Goal: Task Accomplishment & Management: Use online tool/utility

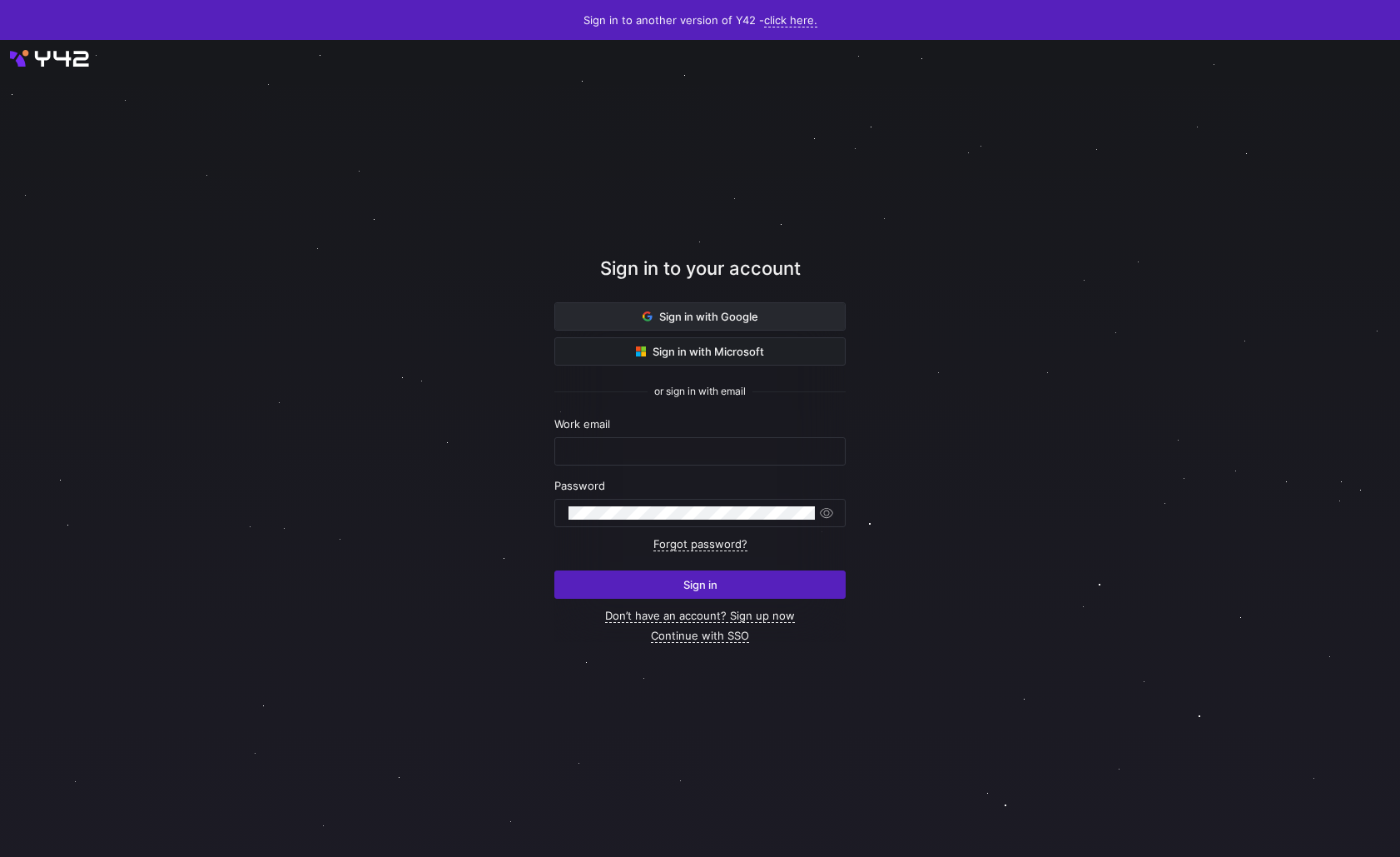
click at [687, 322] on span "Sign in with Google" at bounding box center [700, 317] width 116 height 14
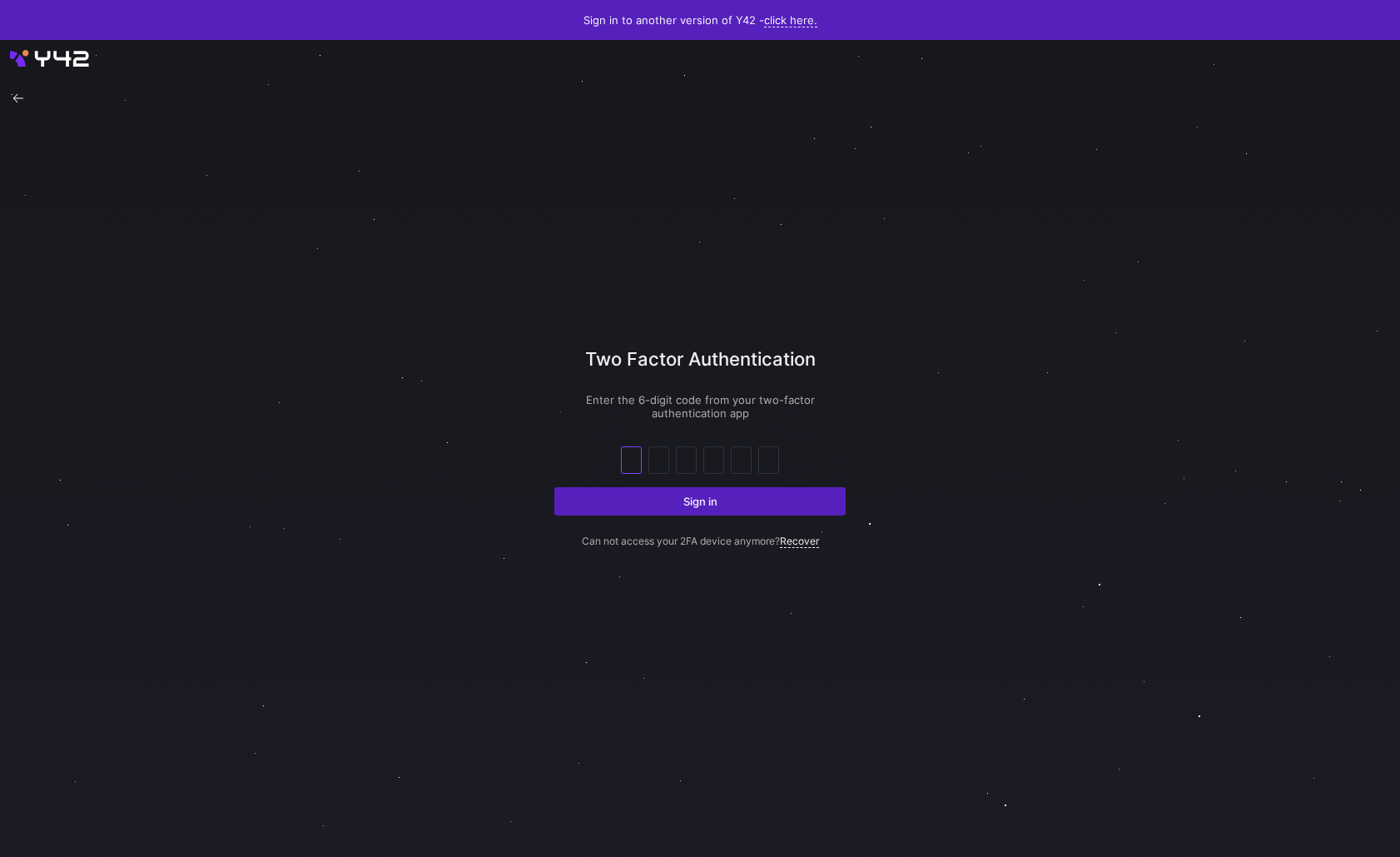
paste input "9"
type input "9"
type input "6"
type input "9"
type input "1"
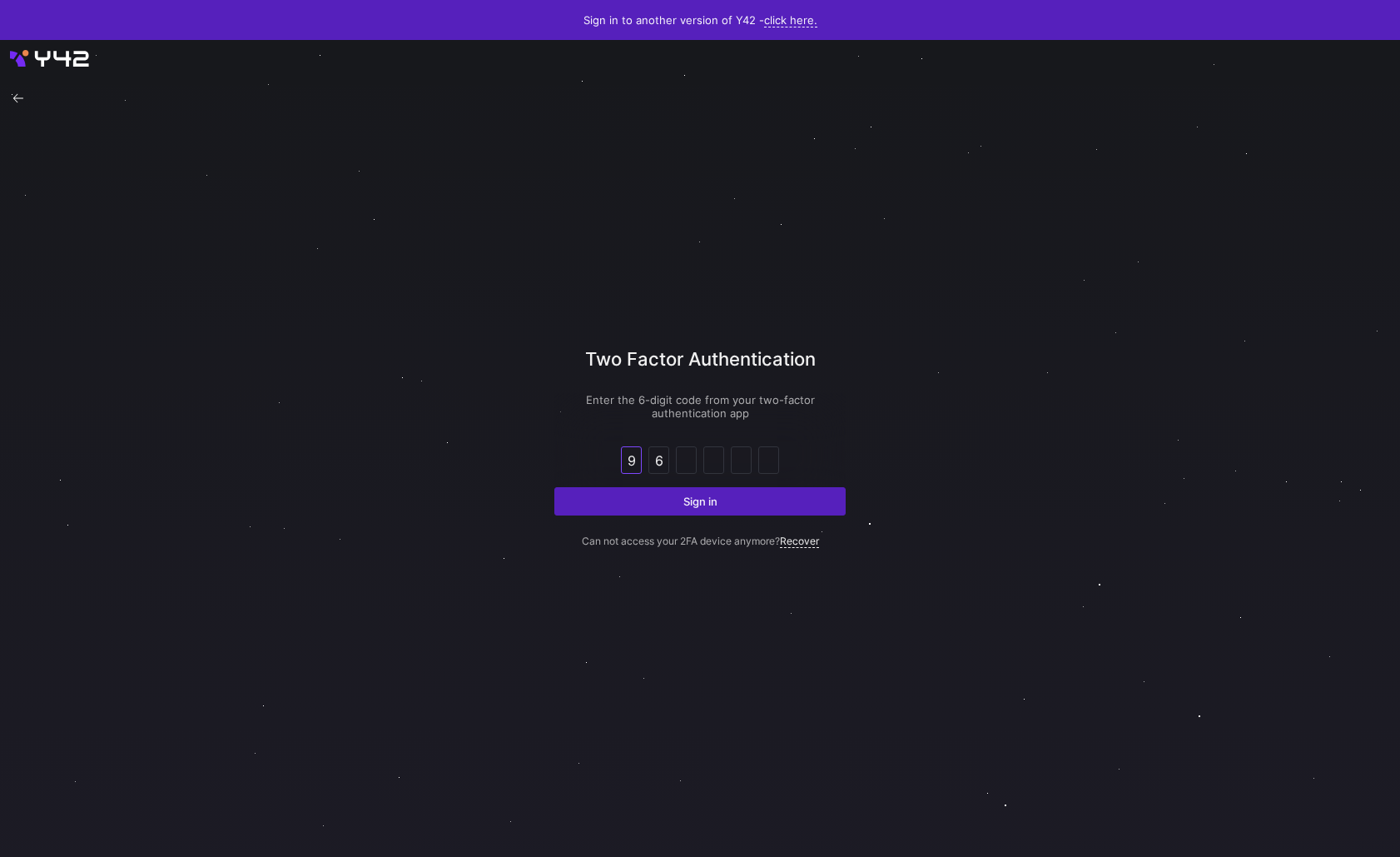
type input "3"
type input "7"
click at [698, 500] on span "Sign in" at bounding box center [700, 501] width 34 height 14
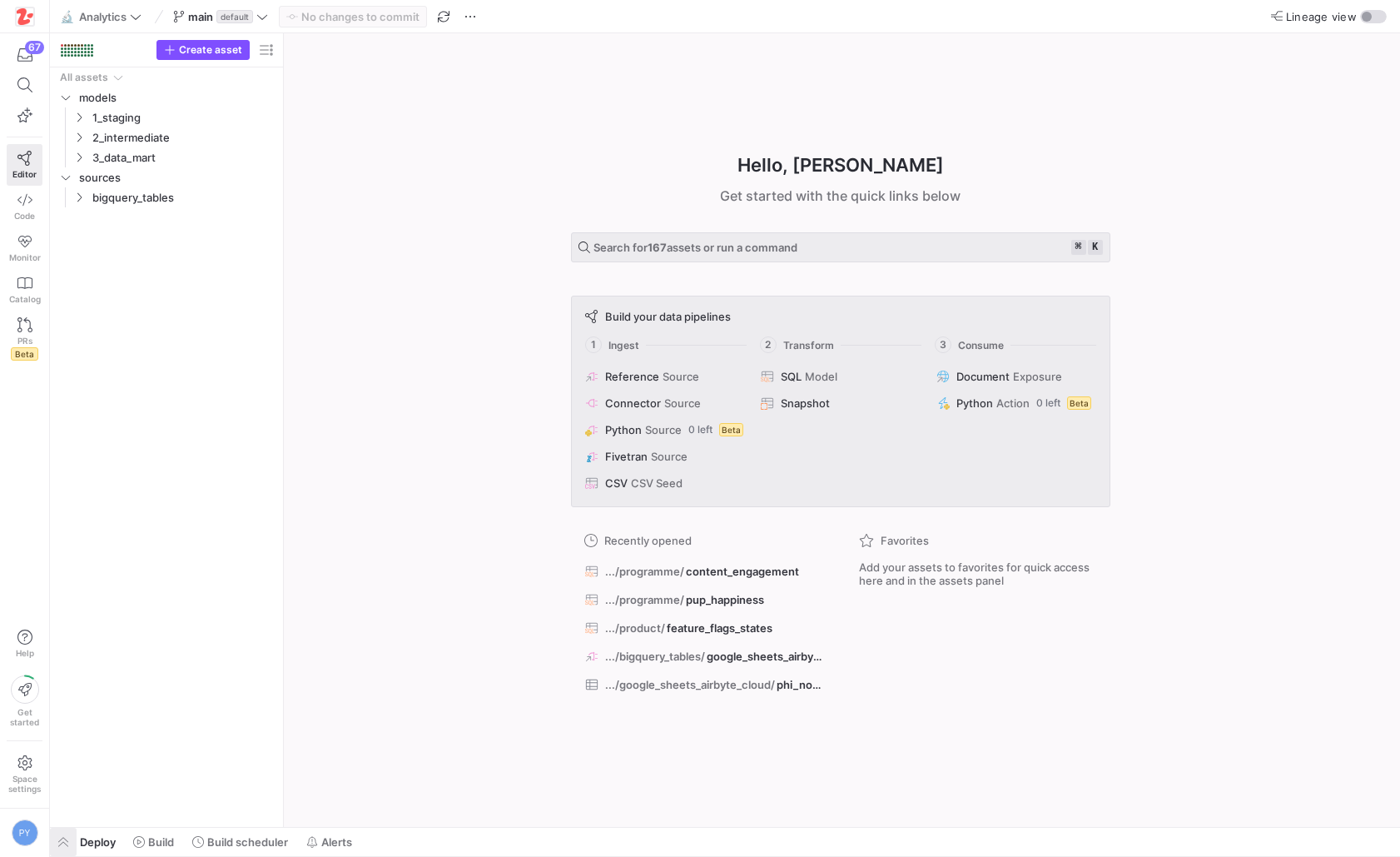
click at [64, 843] on span "button" at bounding box center [63, 842] width 27 height 28
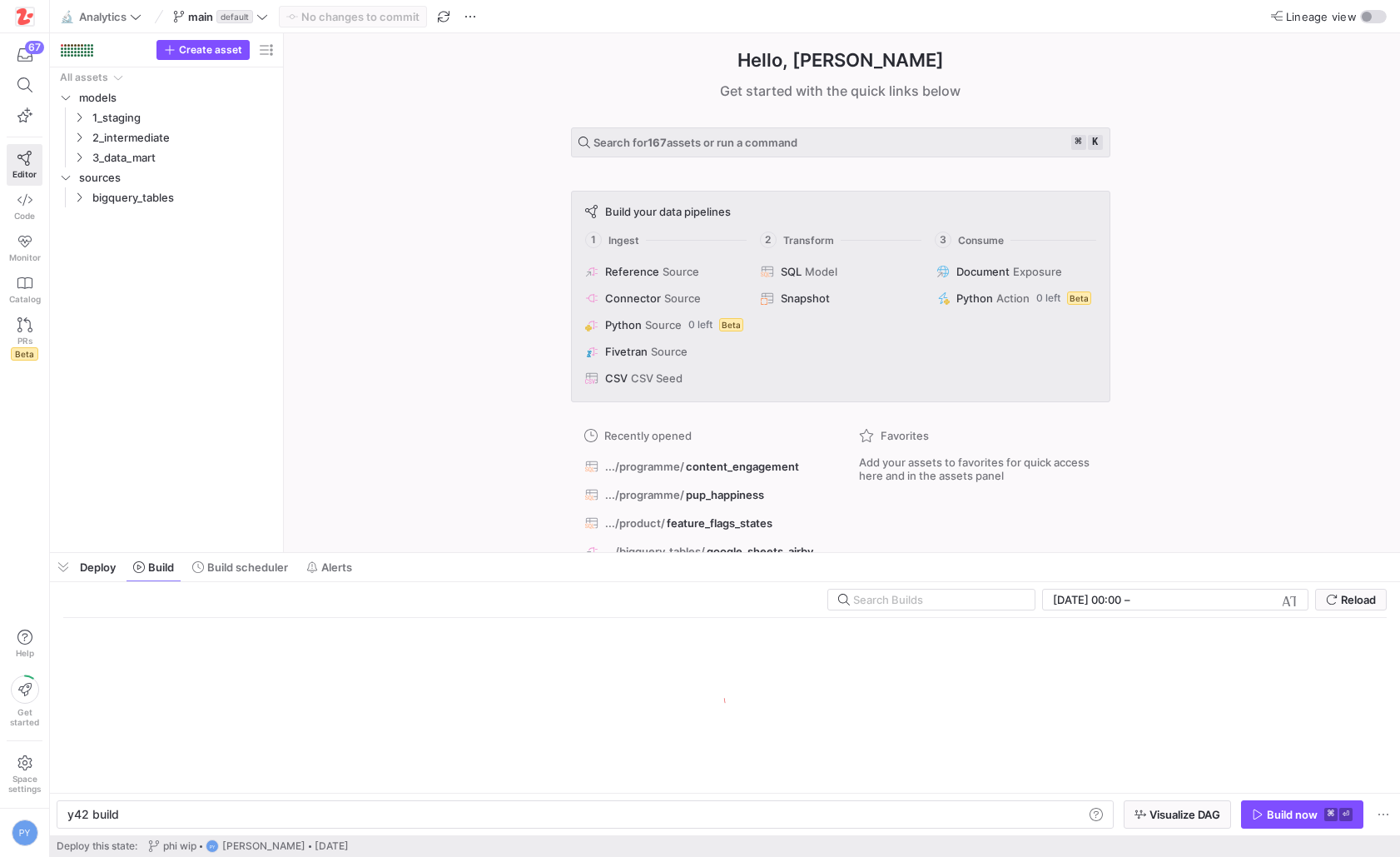
scroll to position [0, 50]
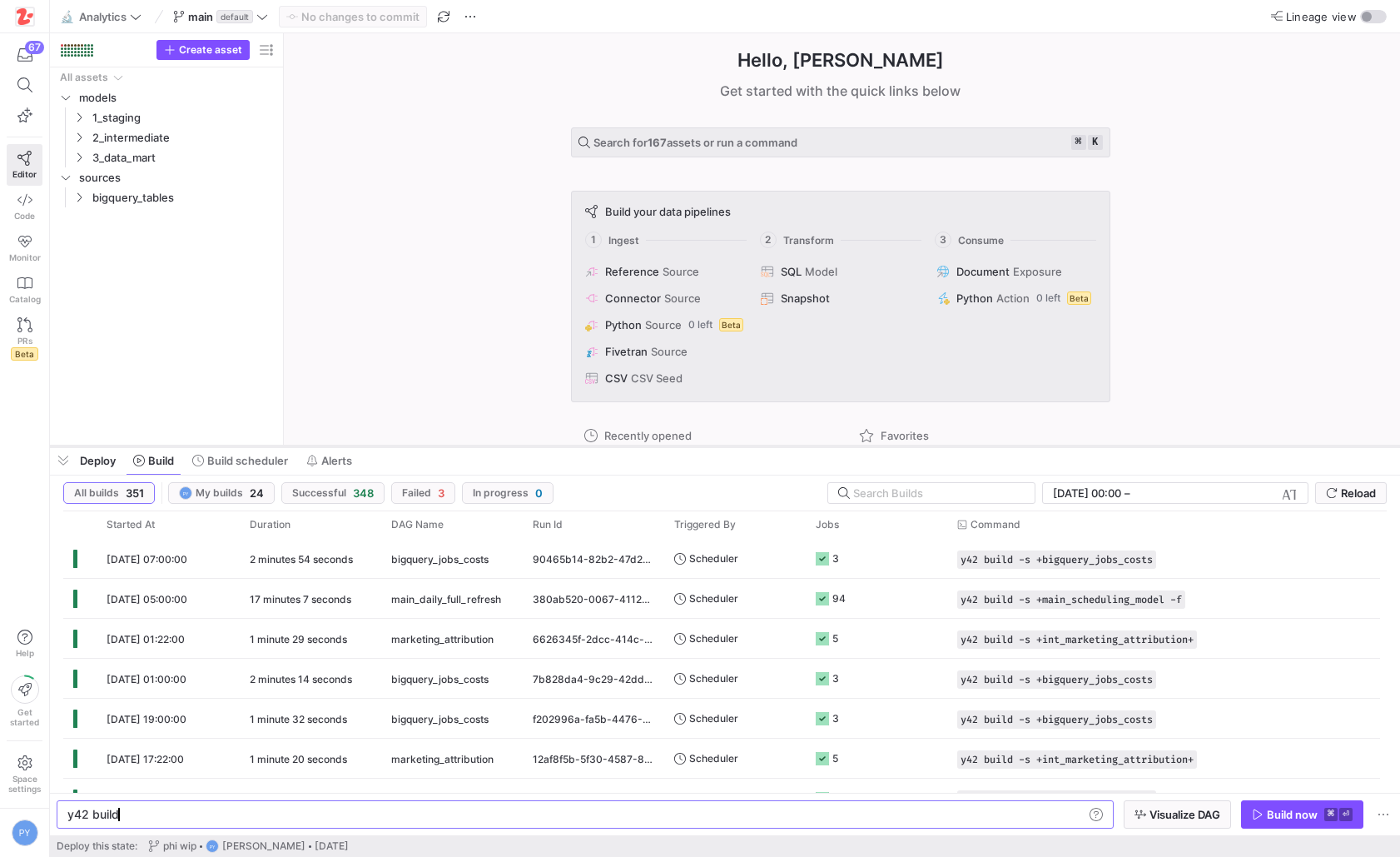
drag, startPoint x: 632, startPoint y: 553, endPoint x: 651, endPoint y: 419, distance: 135.3
click at [651, 443] on div at bounding box center [724, 447] width 1350 height 7
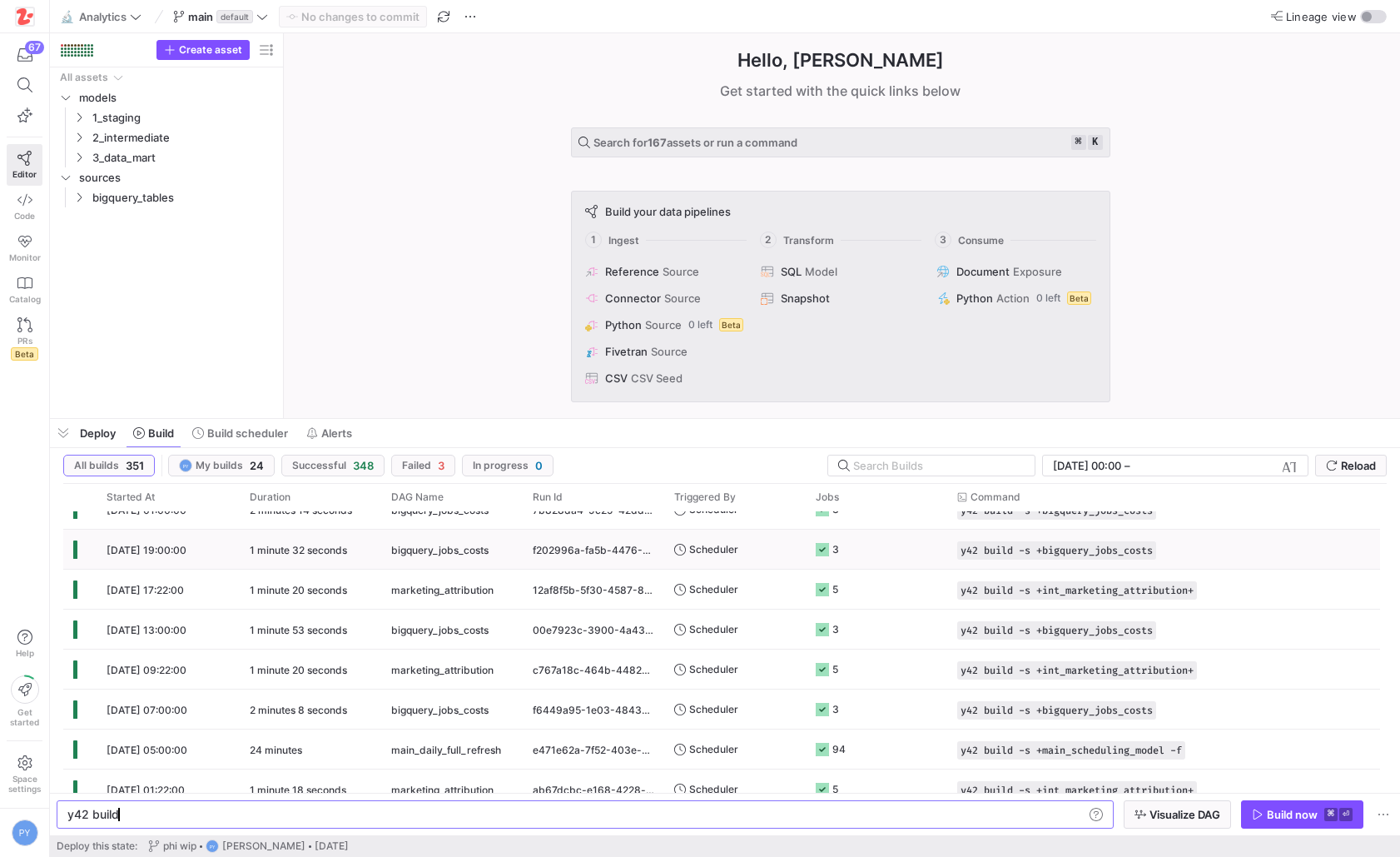
scroll to position [0, 0]
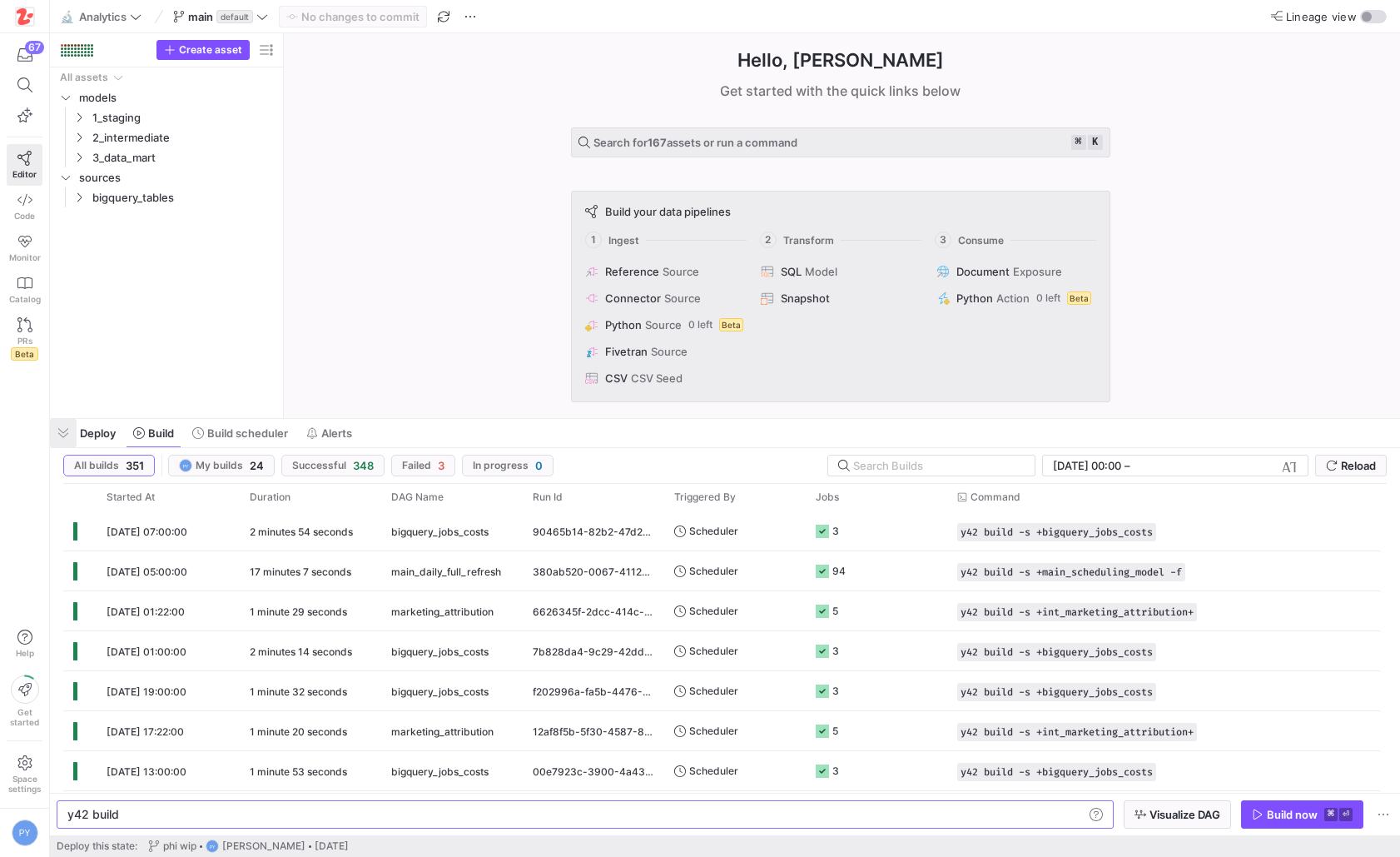
click at [66, 439] on span "button" at bounding box center [63, 433] width 27 height 28
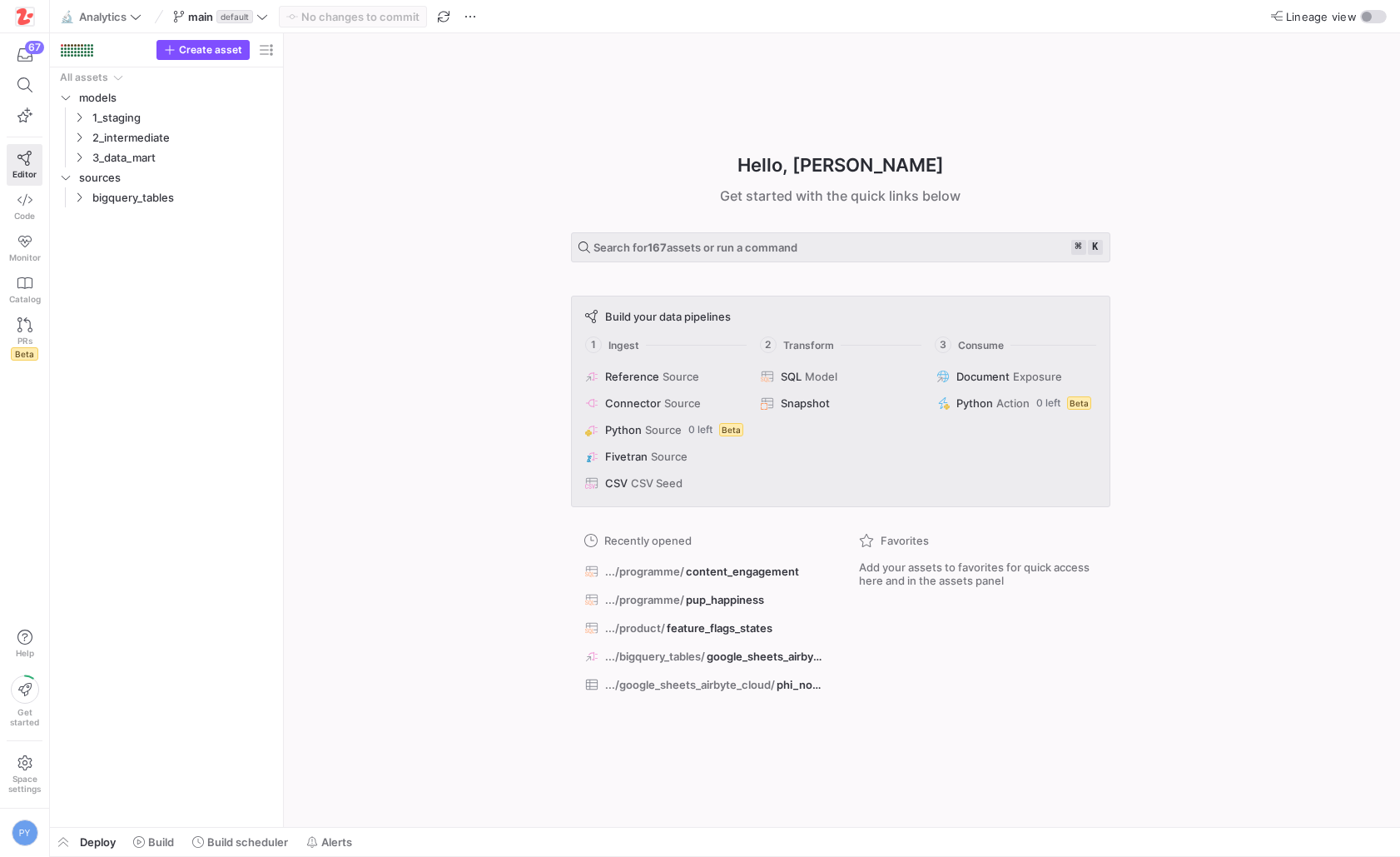
click at [355, 418] on div "Hello, Pierre ✨ Get started with the quick links below Search for 167 assets or…" at bounding box center [839, 430] width 1100 height 793
click at [28, 56] on icon "button" at bounding box center [24, 55] width 15 height 14
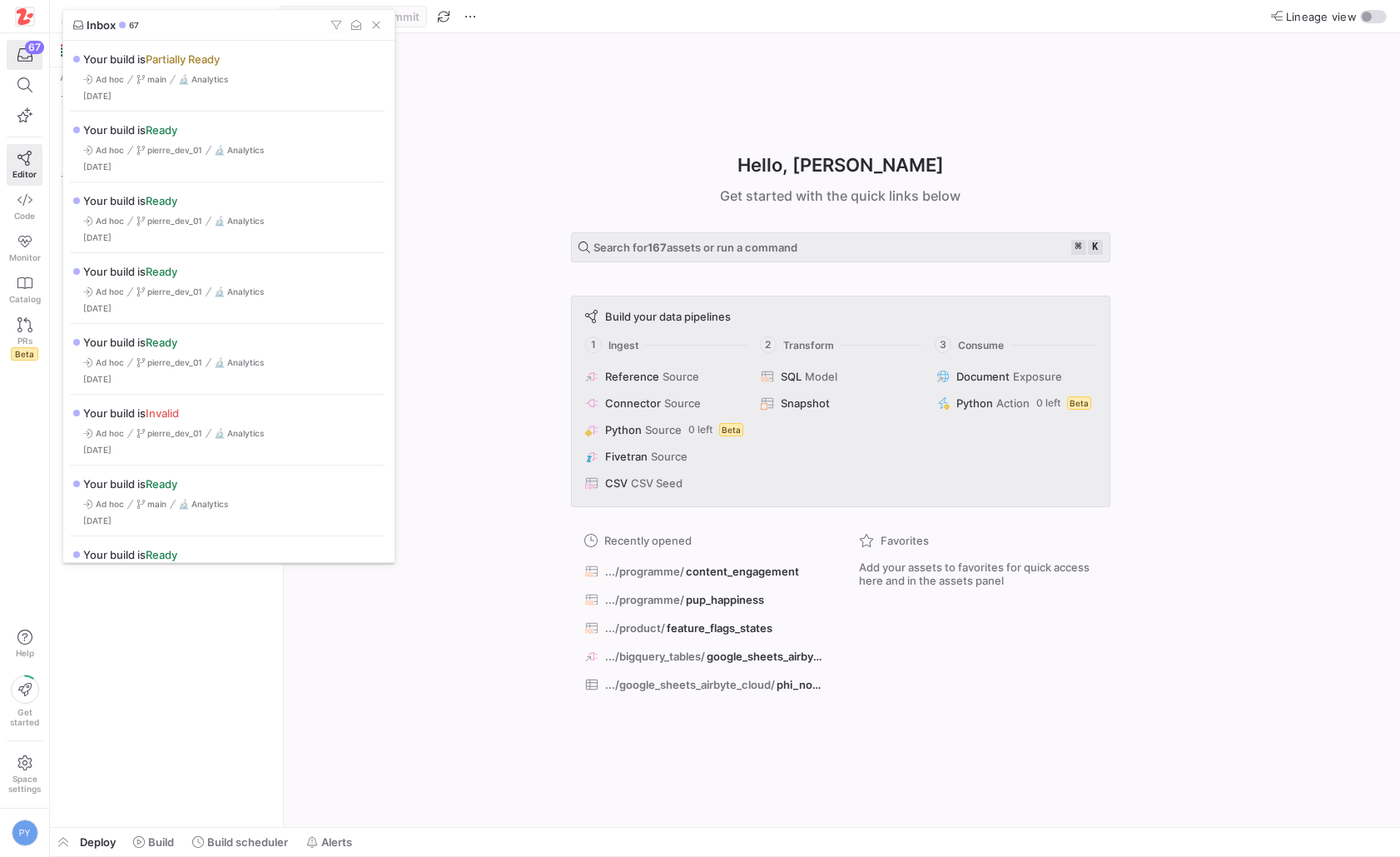
click at [443, 712] on div at bounding box center [700, 428] width 1400 height 857
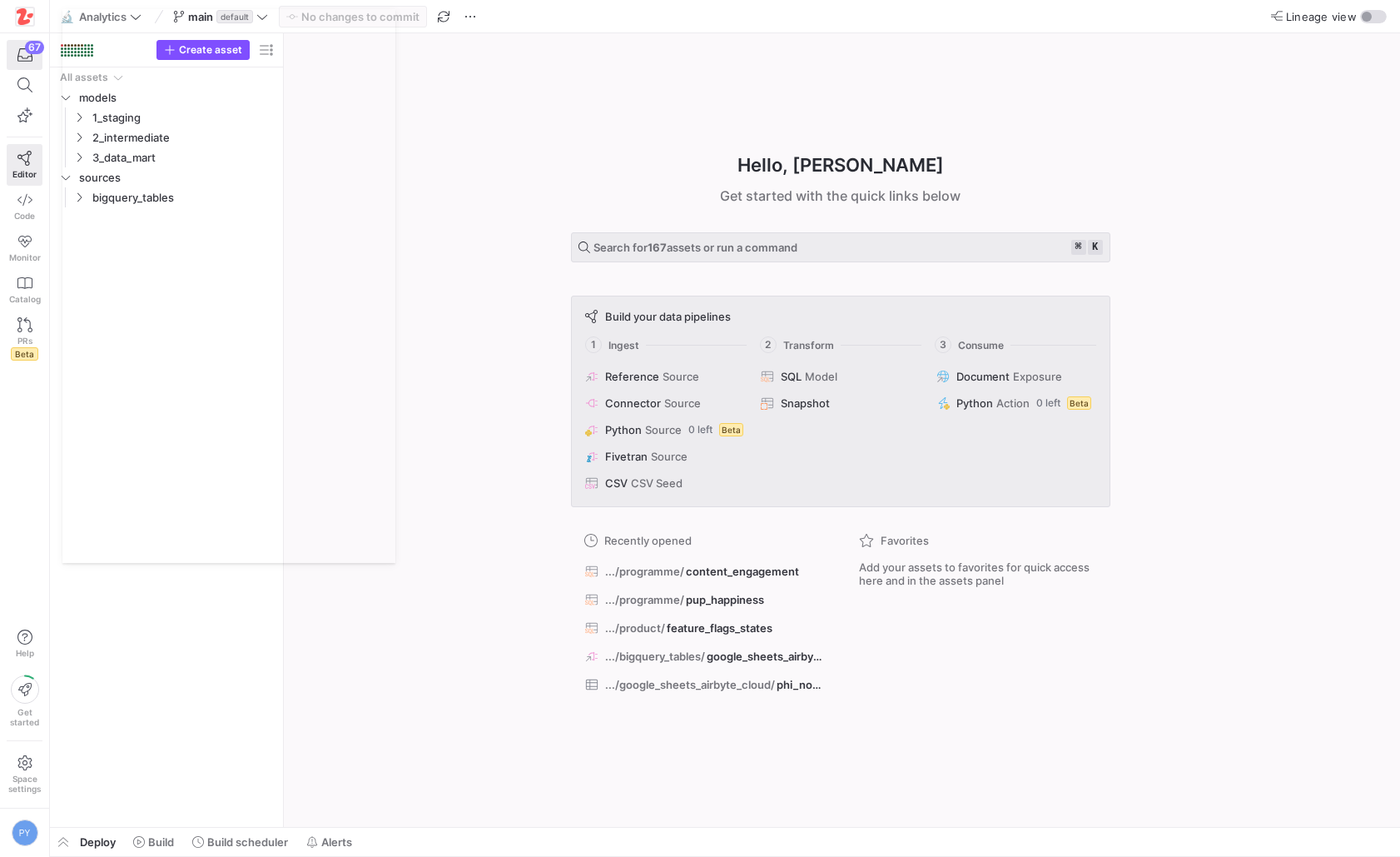
click at [443, 712] on div "Hello, Pierre ✨ Get started with the quick links below Search for 167 assets or…" at bounding box center [839, 430] width 1100 height 793
click at [258, 16] on icon at bounding box center [263, 17] width 12 height 12
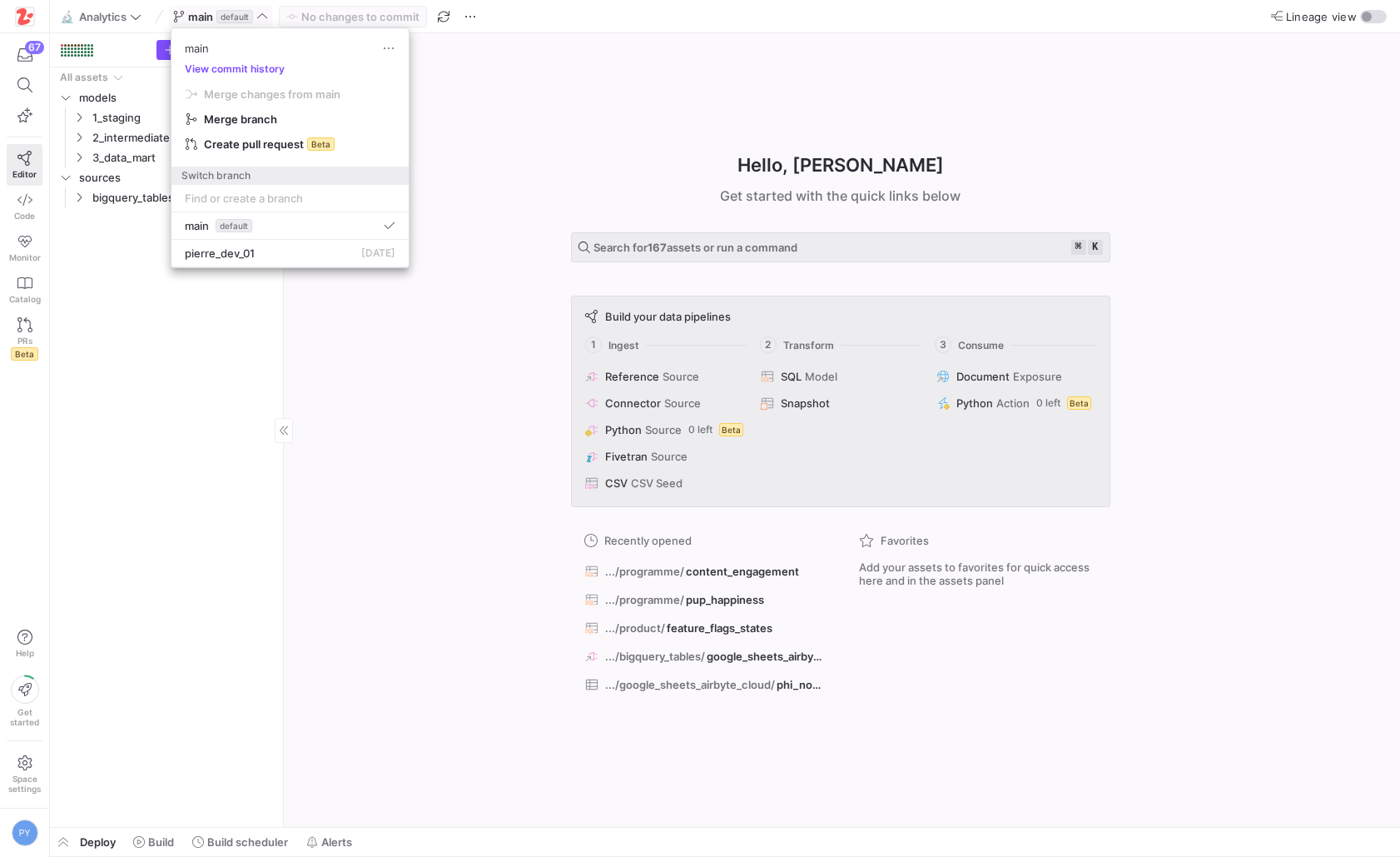
click at [218, 319] on div at bounding box center [700, 428] width 1400 height 857
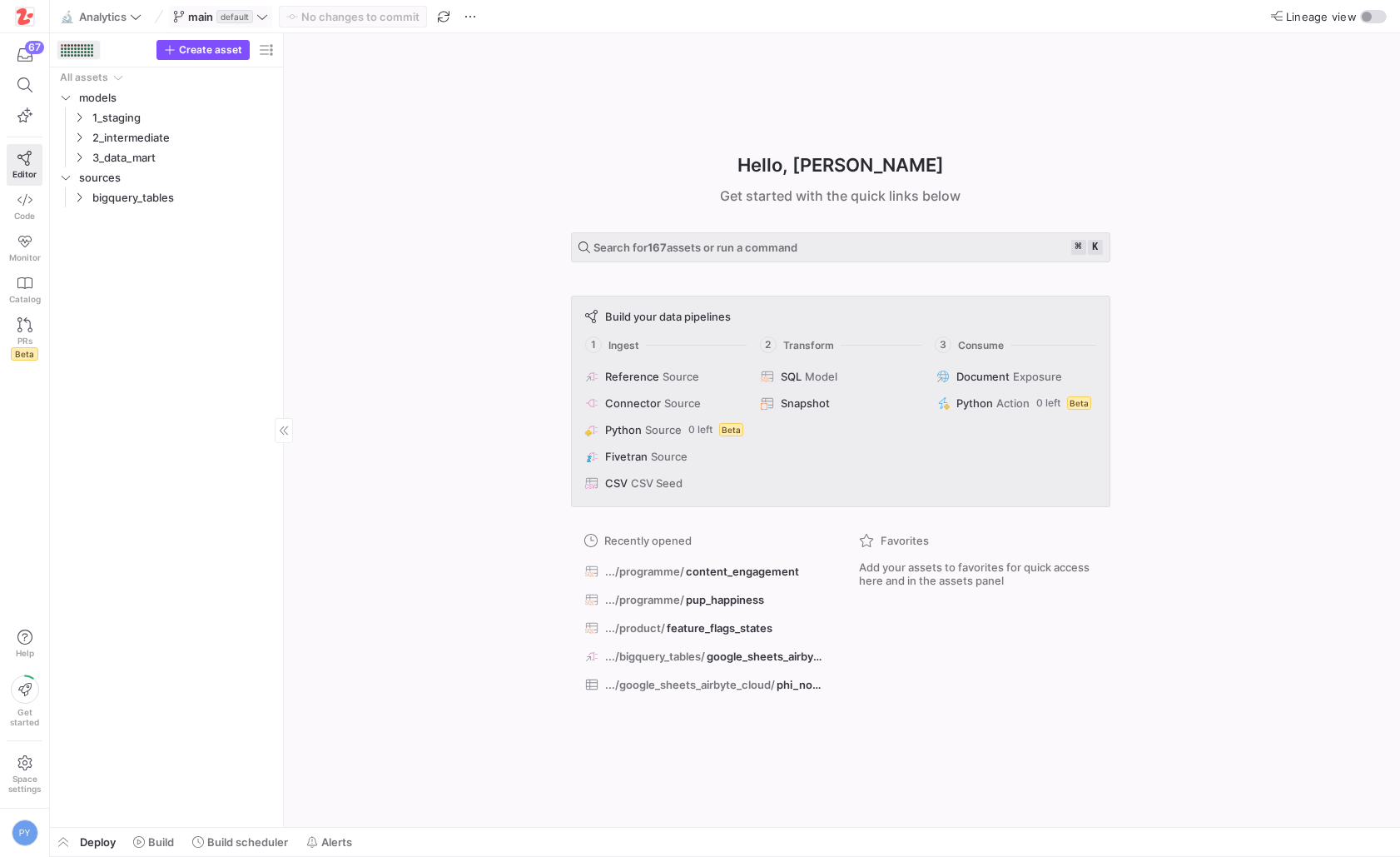
click at [71, 51] on div at bounding box center [71, 52] width 3 height 3
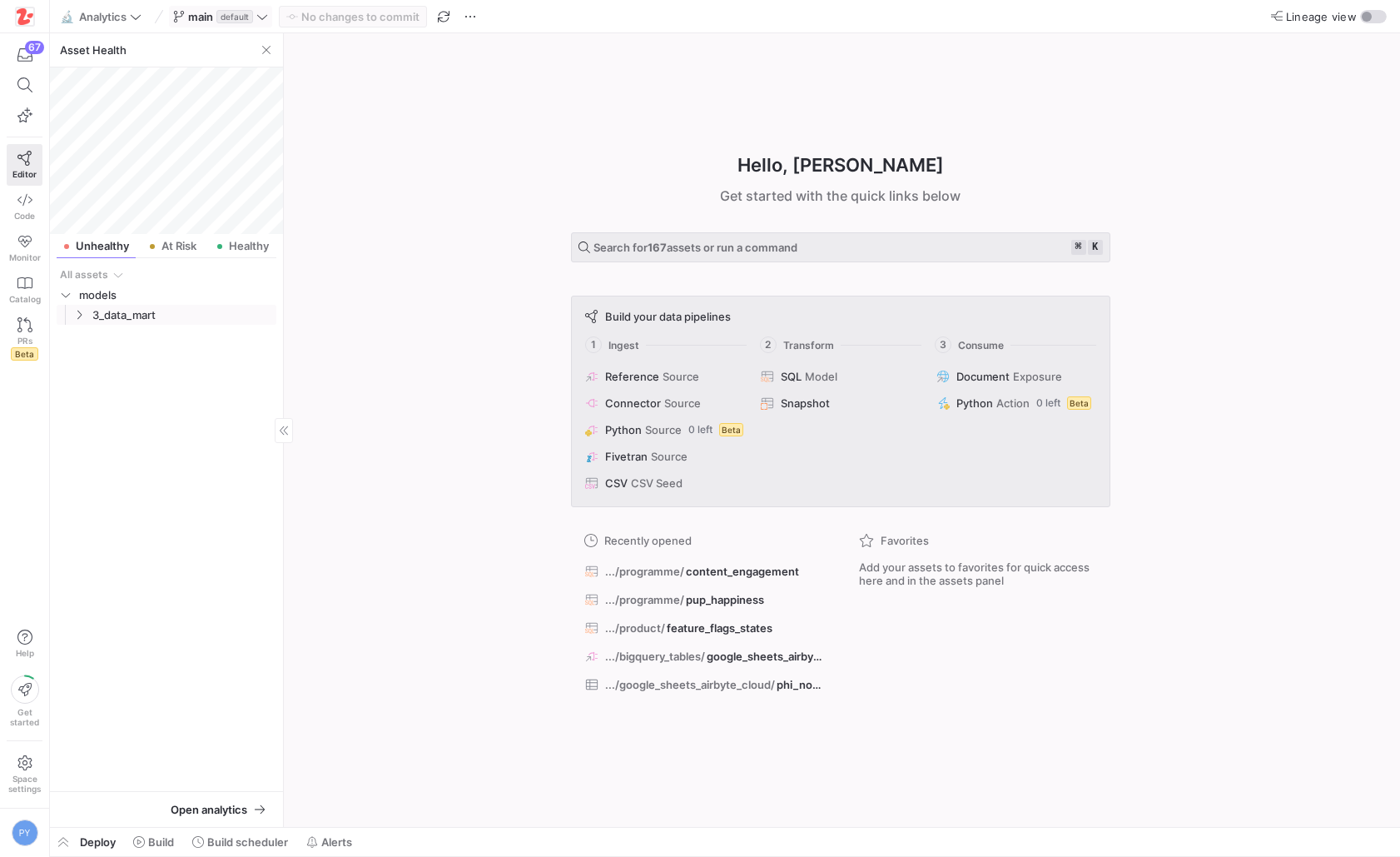
click at [70, 312] on span "3_data_mart" at bounding box center [173, 314] width 204 height 18
click at [88, 334] on icon "Press SPACE to select this row." at bounding box center [93, 335] width 12 height 10
click at [89, 379] on icon "Press SPACE to select this row." at bounding box center [93, 374] width 12 height 10
click at [120, 400] on span "map_content​​​​​​​​​​" at bounding box center [187, 395] width 140 height 19
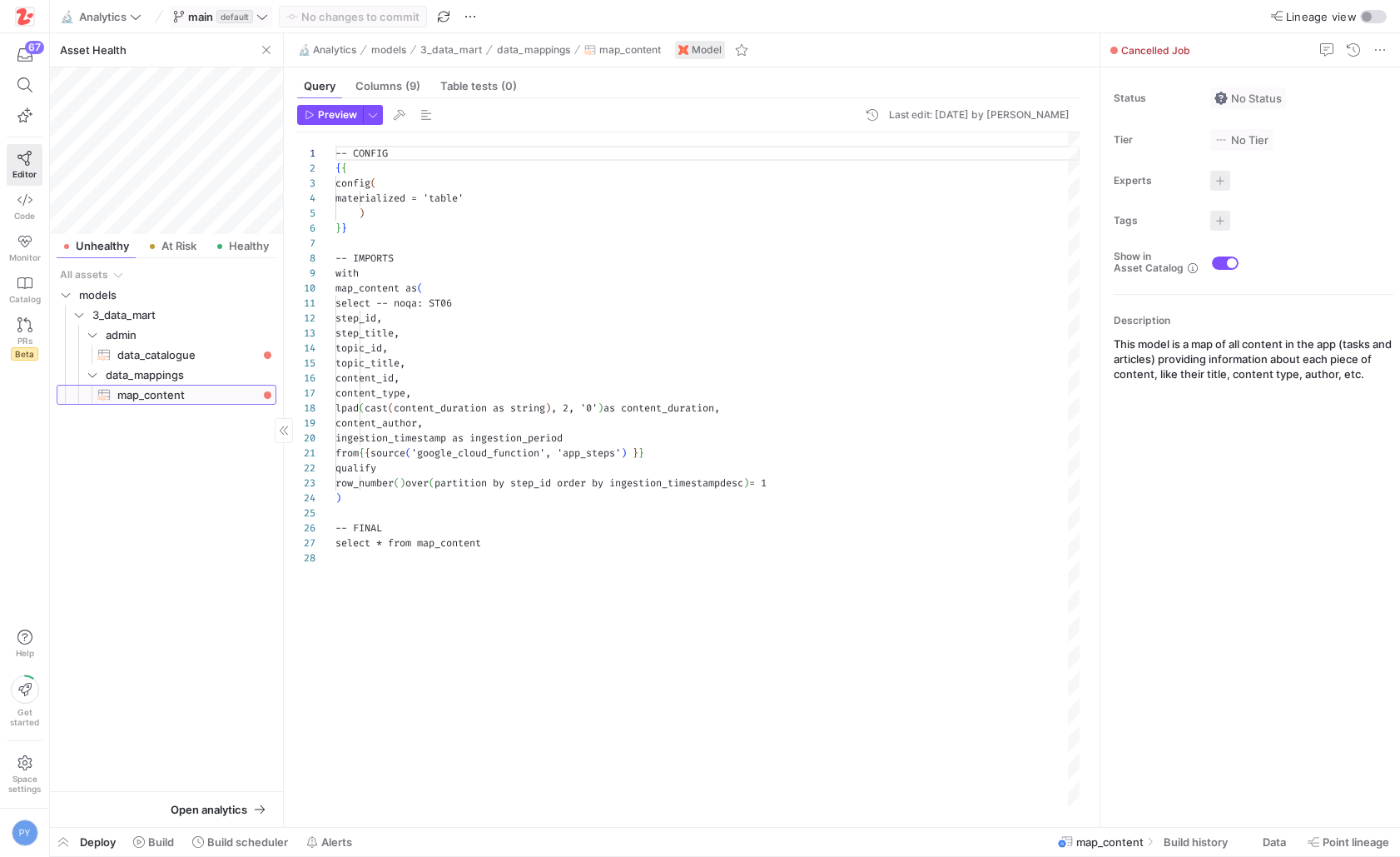
scroll to position [150, 0]
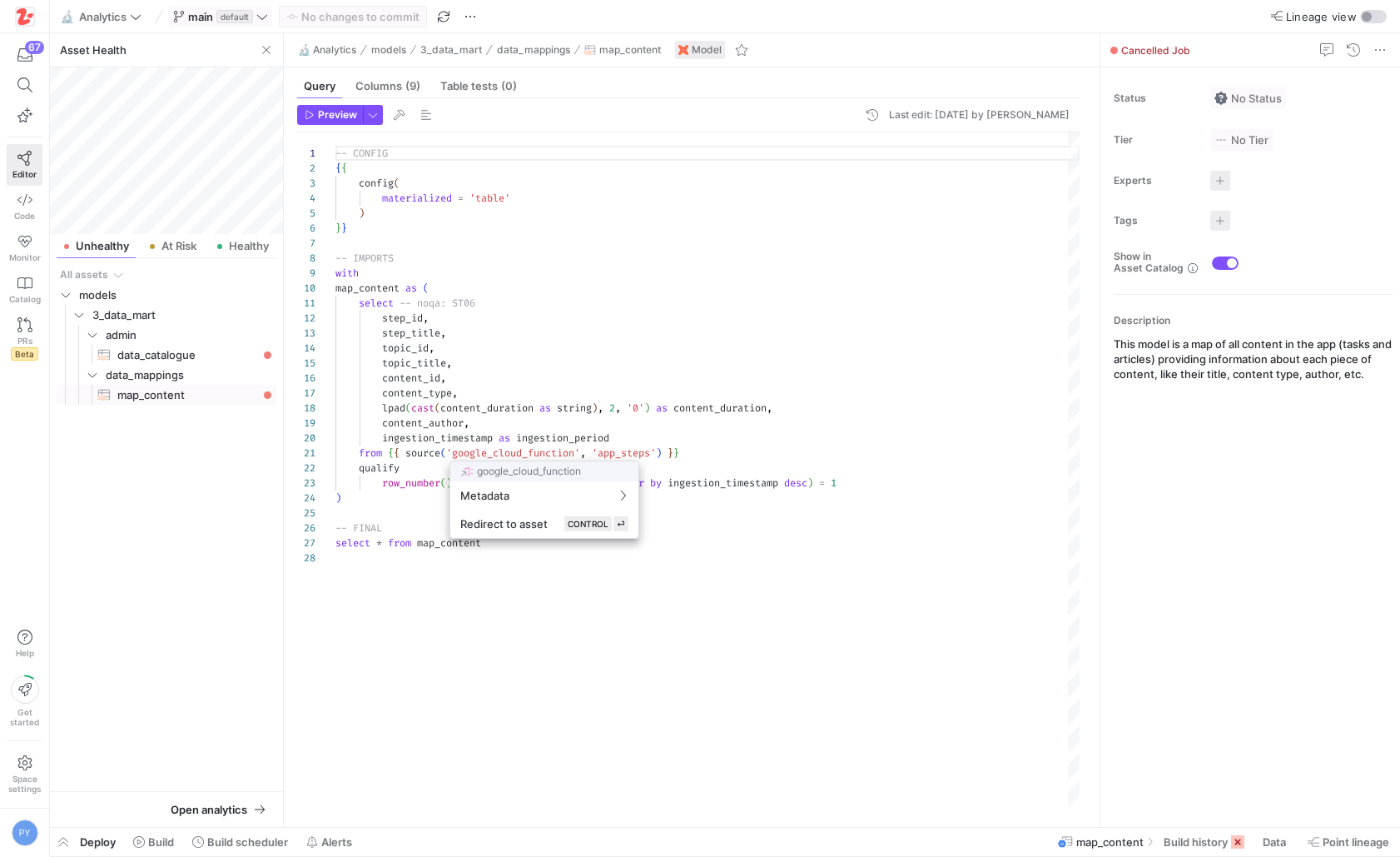
click at [458, 450] on div at bounding box center [700, 428] width 1400 height 857
click at [457, 456] on div at bounding box center [700, 428] width 1400 height 857
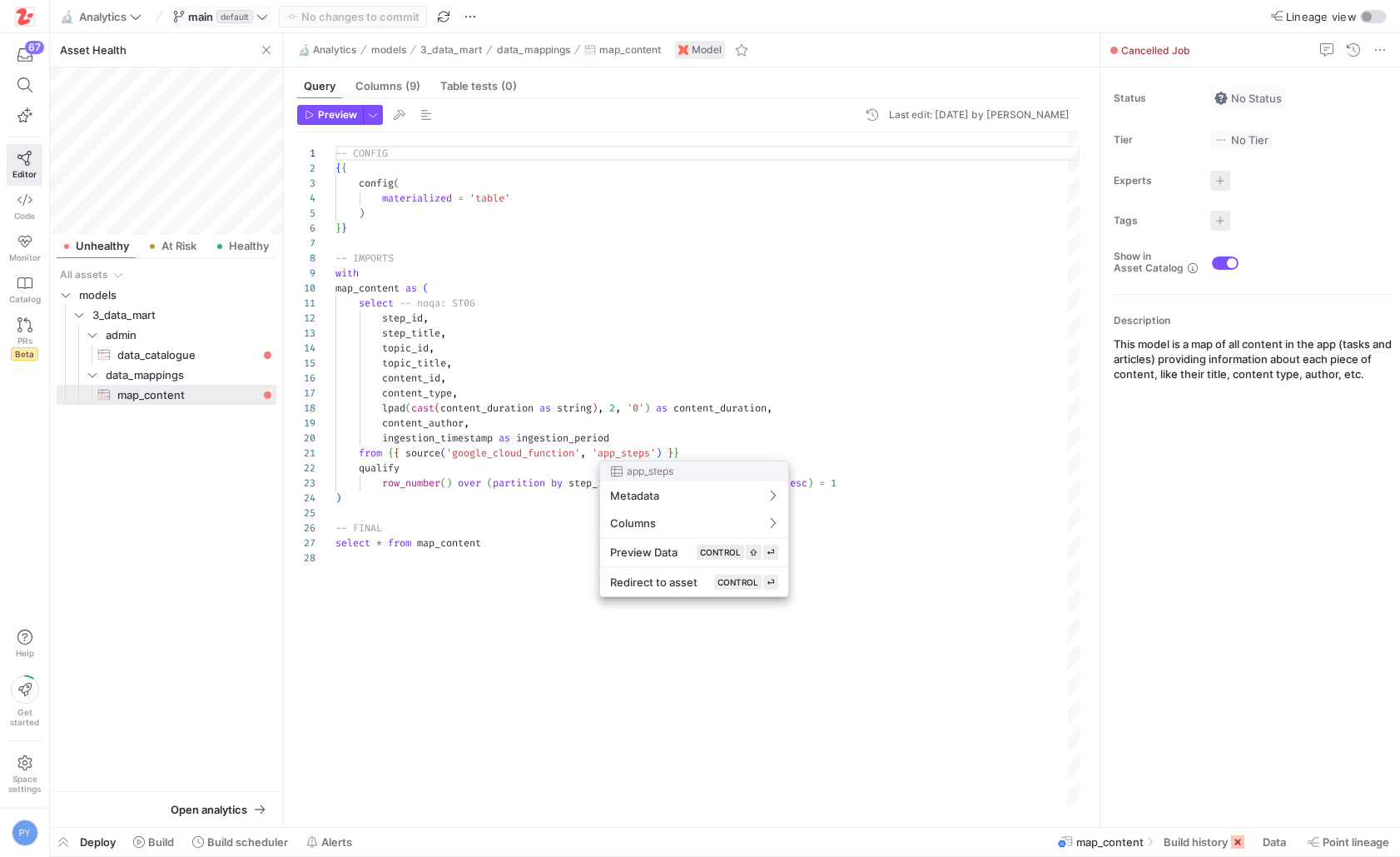
click at [616, 453] on div at bounding box center [700, 428] width 1400 height 857
type textarea "from {{ source('google_cloud_function', 'app_steps') }} qualify row_number() ov…"
click at [616, 453] on div "-- CONFIG { { config ( materialized = 'table' ) } } -- IMPORTS with map_content…" at bounding box center [707, 469] width 744 height 674
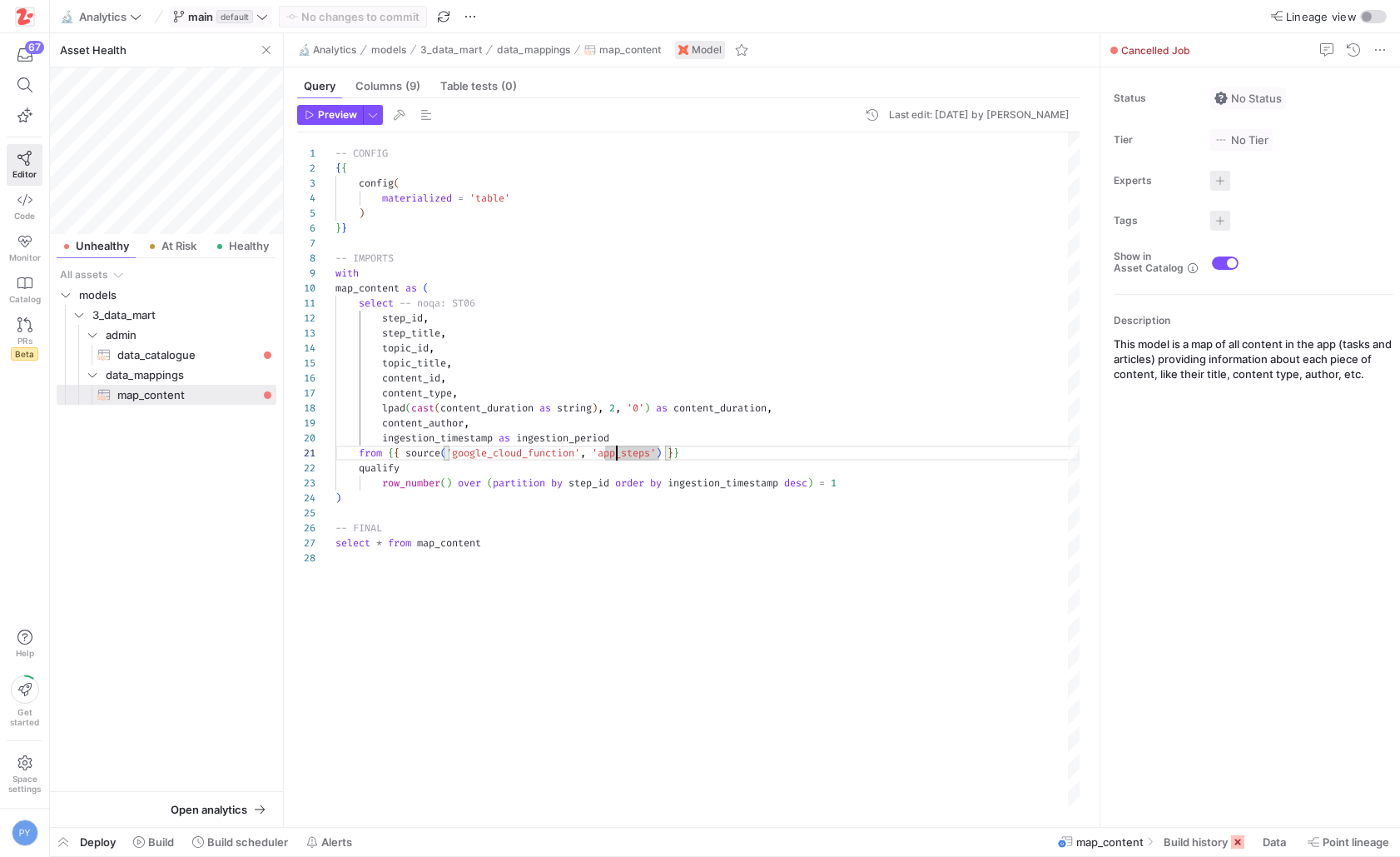
click at [616, 453] on div "-- CONFIG { { config ( materialized = 'table' ) } } -- IMPORTS with map_content…" at bounding box center [707, 469] width 744 height 674
click at [33, 209] on link "Code" at bounding box center [25, 206] width 36 height 41
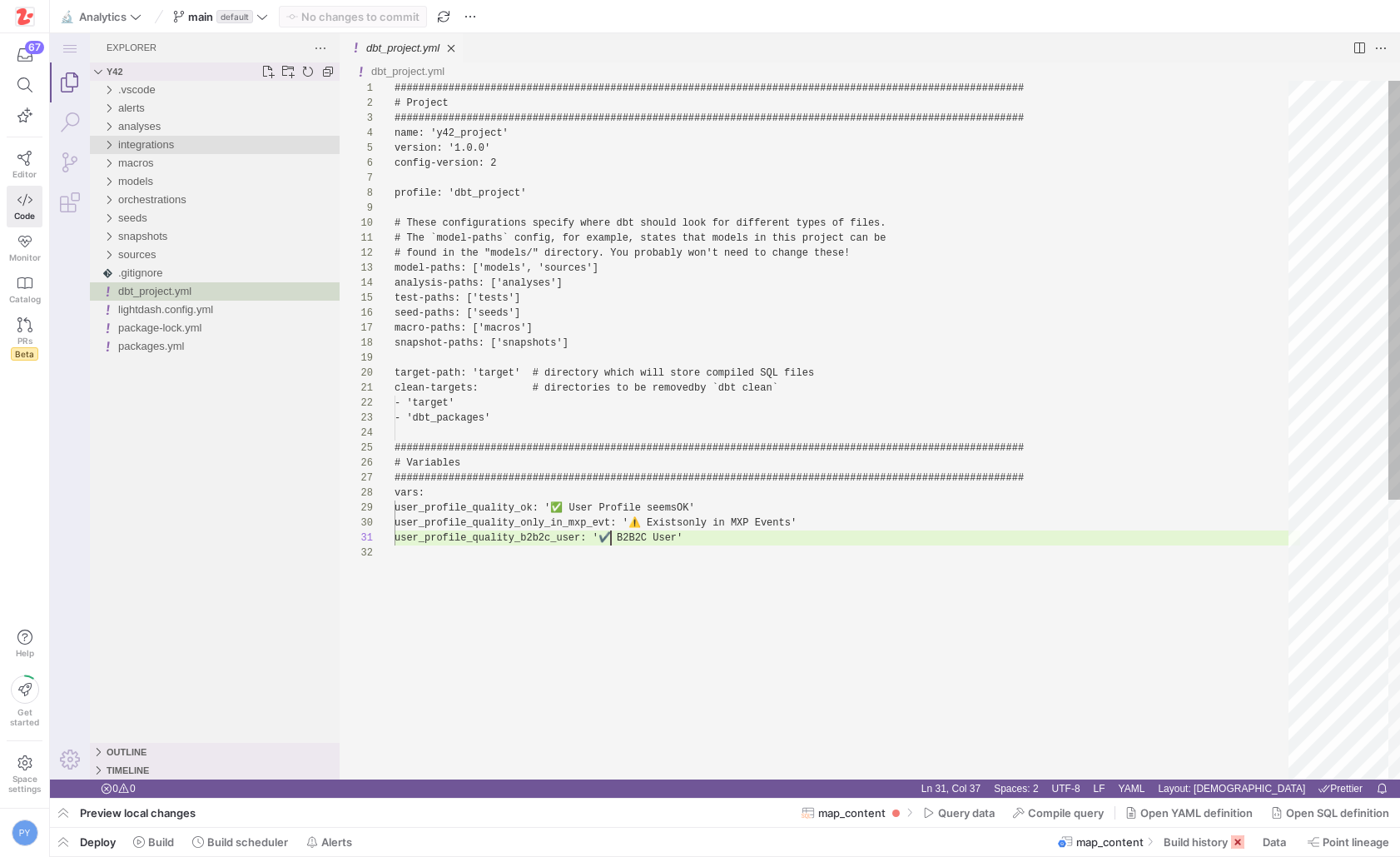
scroll to position [0, 216]
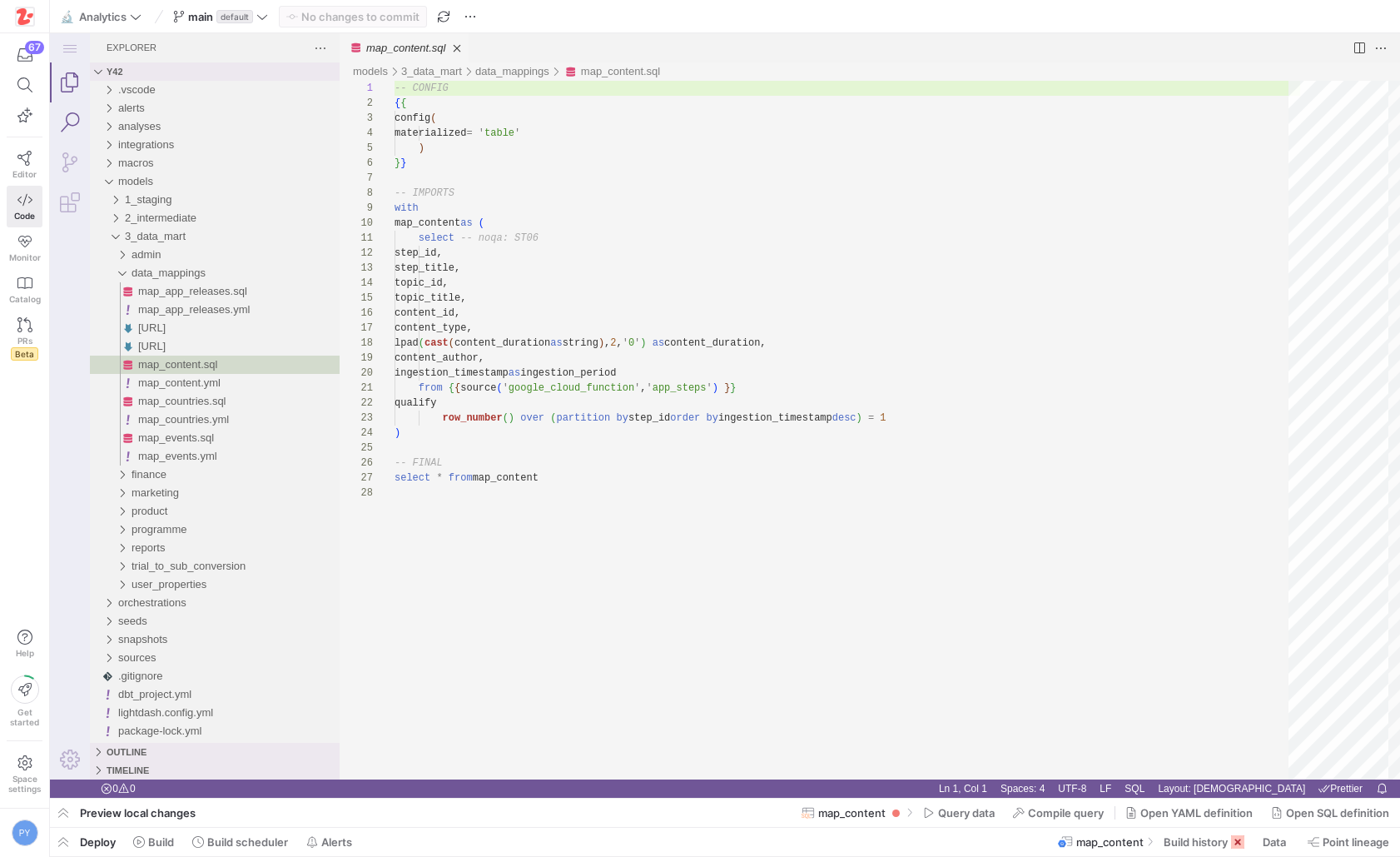
click at [85, 122] on link "Search (⇧⌘F)" at bounding box center [70, 122] width 40 height 40
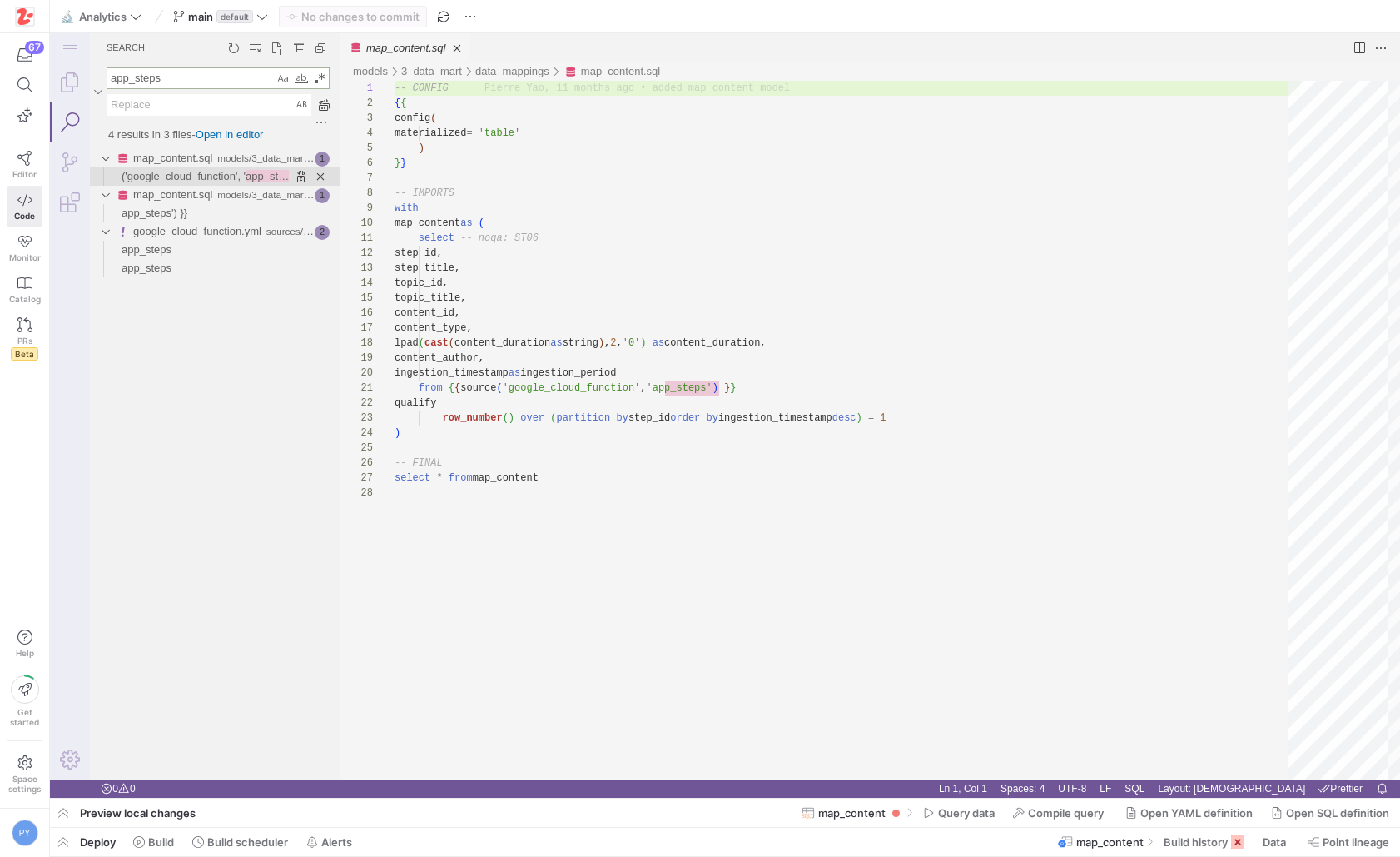
type textarea "app_steps"
click at [203, 180] on span "('google_cloud_function', '" at bounding box center [184, 176] width 124 height 13
type textarea "from {{ source('google_cloud_function', 'app_steps') }} qualify row_number() ov…"
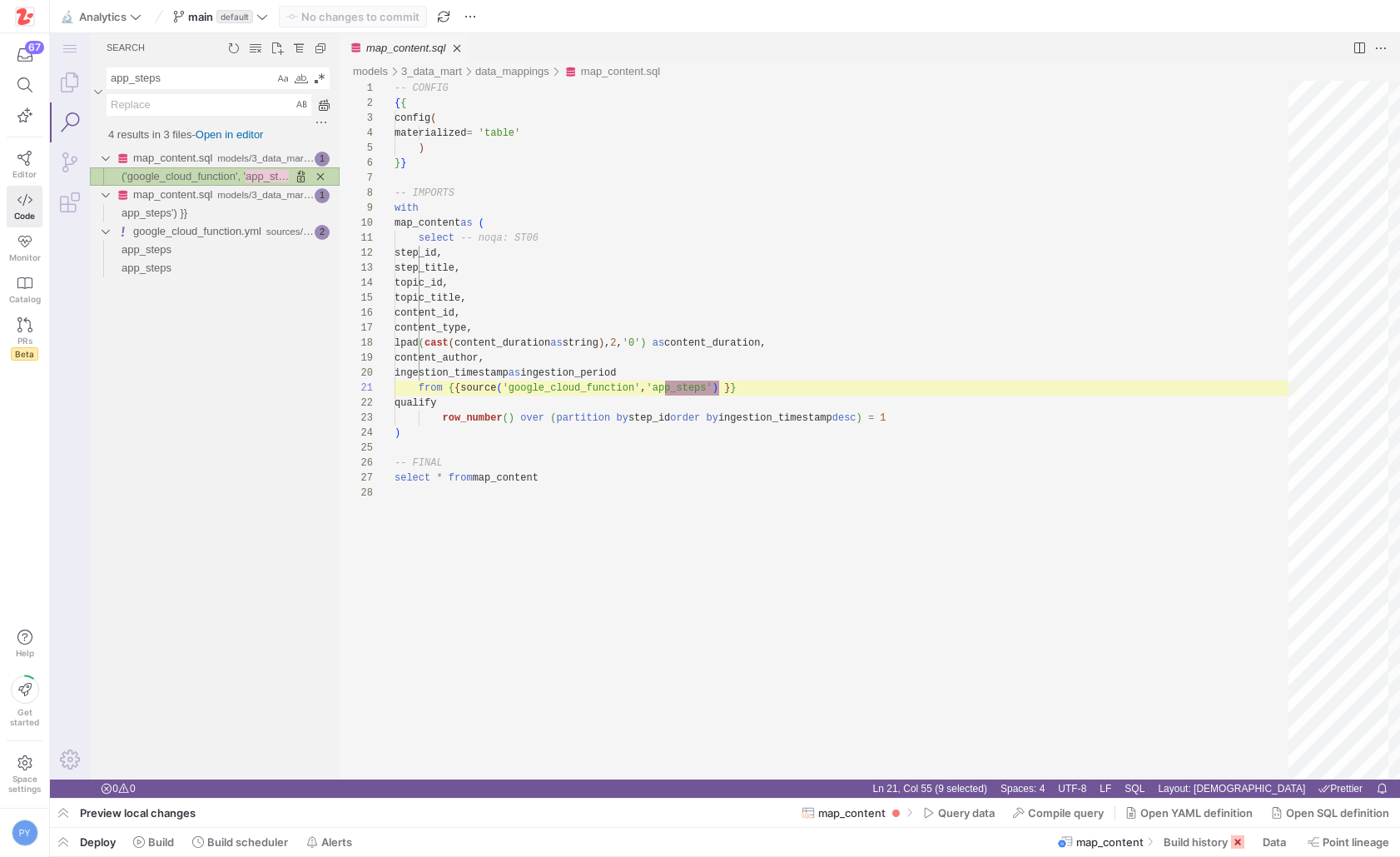
scroll to position [105, 324]
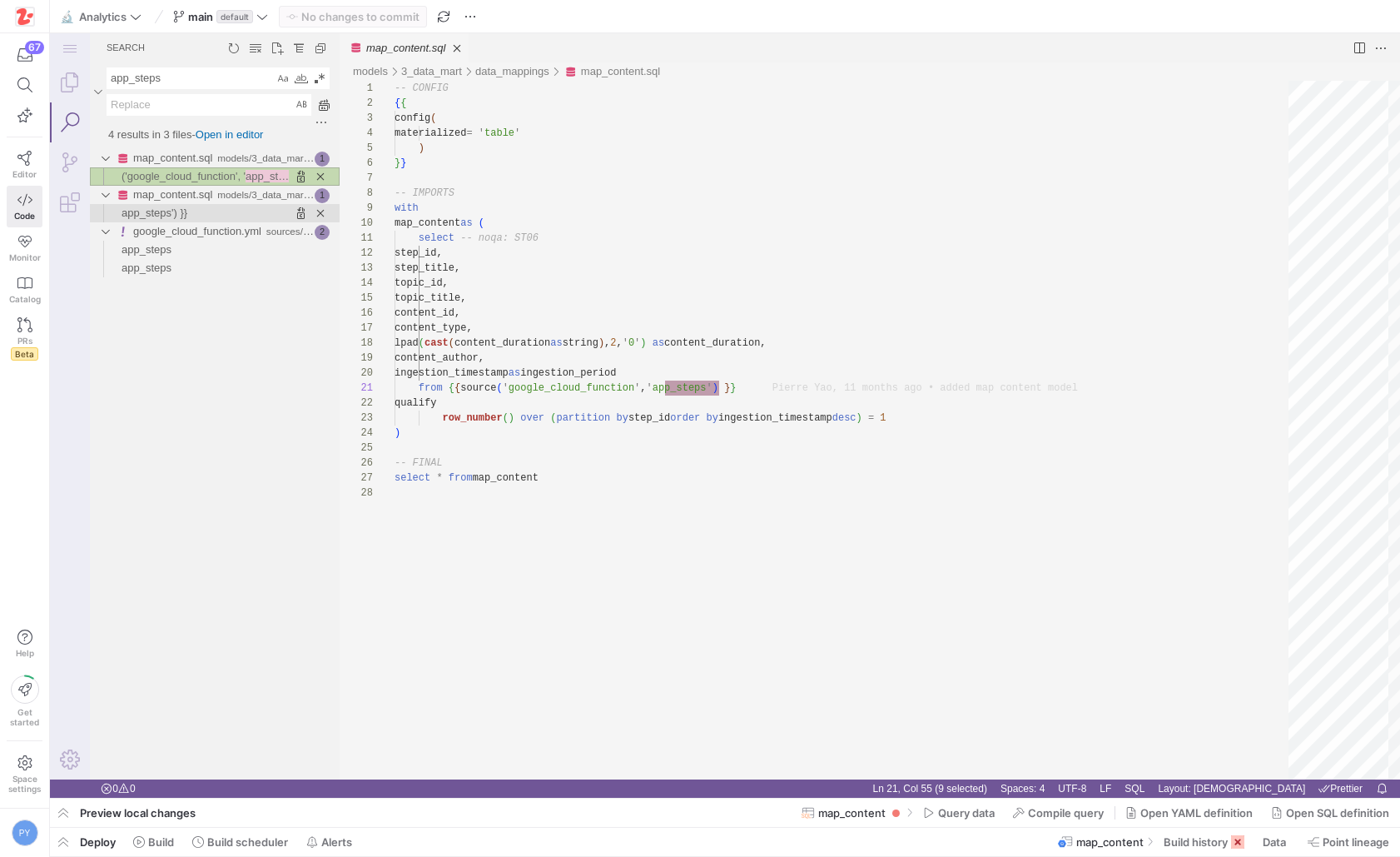
click at [187, 212] on span "app_steps') }}" at bounding box center [155, 212] width 66 height 13
click at [1312, 842] on icon at bounding box center [1313, 842] width 12 height 12
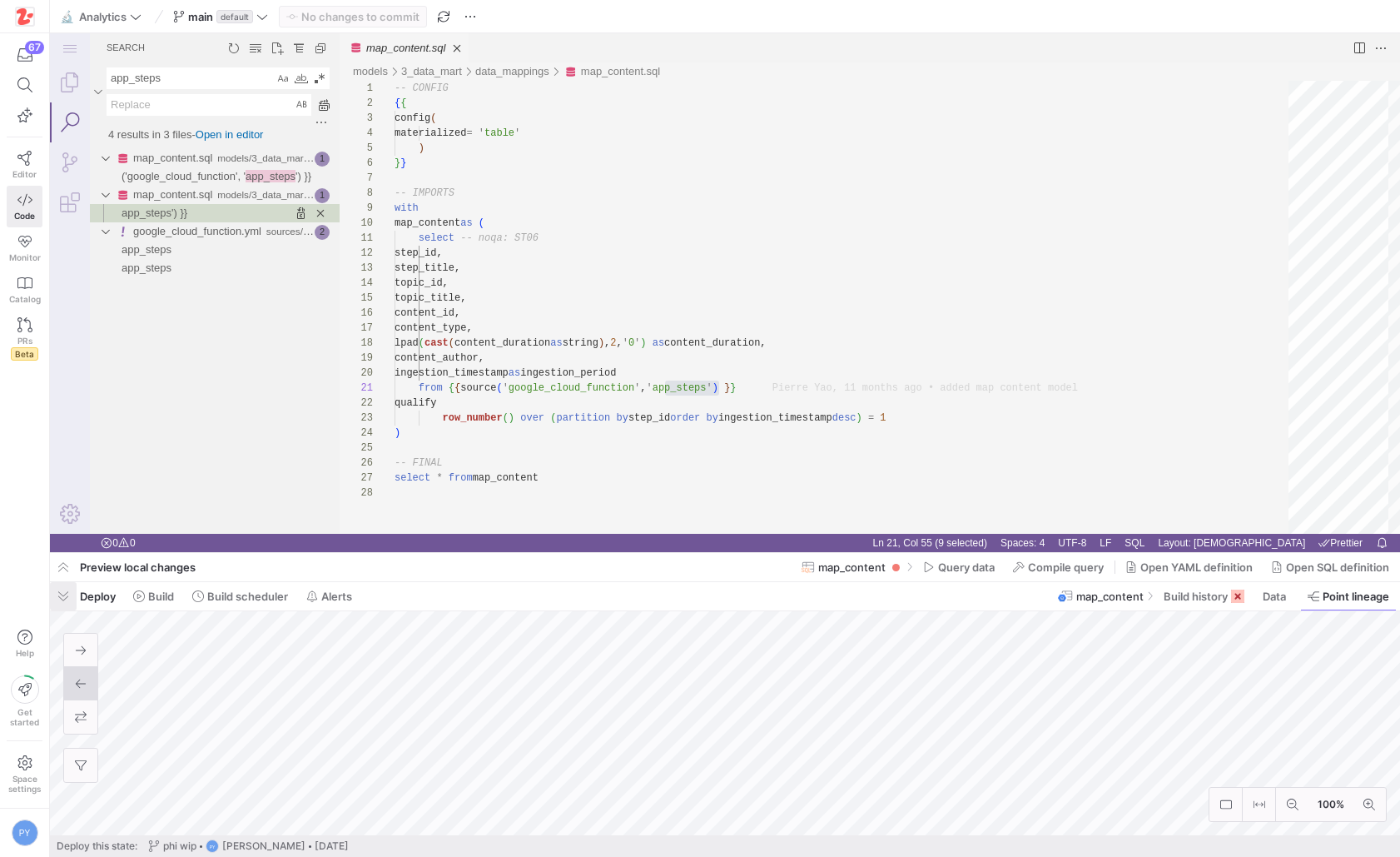
click at [66, 593] on span "button" at bounding box center [63, 596] width 27 height 28
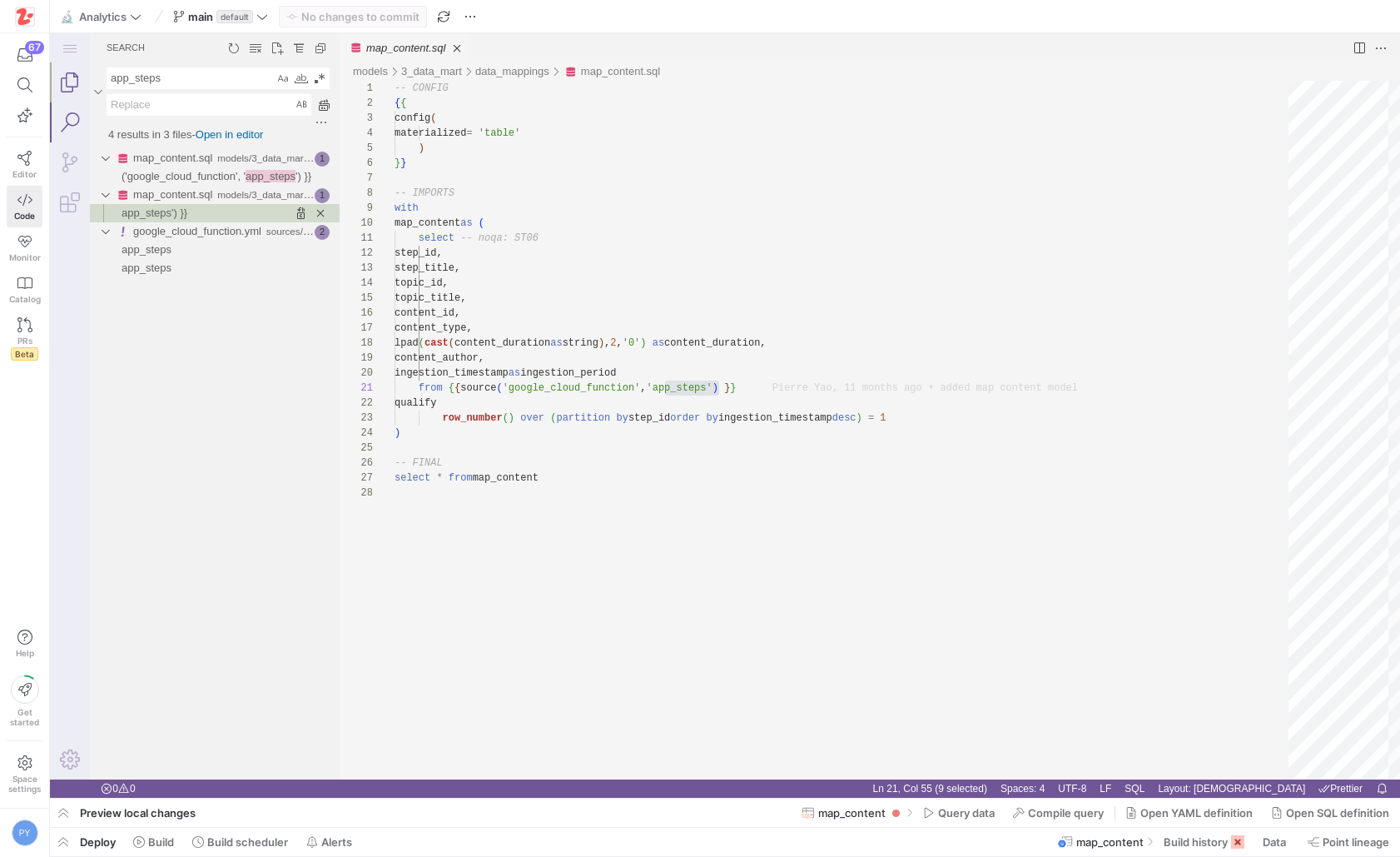
click at [76, 87] on link "Explorer (⇧⌘E)" at bounding box center [70, 82] width 40 height 40
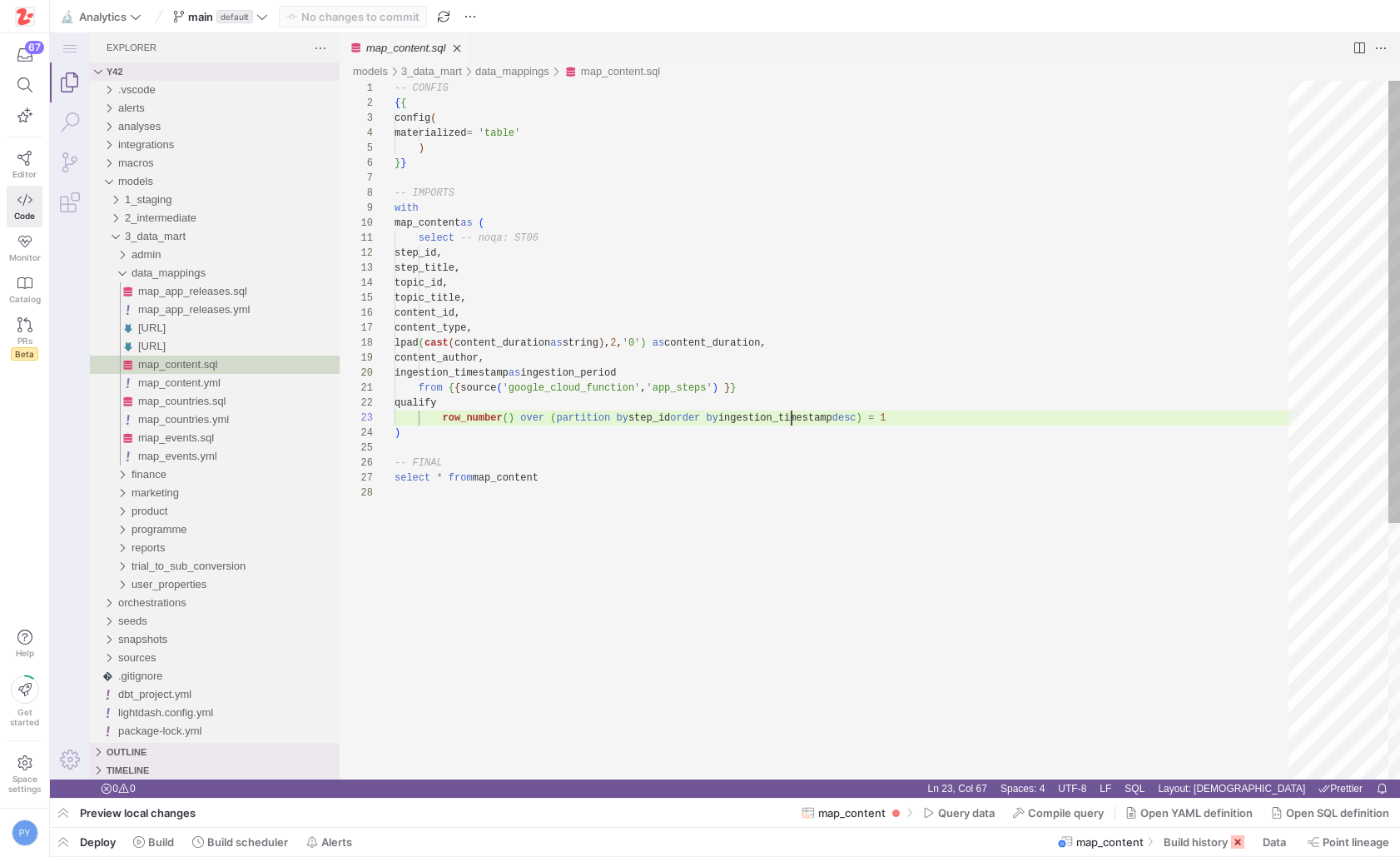
click at [792, 419] on div "-- CONFIG { { config ( materialized = ' table ' ) } } -- IMPORTS with map_conte…" at bounding box center [847, 632] width 906 height 1103
click at [74, 837] on span "button" at bounding box center [63, 842] width 27 height 28
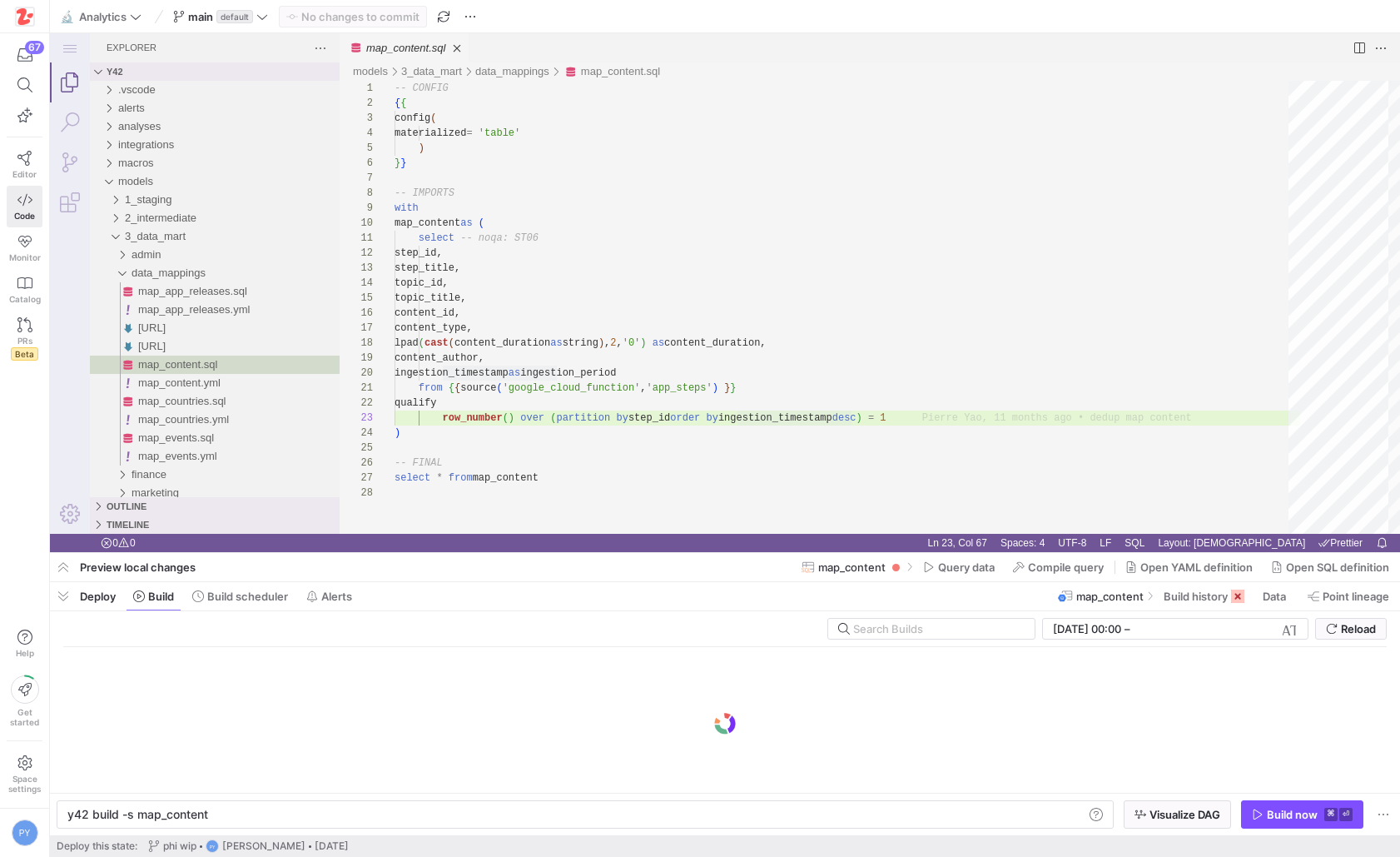
scroll to position [0, 140]
click at [1295, 813] on div "Build now" at bounding box center [1292, 814] width 51 height 14
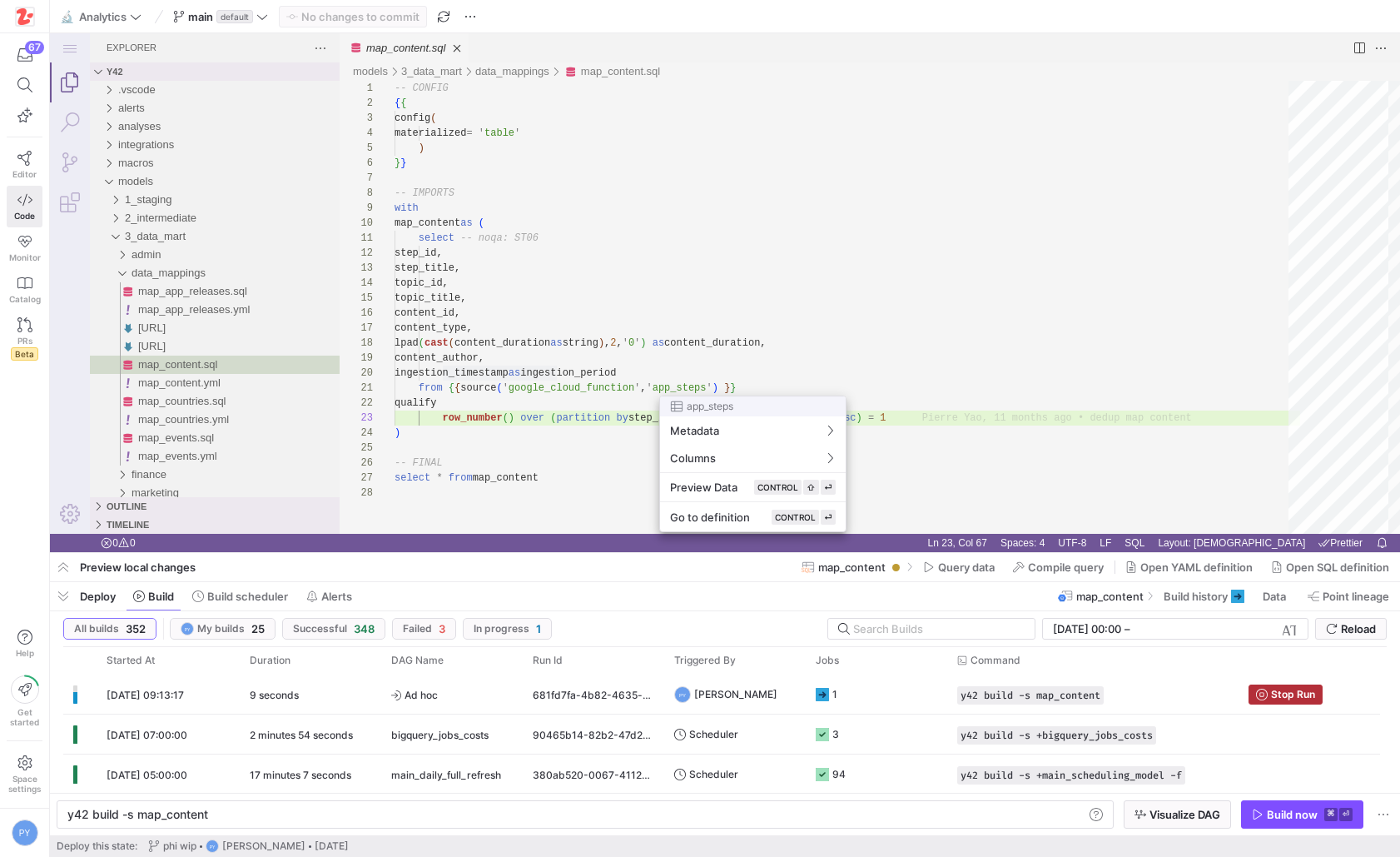
click at [149, 195] on div at bounding box center [700, 428] width 1400 height 857
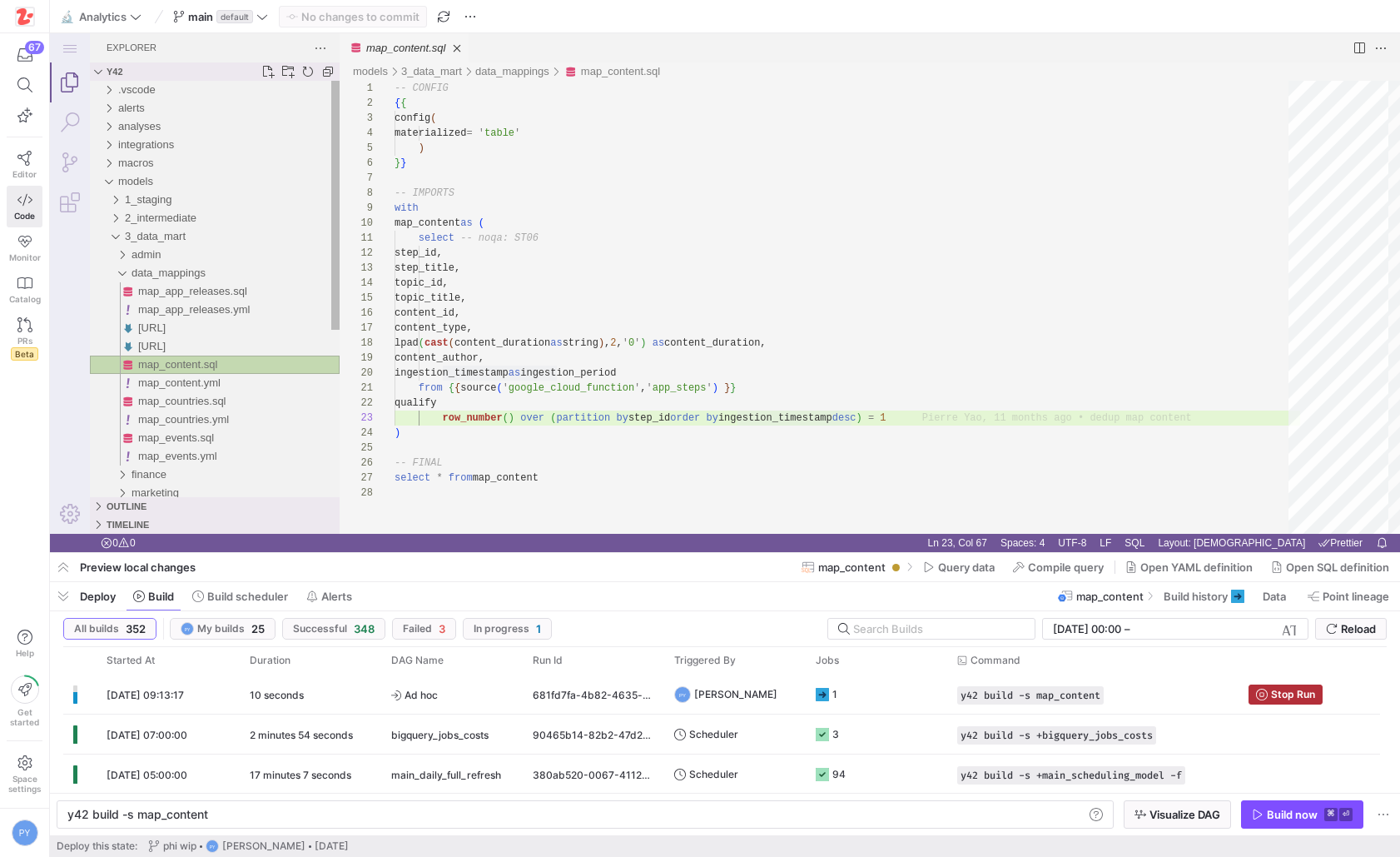
click at [149, 195] on span "1_staging" at bounding box center [148, 199] width 46 height 13
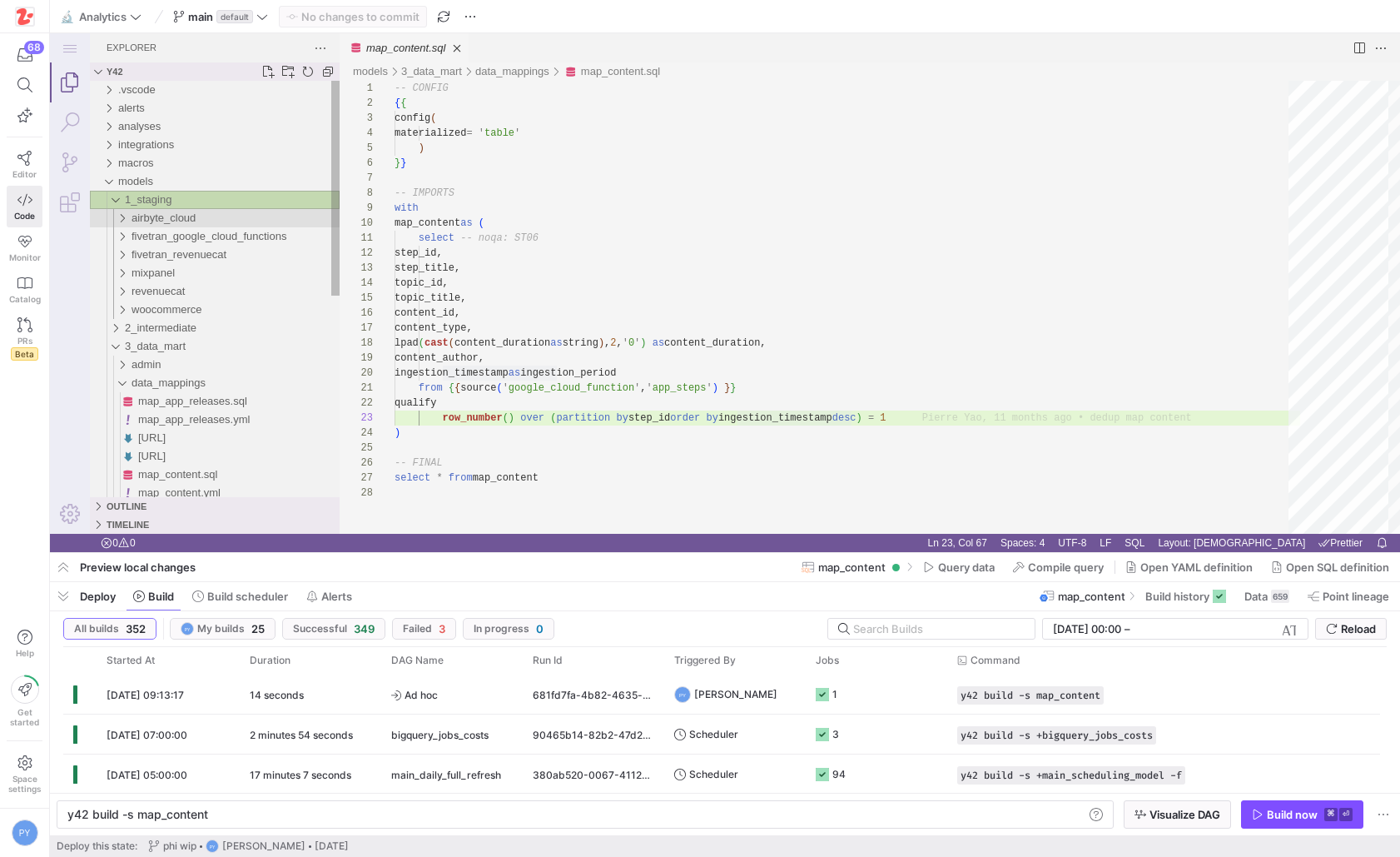
click at [182, 221] on span "airbyte_cloud" at bounding box center [163, 217] width 64 height 13
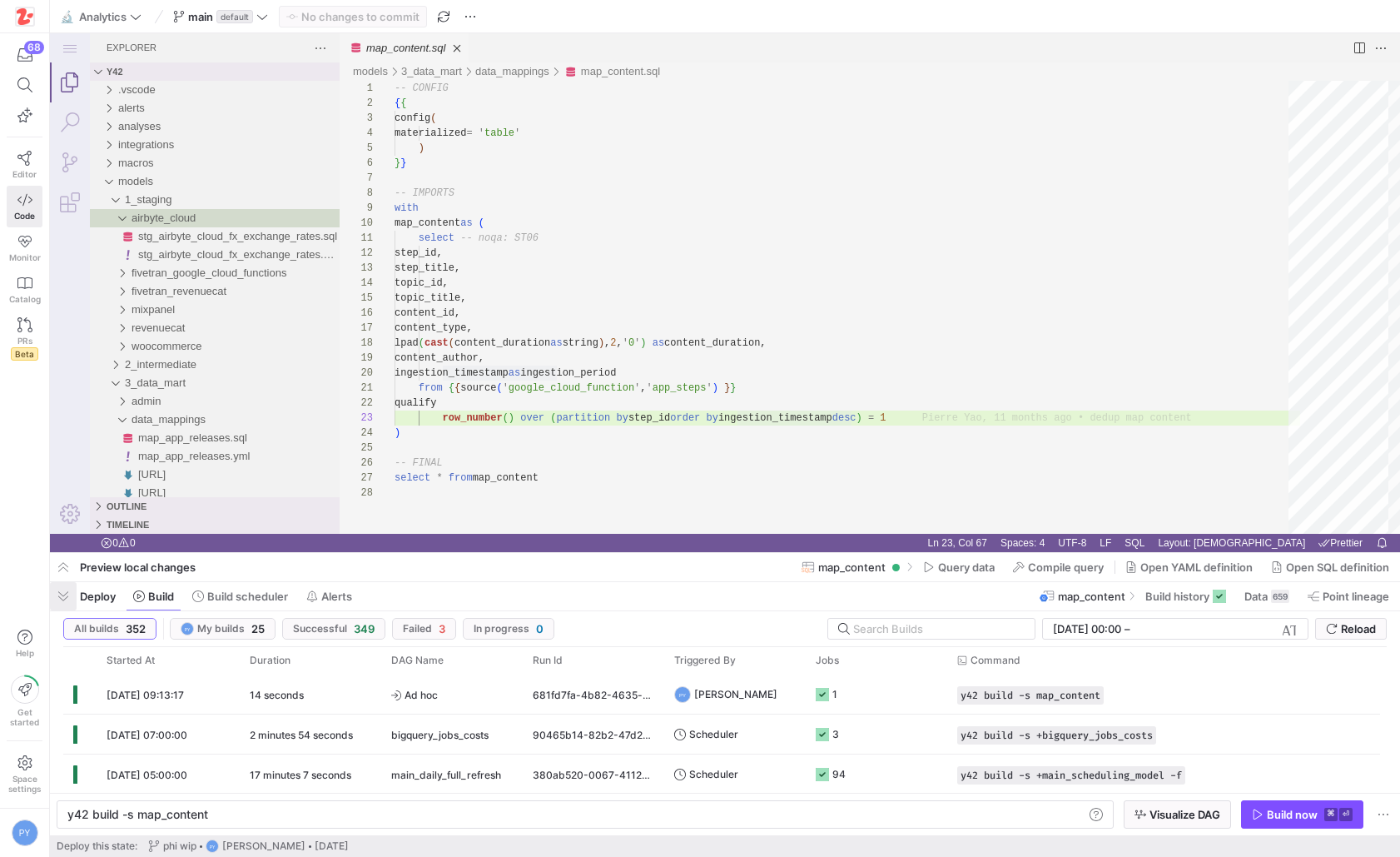
click at [58, 602] on span "button" at bounding box center [63, 596] width 27 height 28
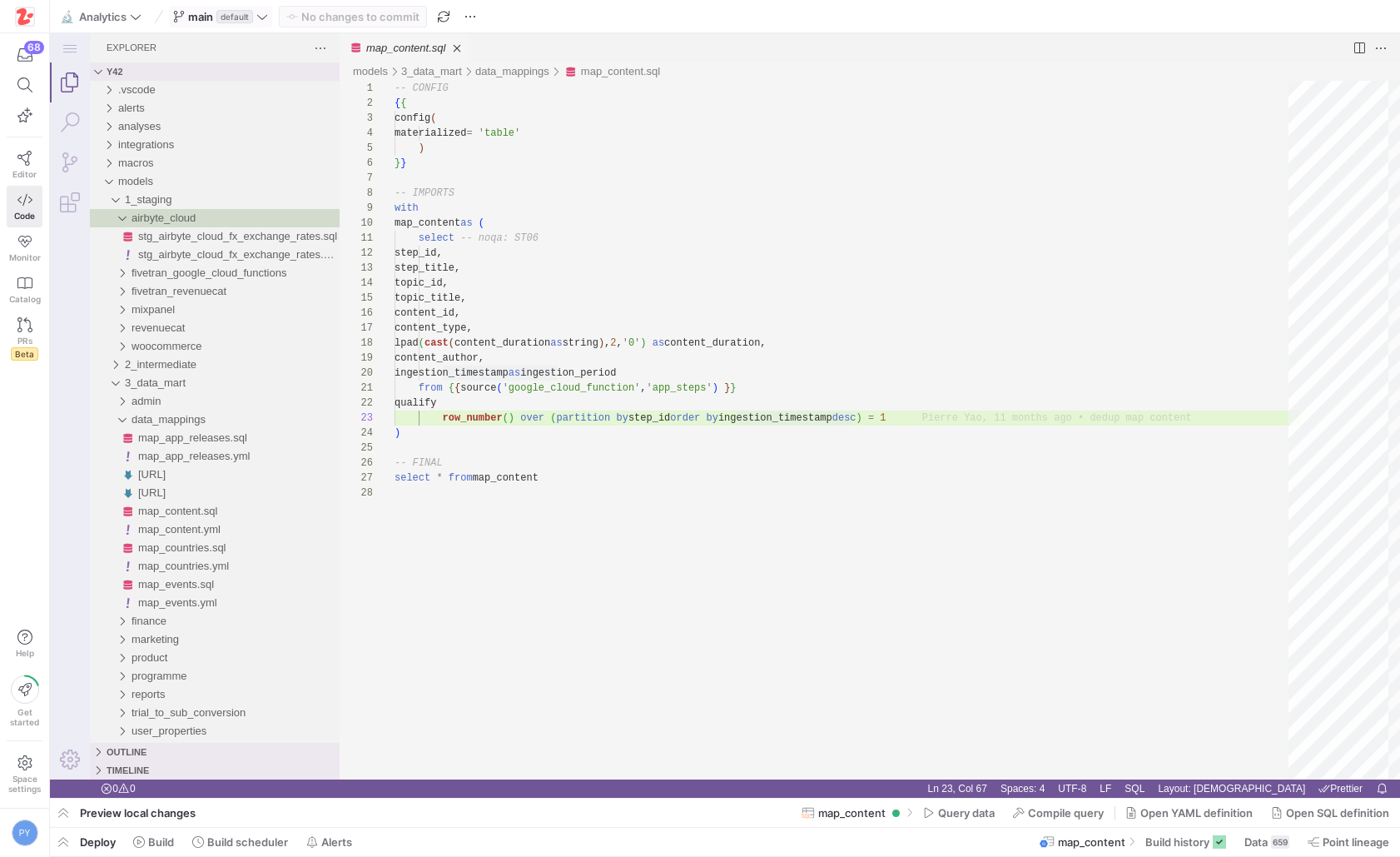
click at [260, 15] on icon at bounding box center [263, 17] width 12 height 12
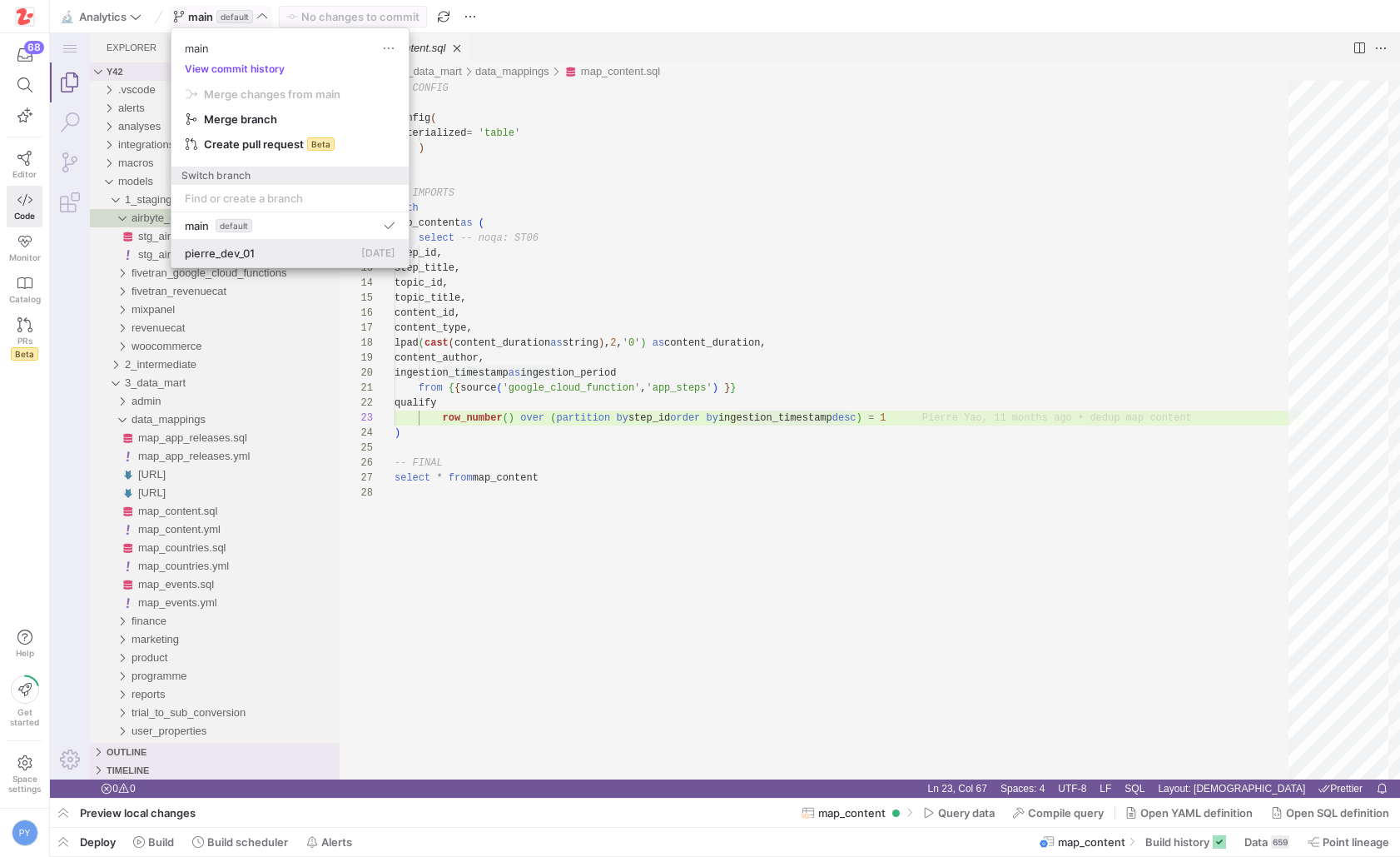
click at [232, 250] on span "pierre_dev_01" at bounding box center [219, 253] width 70 height 14
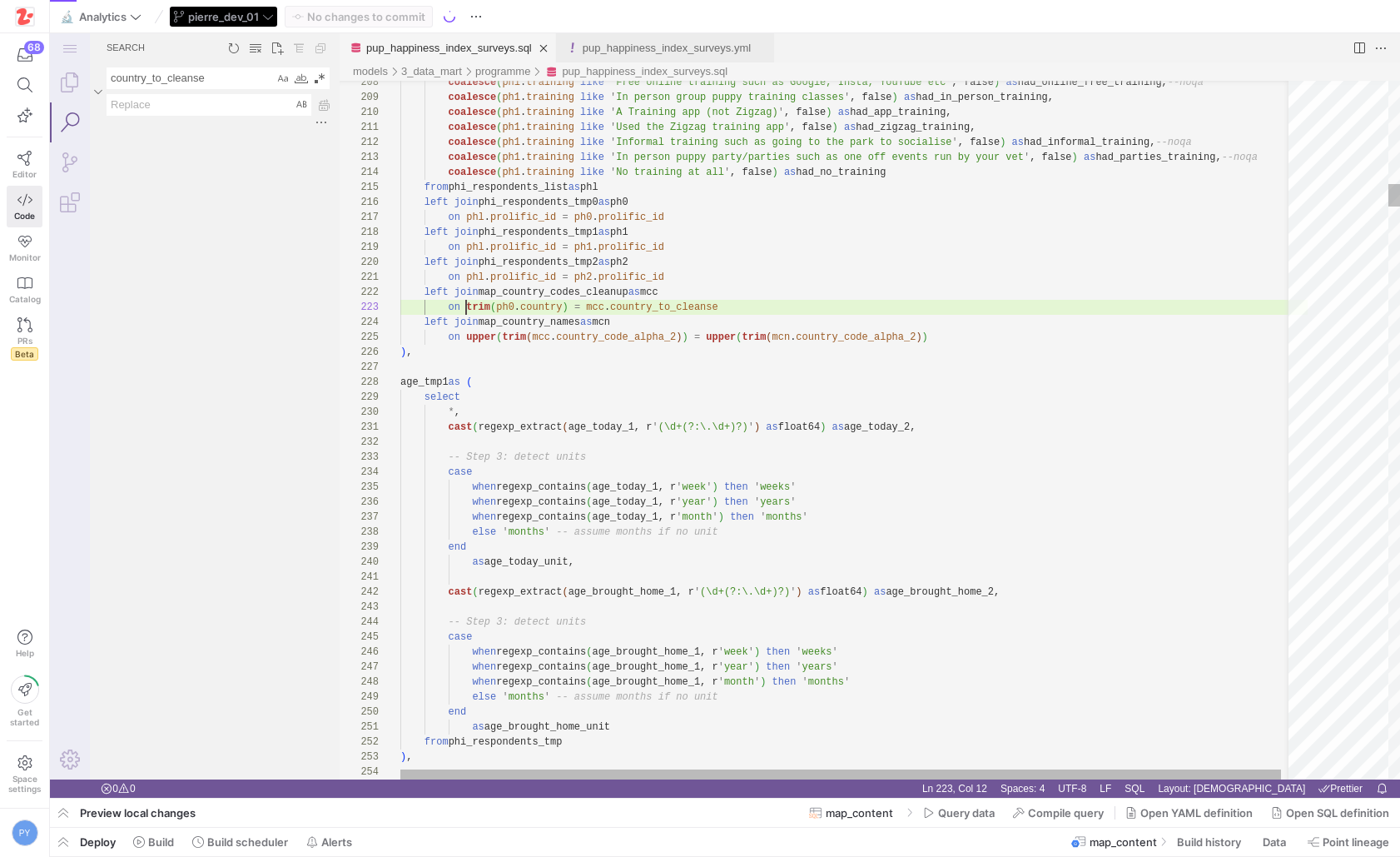
scroll to position [30, 66]
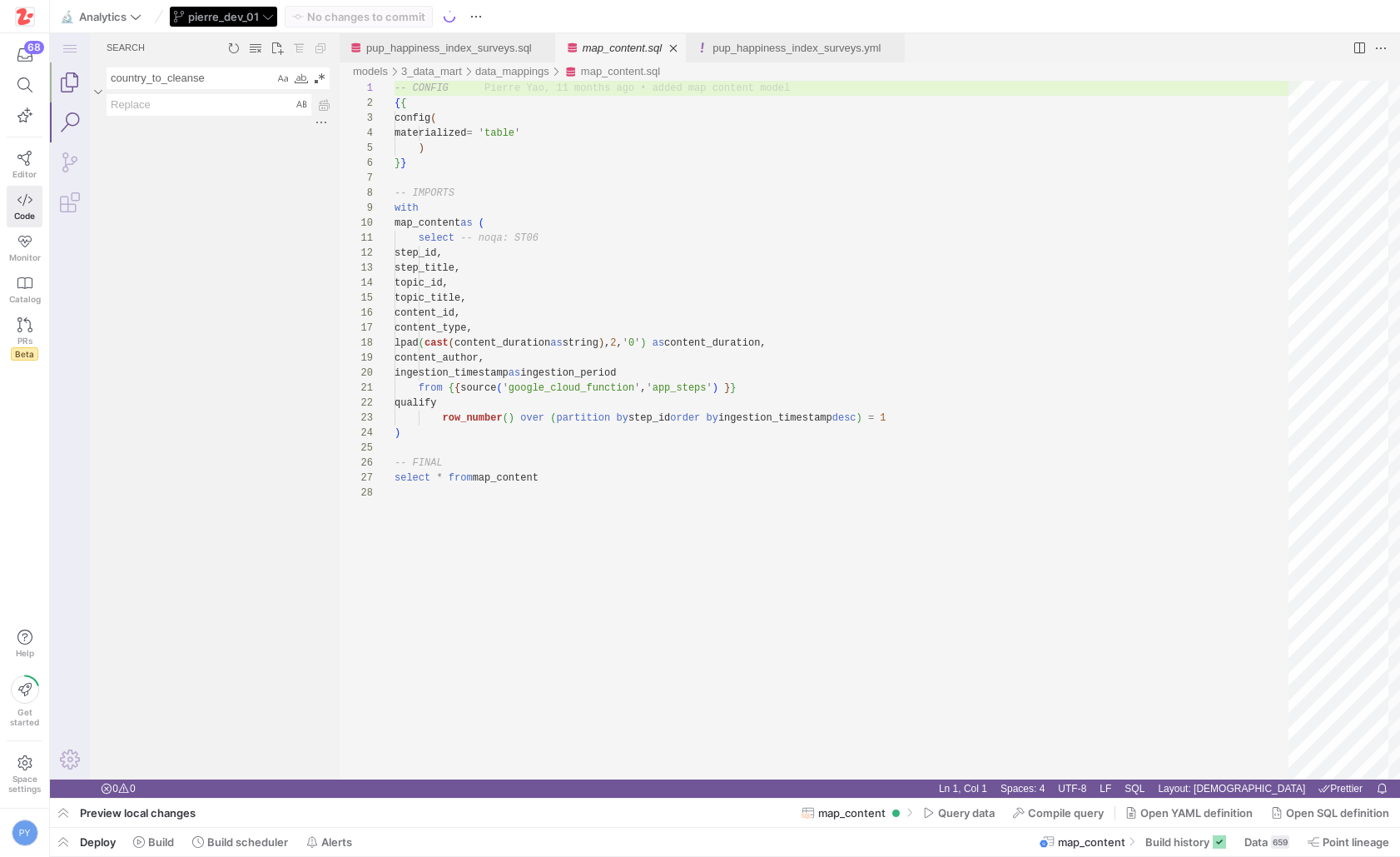
click at [70, 83] on link "Explorer (⇧⌘E)" at bounding box center [70, 82] width 40 height 40
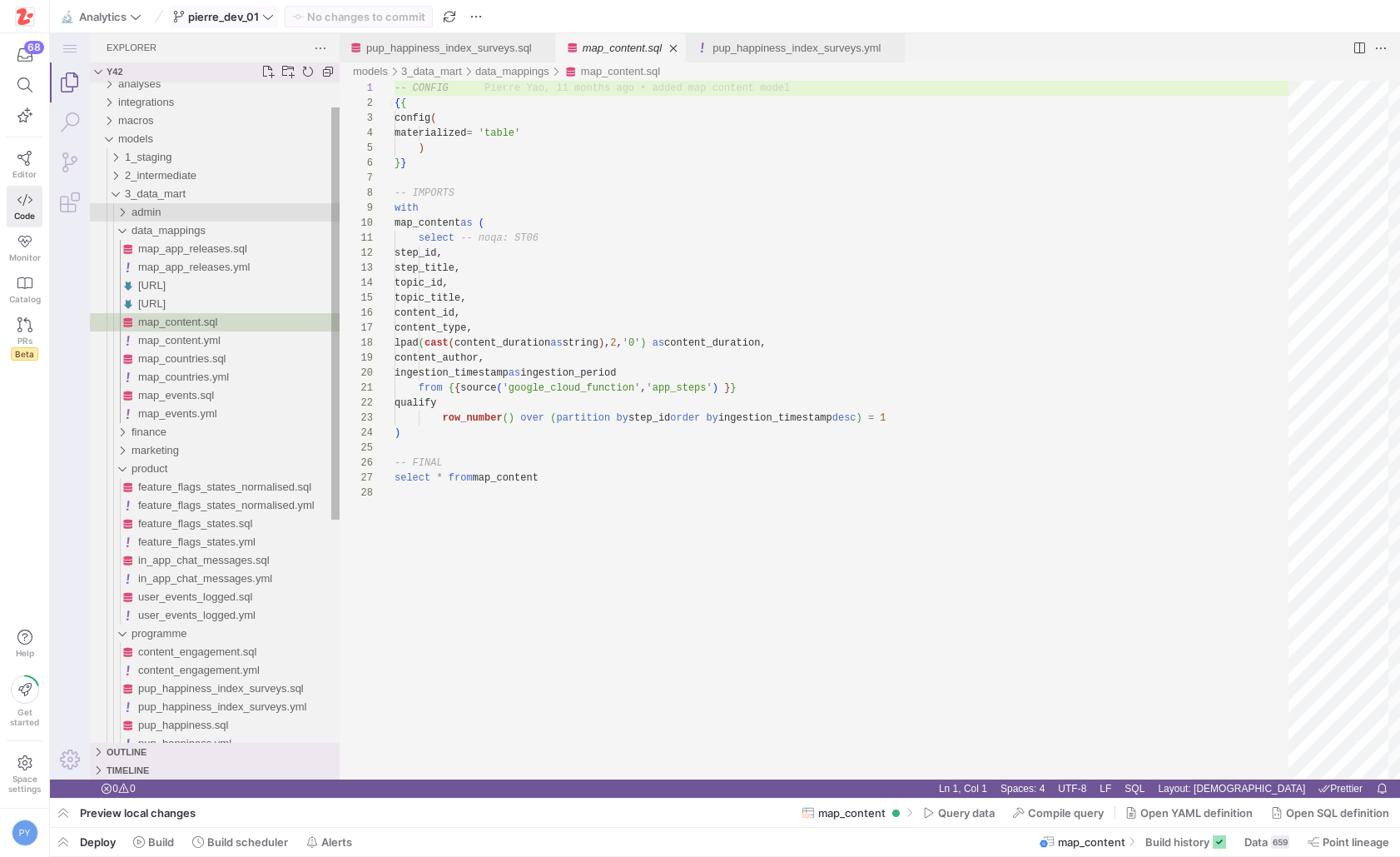
click at [201, 210] on div "admin" at bounding box center [235, 212] width 208 height 18
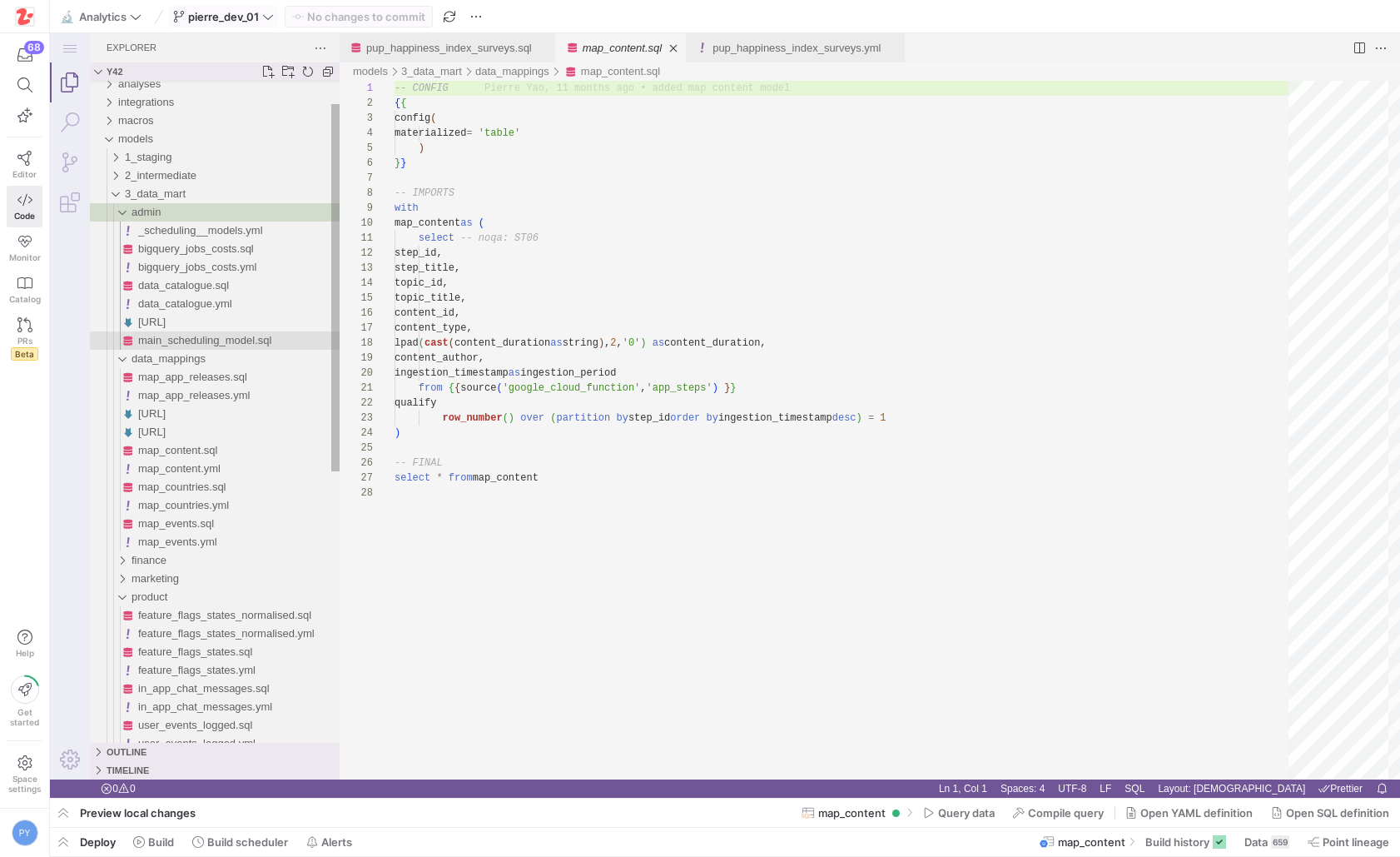
click at [218, 341] on span "main_scheduling_model.sql" at bounding box center [204, 340] width 133 height 13
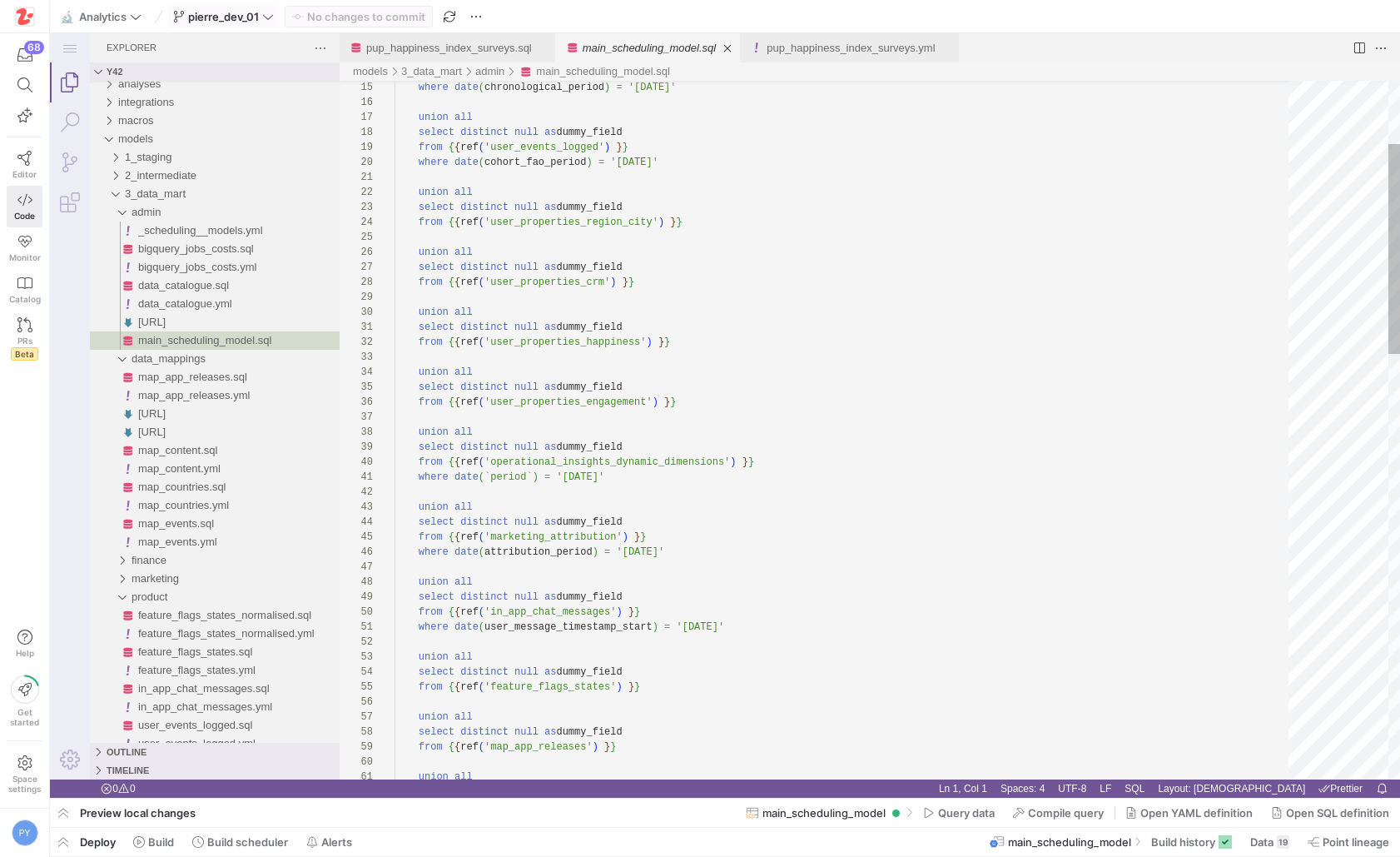
scroll to position [135, 330]
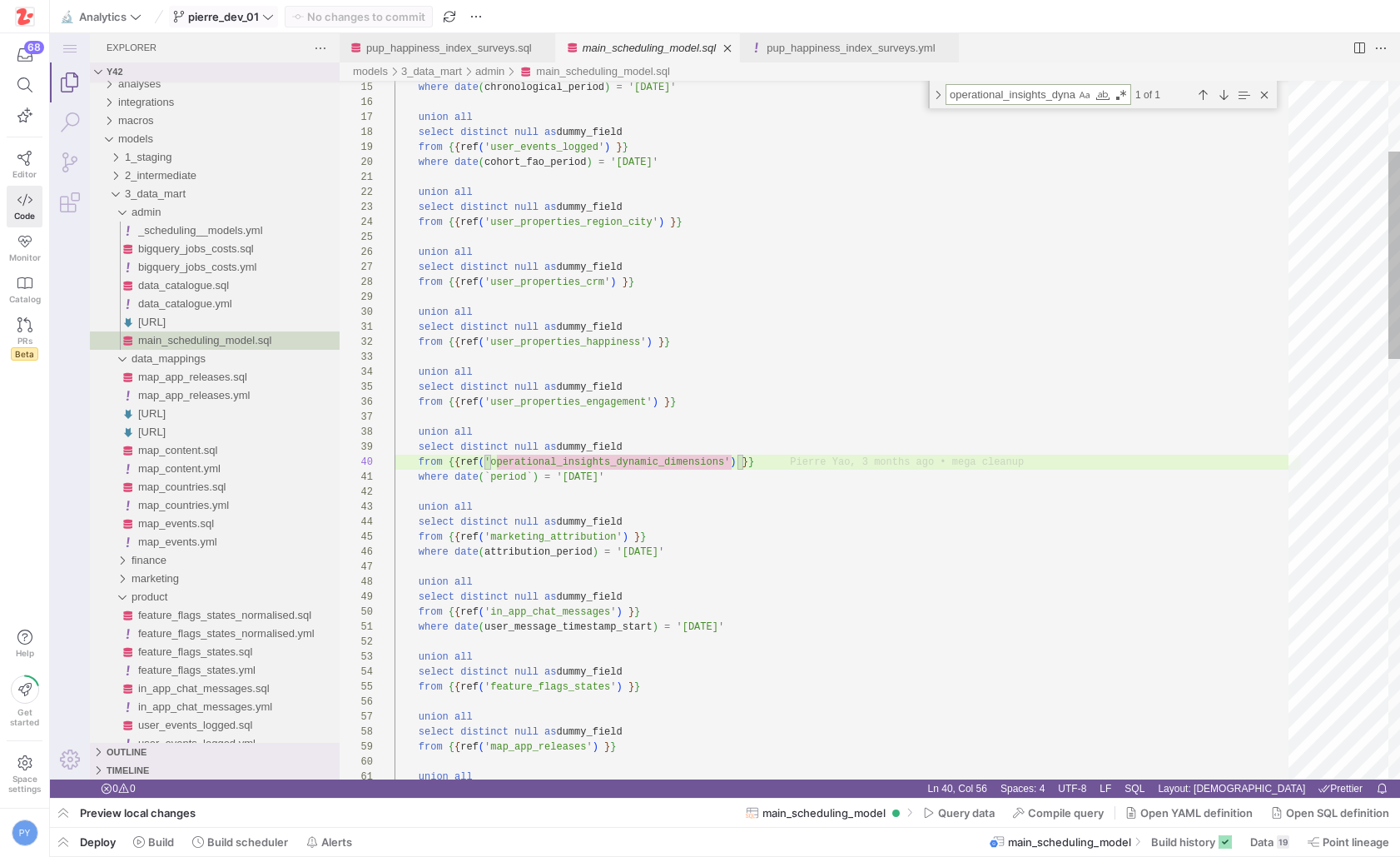
type textarea "where date(`period`) = '2024-01-01' union all select distinct null as dummy_fie…"
type textarea "ma"
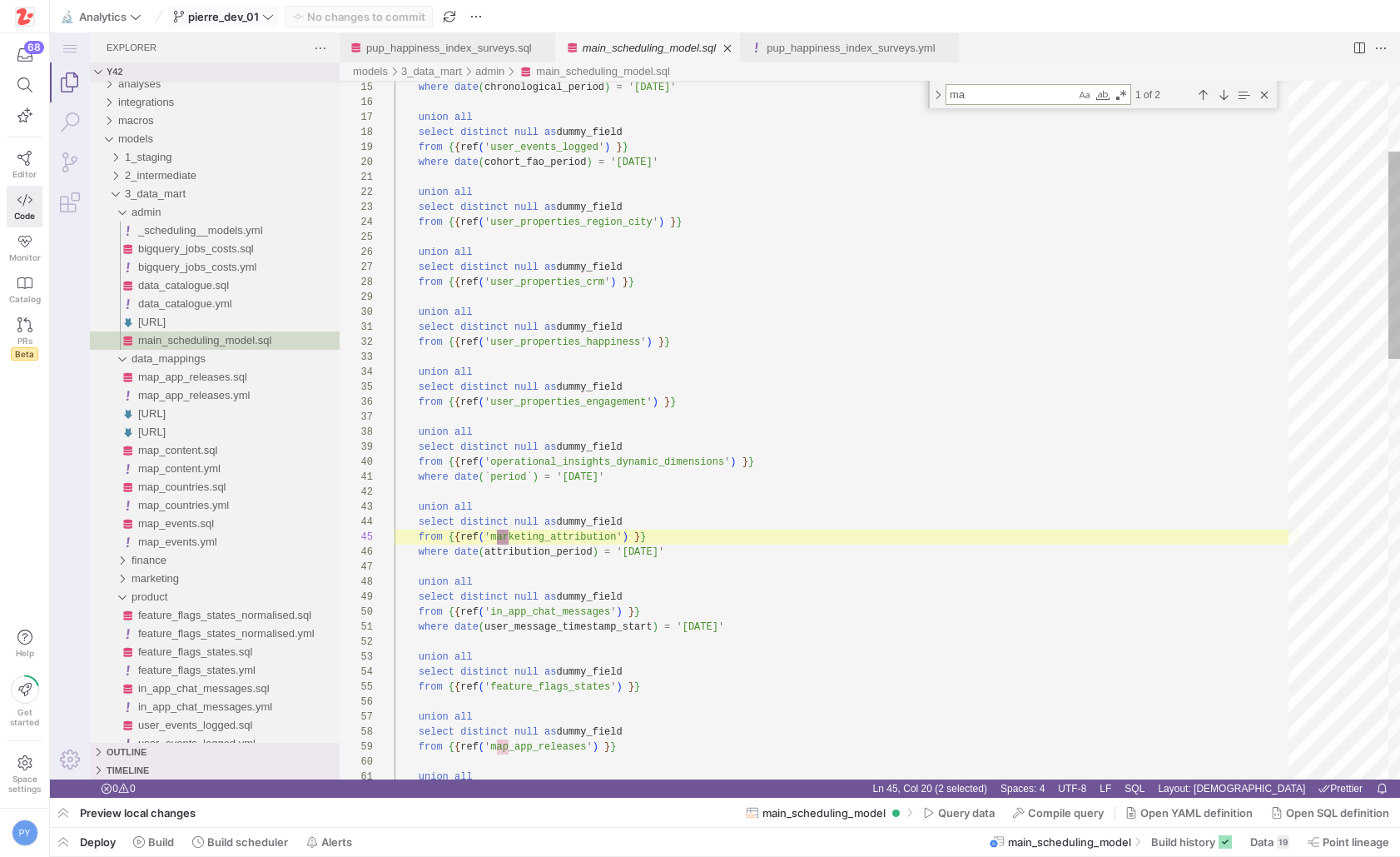
type textarea "where date(user_message_timestamp_start) = '2024-01-01' union all select distin…"
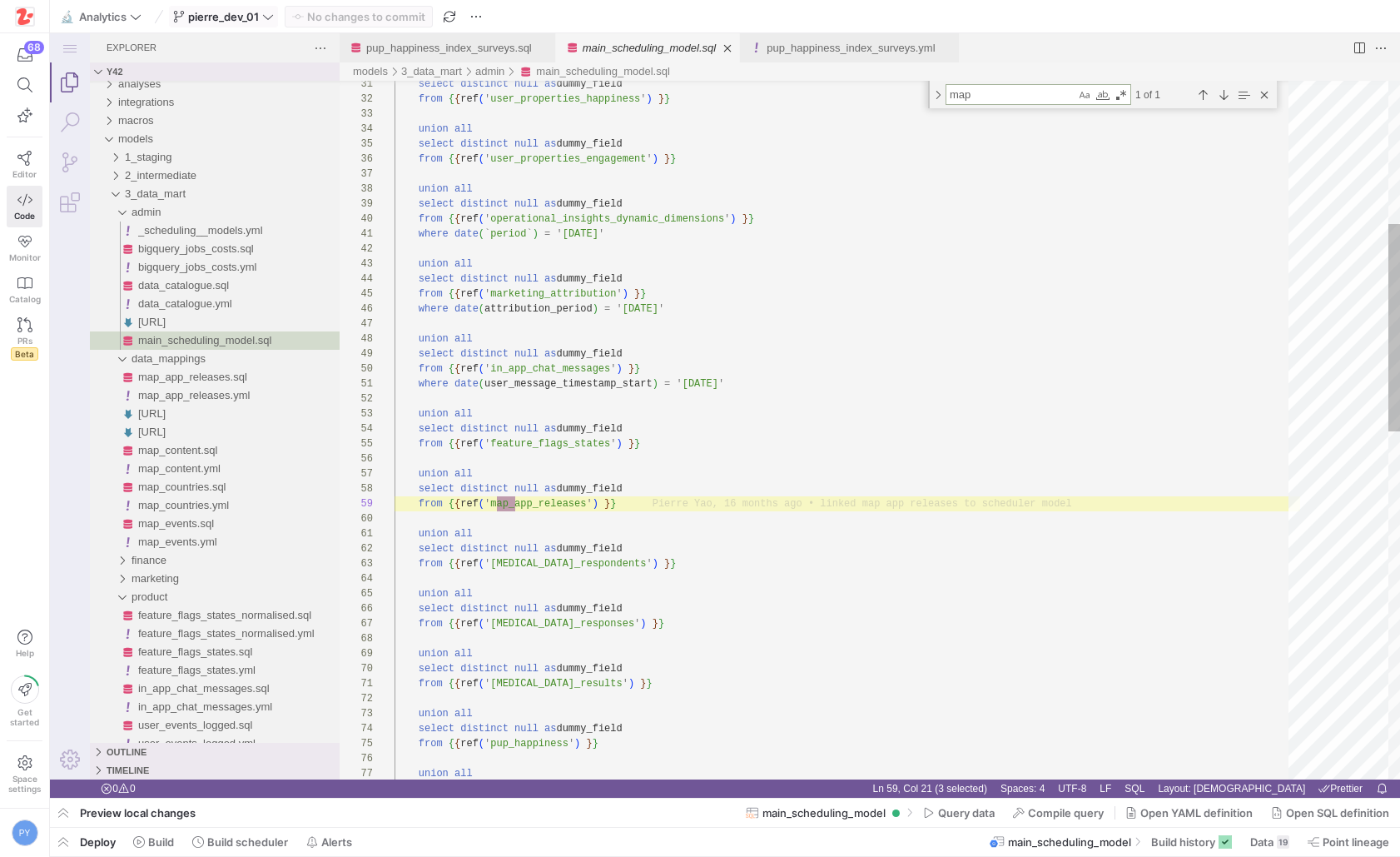
type textarea "map"
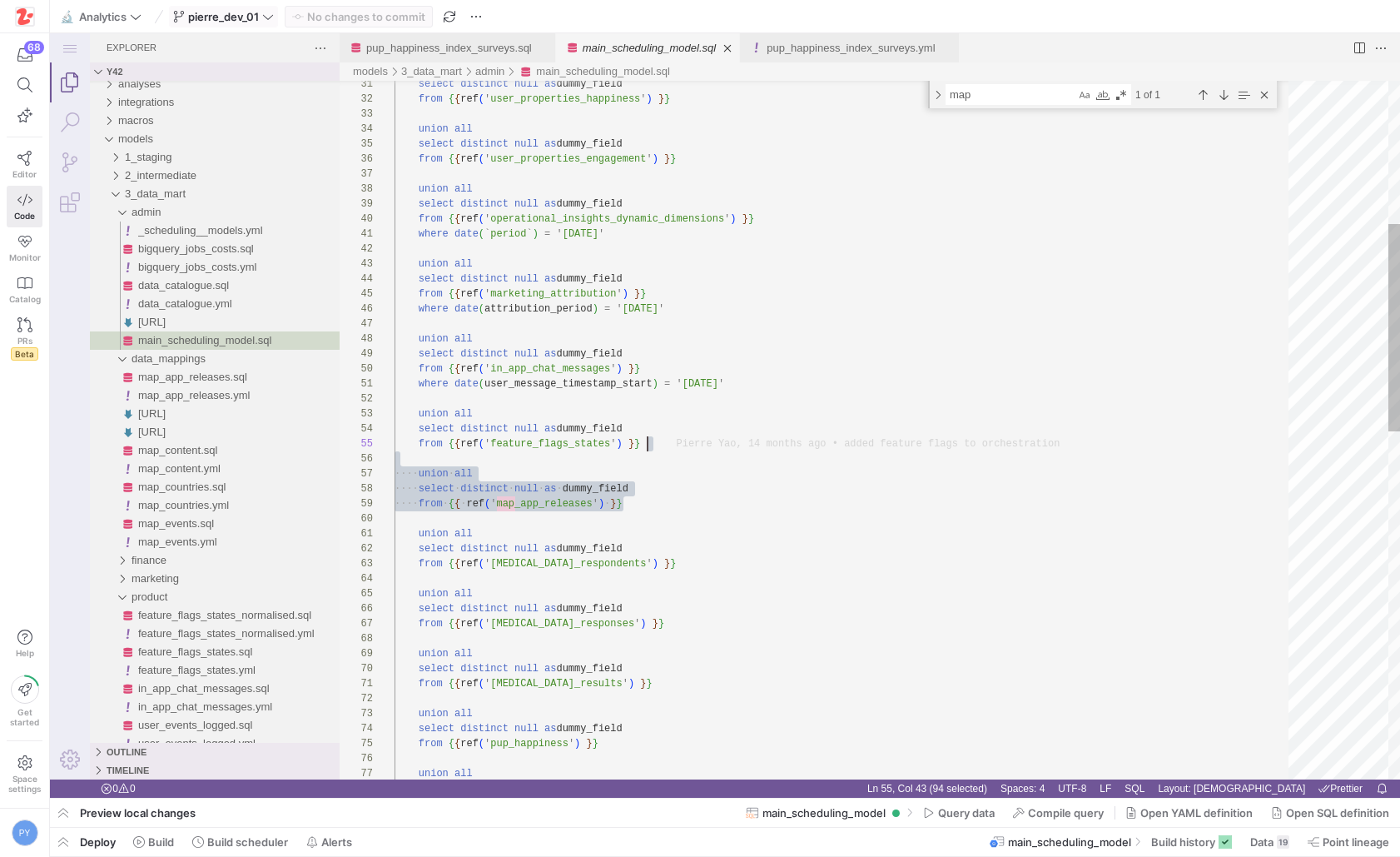
drag, startPoint x: 643, startPoint y: 505, endPoint x: 652, endPoint y: 437, distance: 68.6
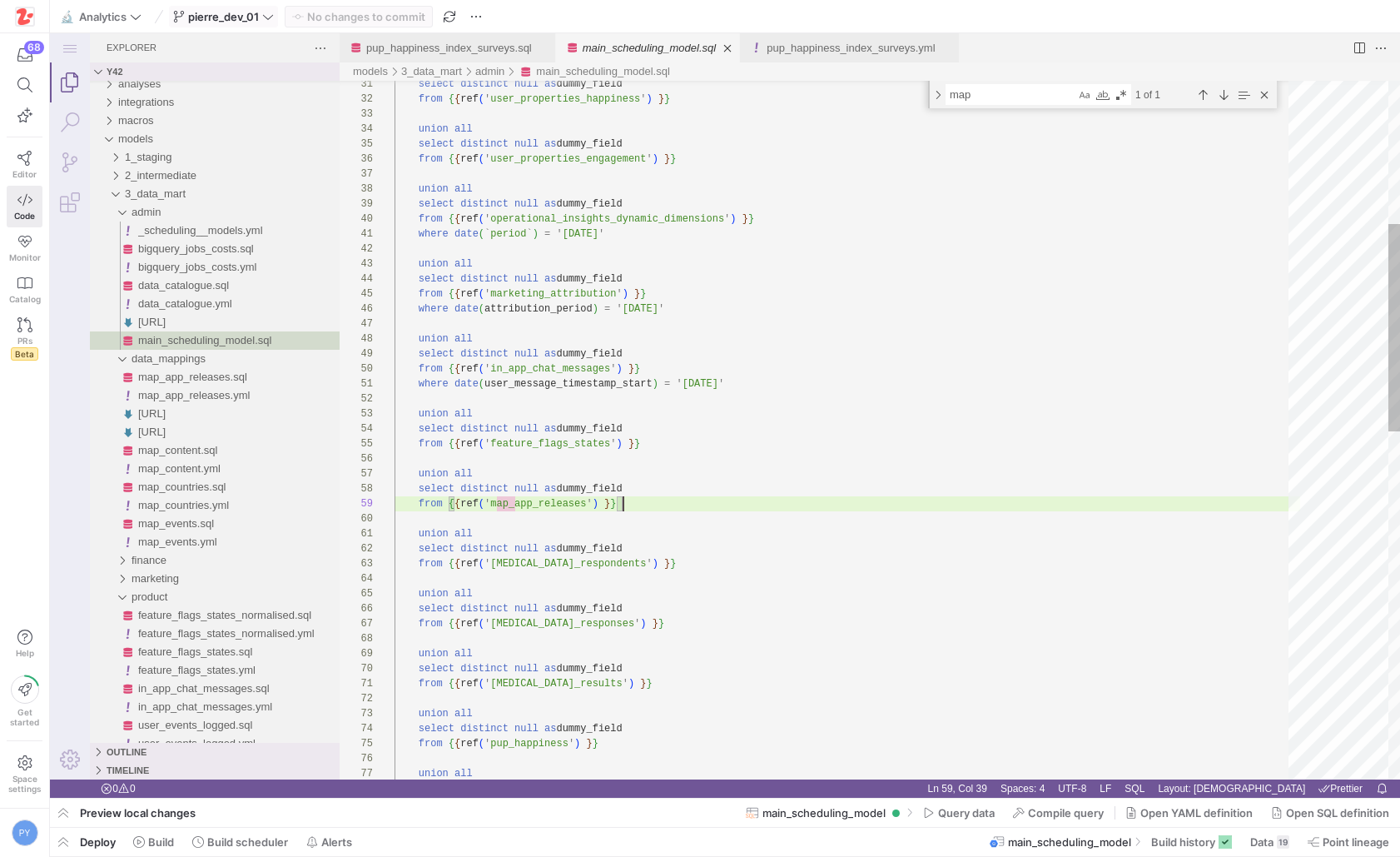
paste textarea "union all select distinct null as dummy_field from {{ ref('map_app_releases') }…"
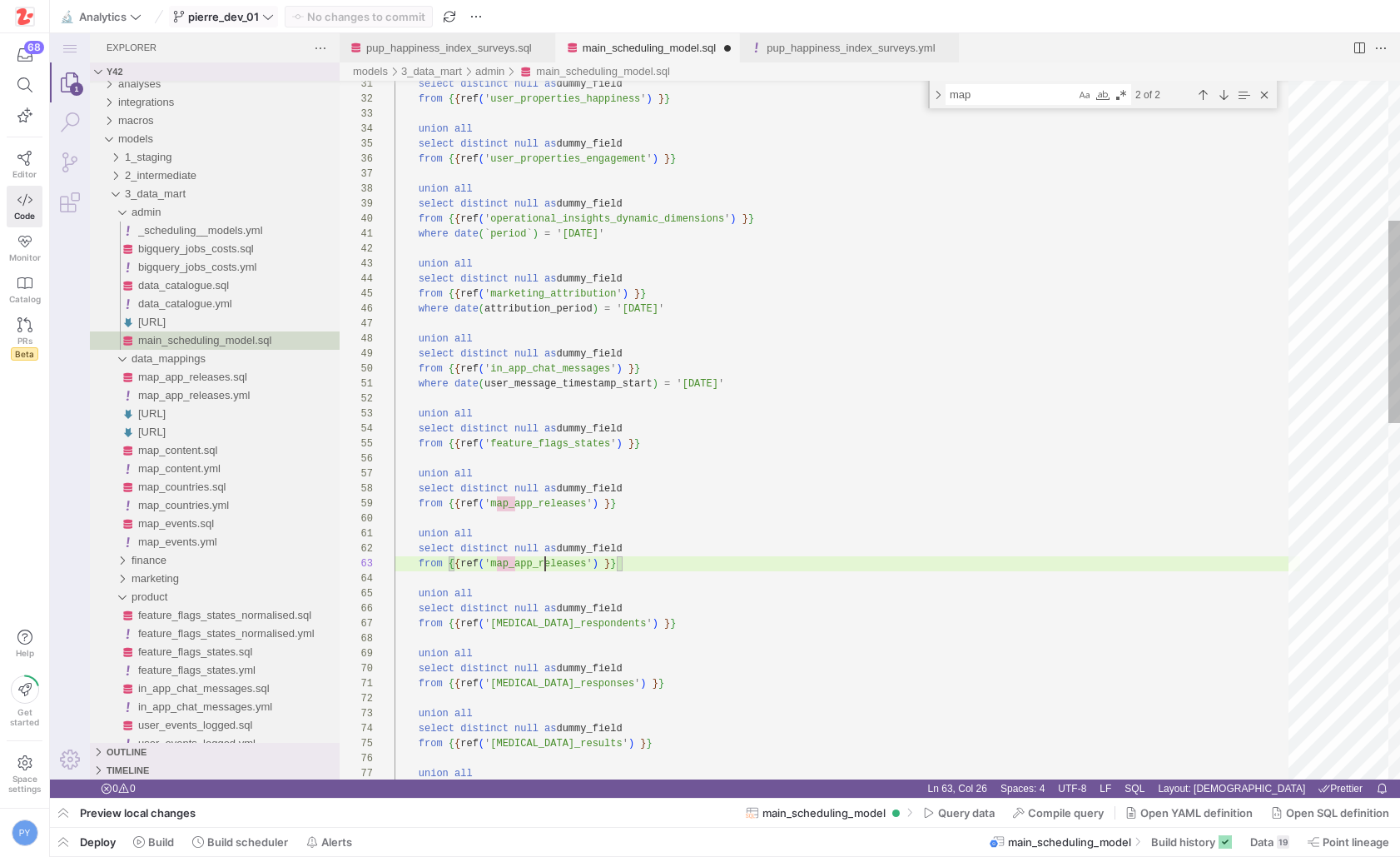
click at [544, 560] on div "select distinct null as dummy_field from { { ref ( ' user_properties_happiness …" at bounding box center [847, 802] width 906 height 2404
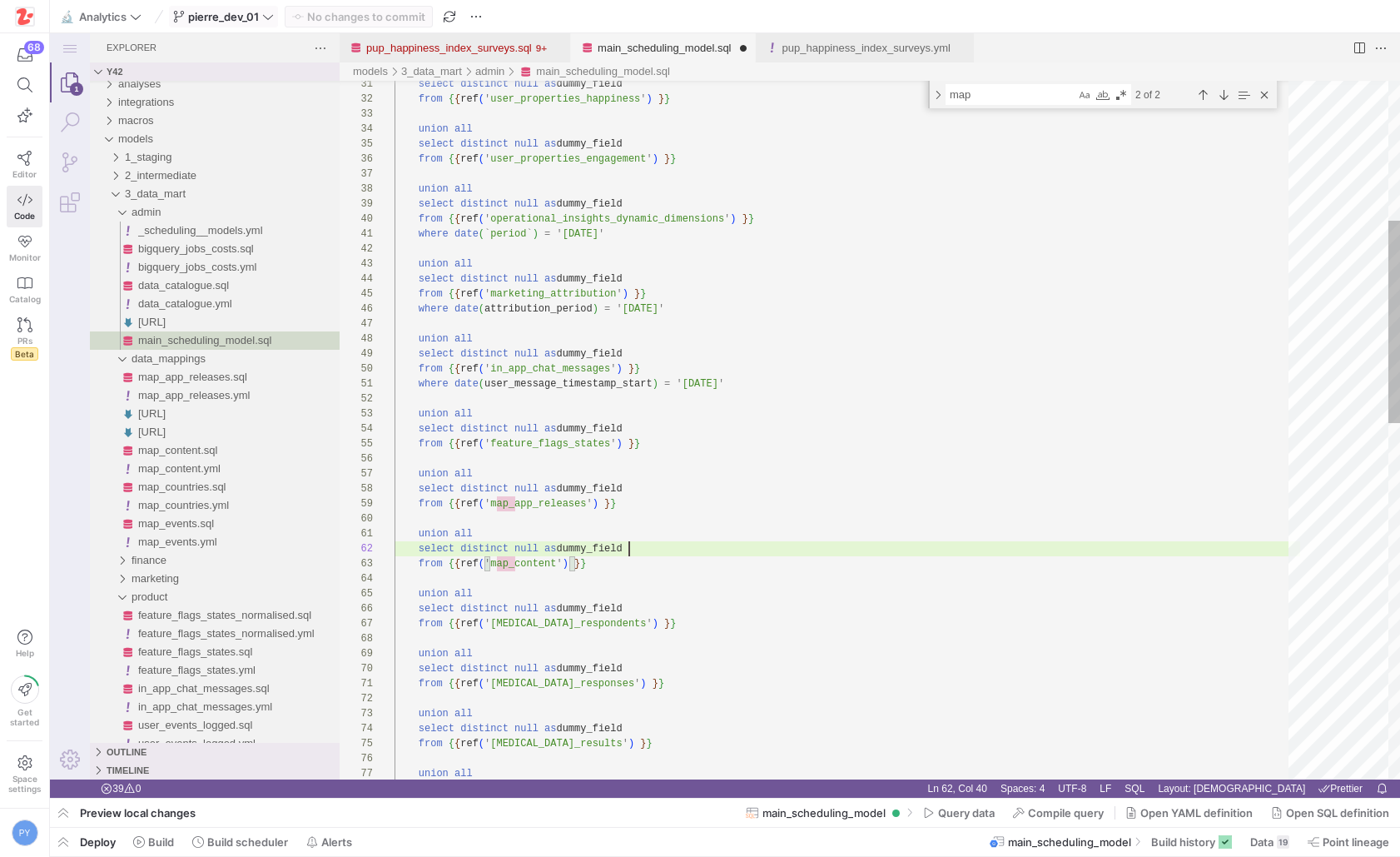
click at [641, 543] on div "select distinct null as dummy_field from { { ref ( ' user_properties_happiness …" at bounding box center [847, 802] width 906 height 2404
type textarea "union all select distinct null as dummy_field from {{ ref('map_content') }} uni…"
click at [401, 17] on span "Commit & push (1)" at bounding box center [366, 17] width 95 height 14
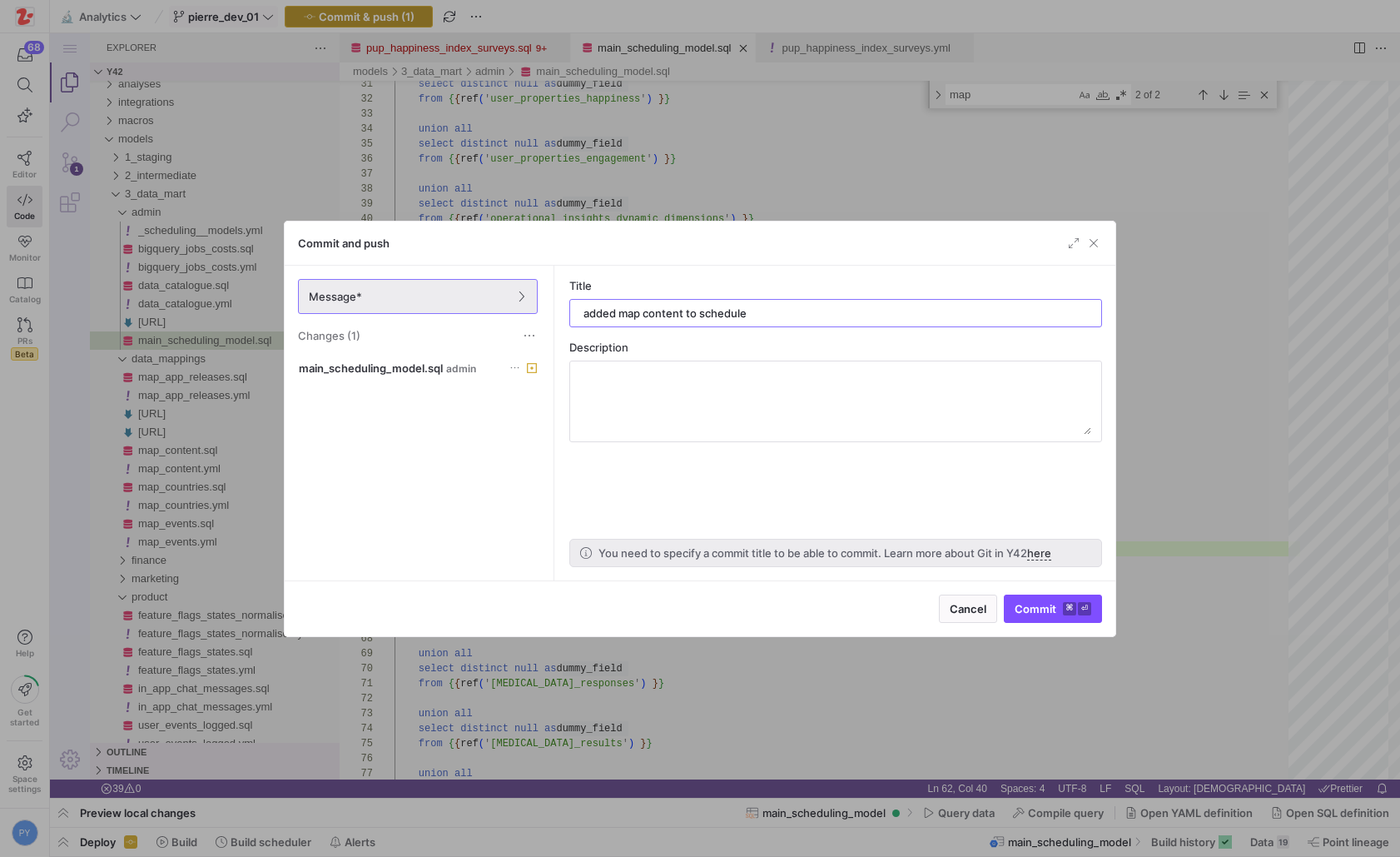
type input "added map content to scheduler"
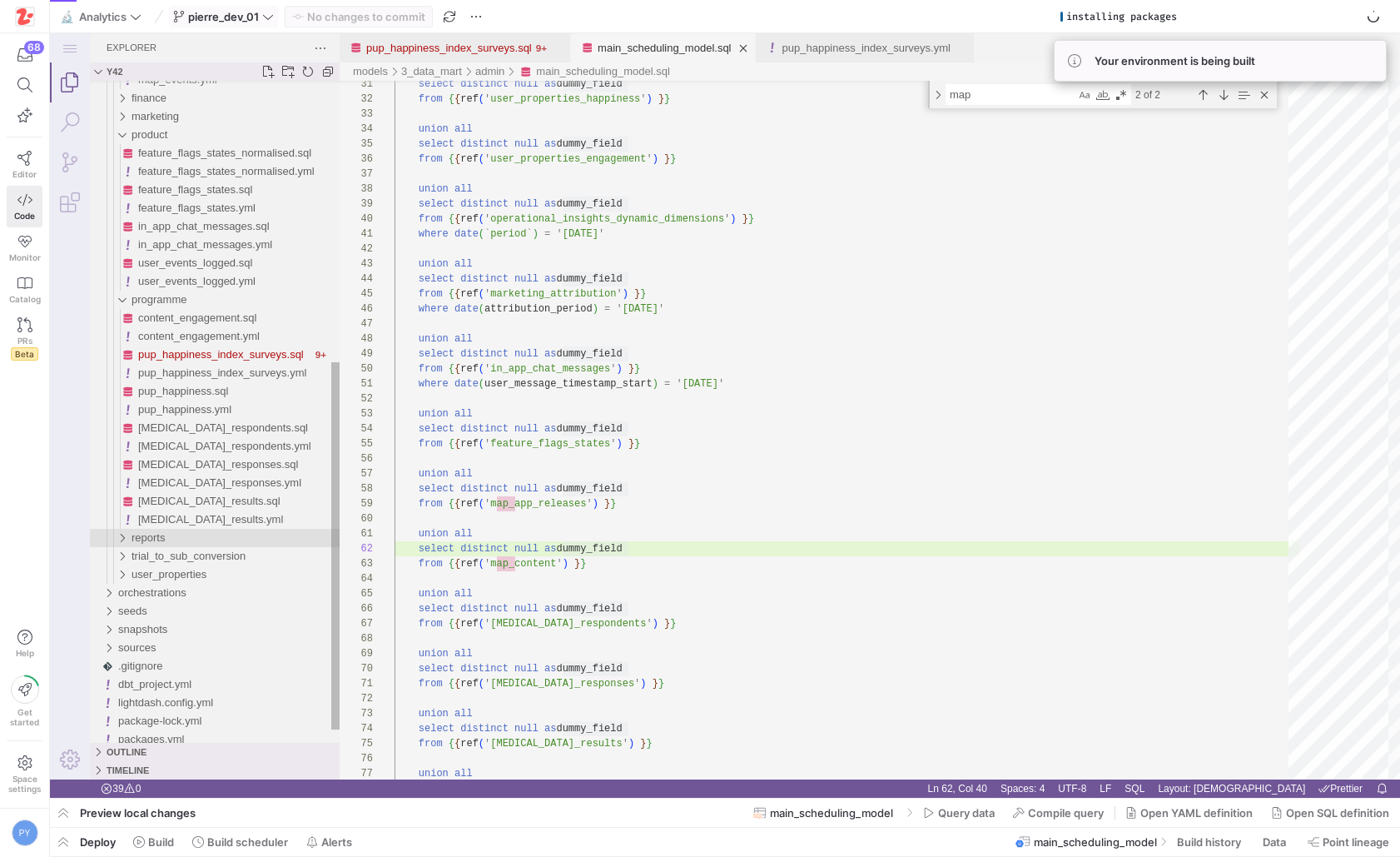
click at [209, 535] on div "reports" at bounding box center [235, 538] width 208 height 18
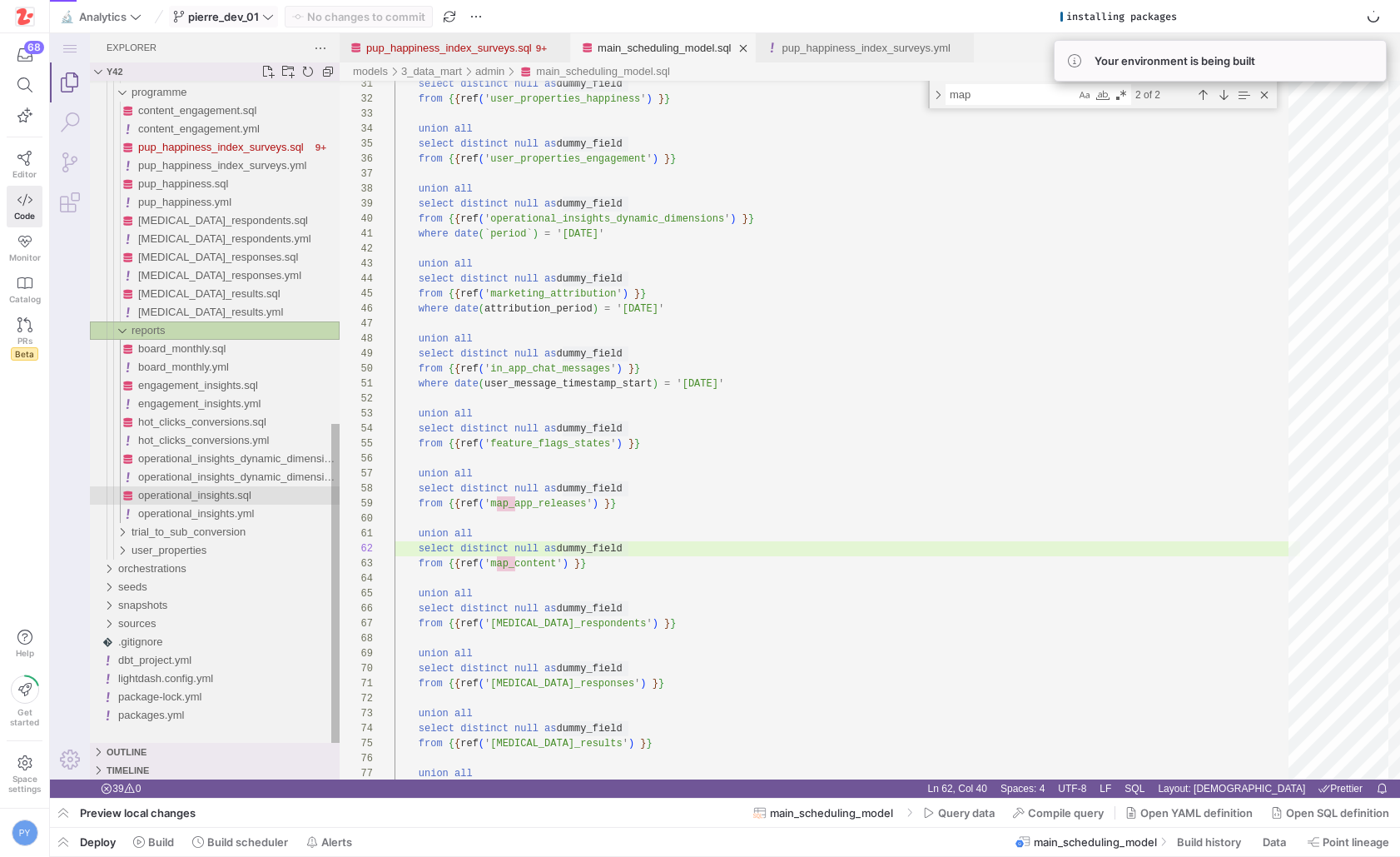
click at [209, 493] on span "operational_insights.sql" at bounding box center [195, 495] width 113 height 13
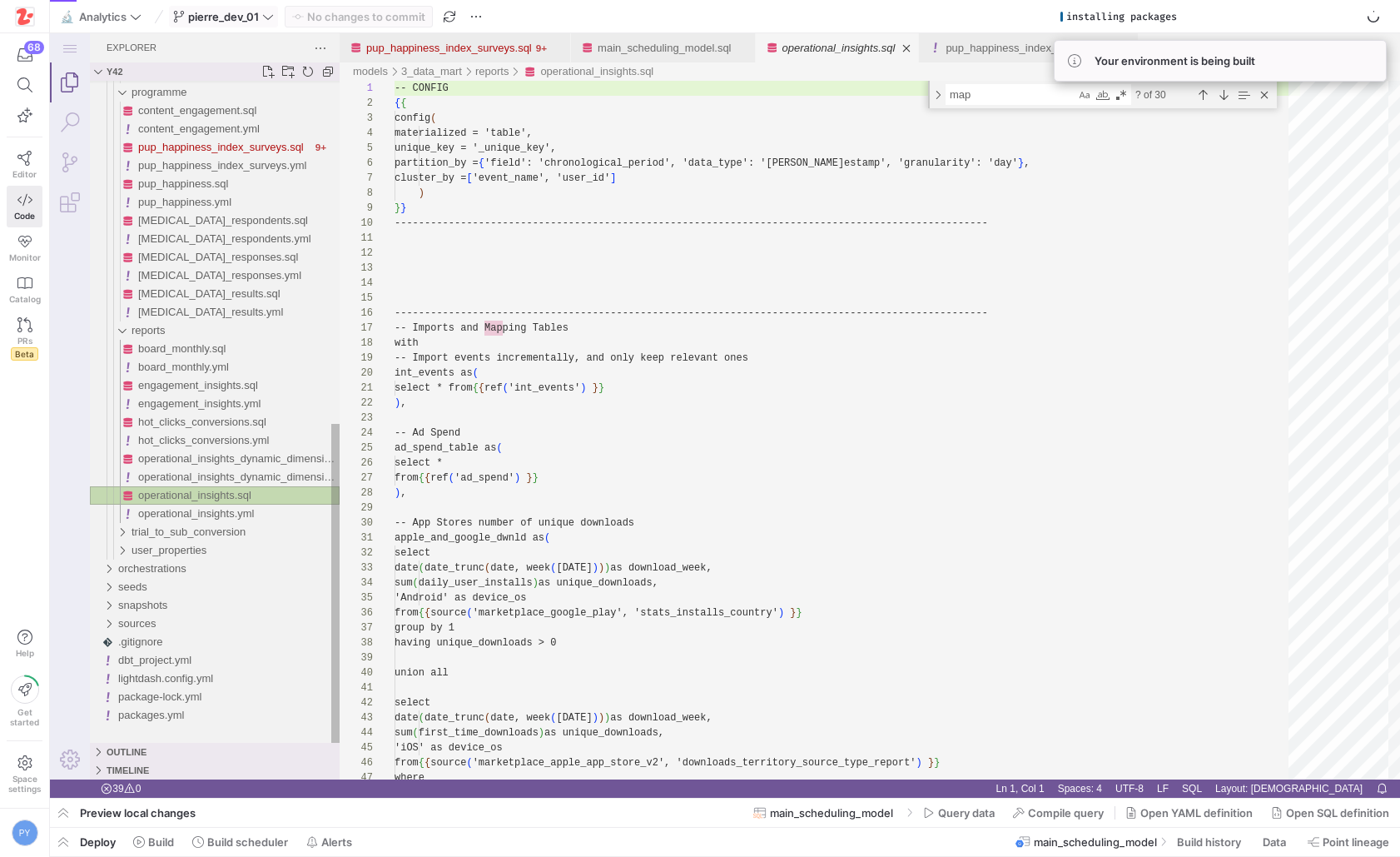
scroll to position [150, 0]
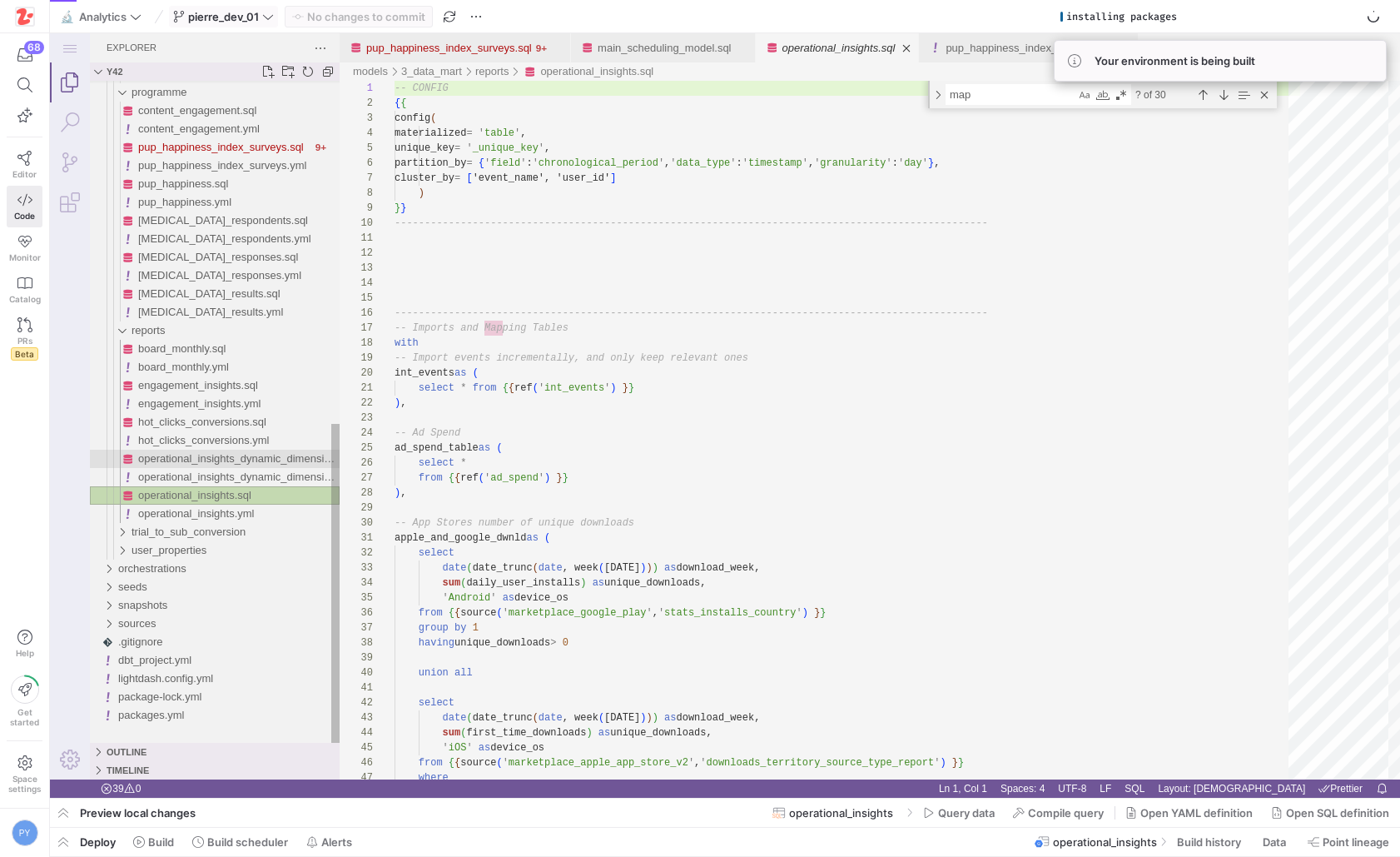
click at [282, 464] on span "operational_insights_dynamic_dimensions.sql" at bounding box center [248, 458] width 221 height 13
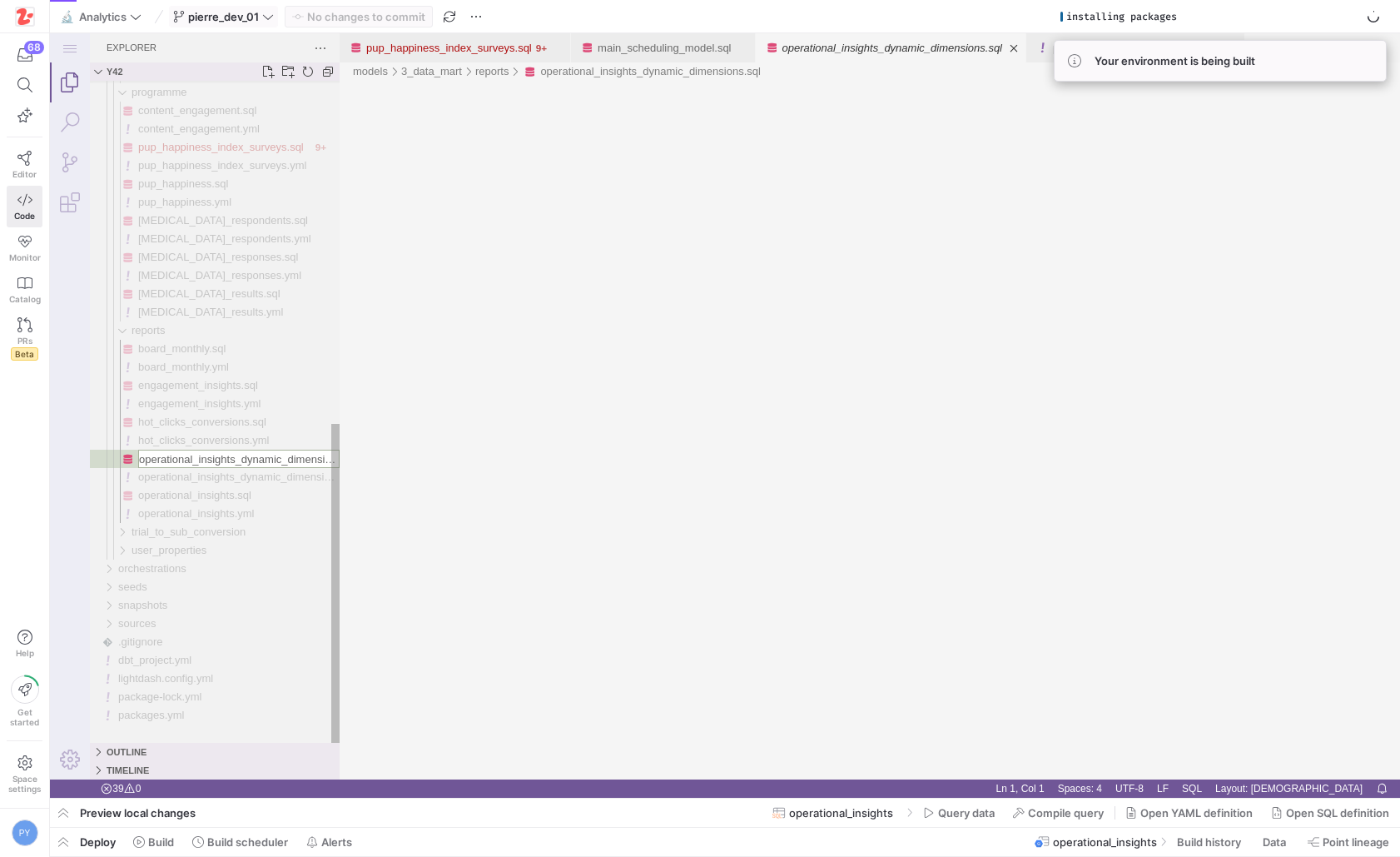
scroll to position [0, 32]
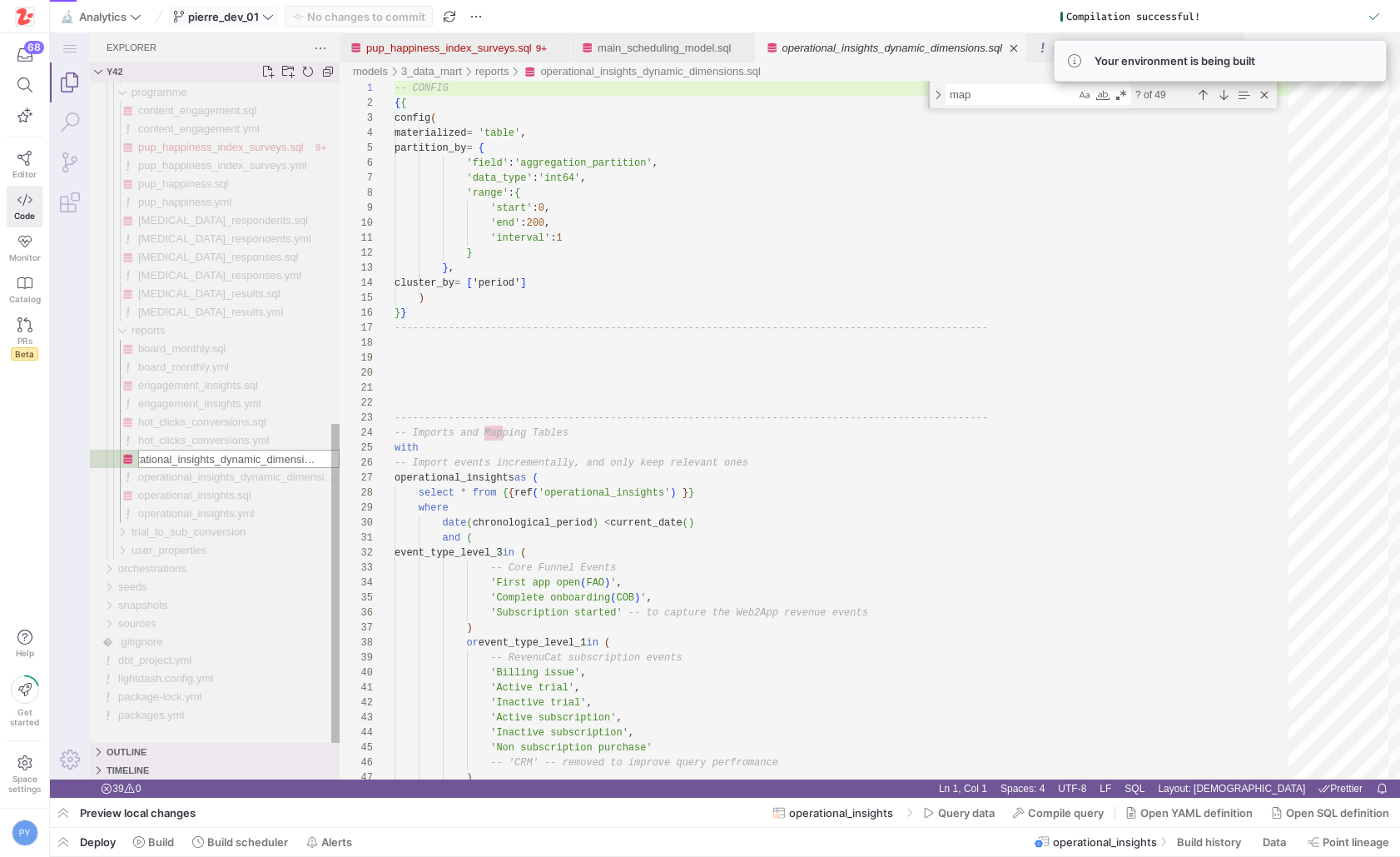
scroll to position [150, 0]
type input "[URL]"
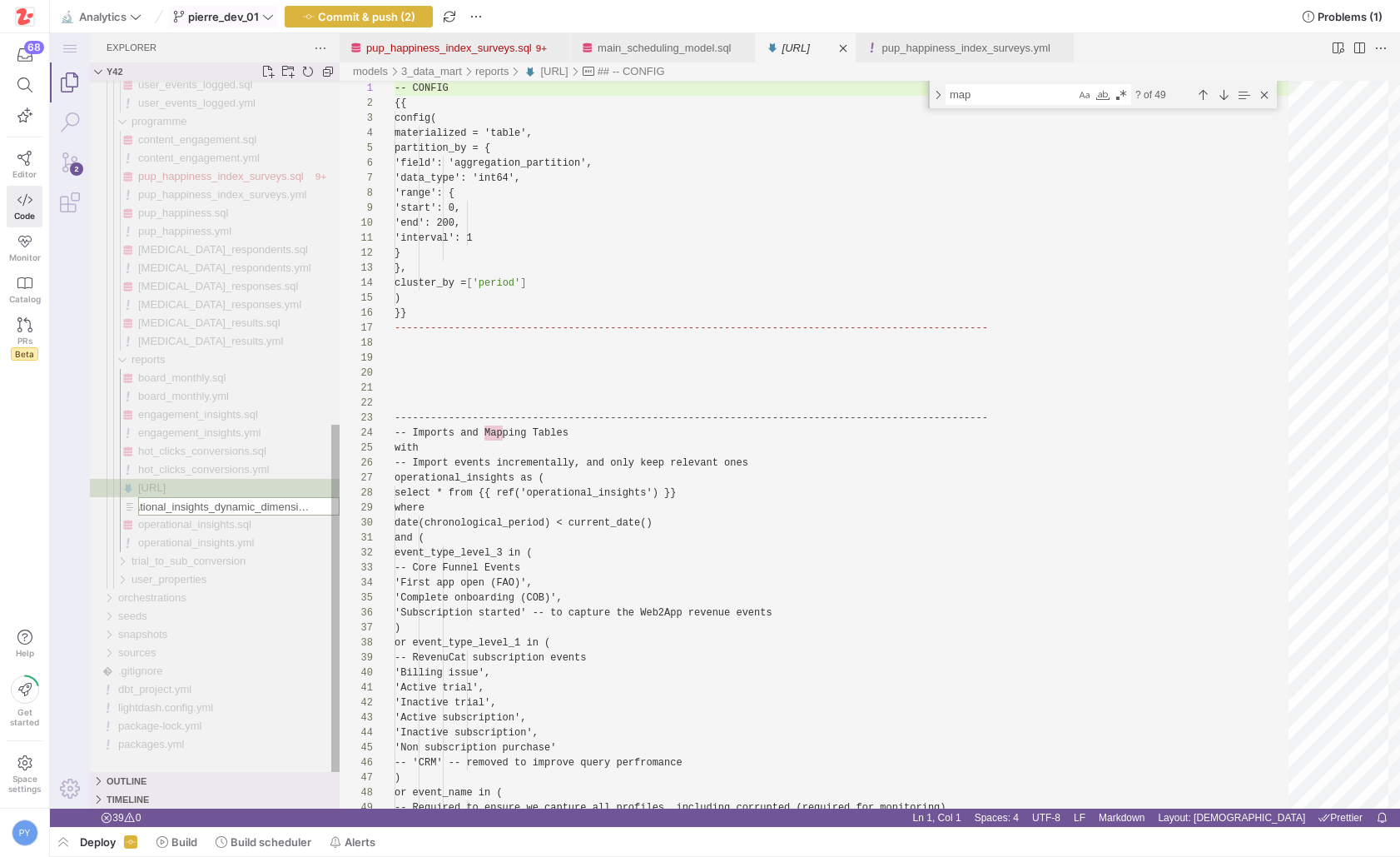
scroll to position [0, 37]
type input "[URL]"
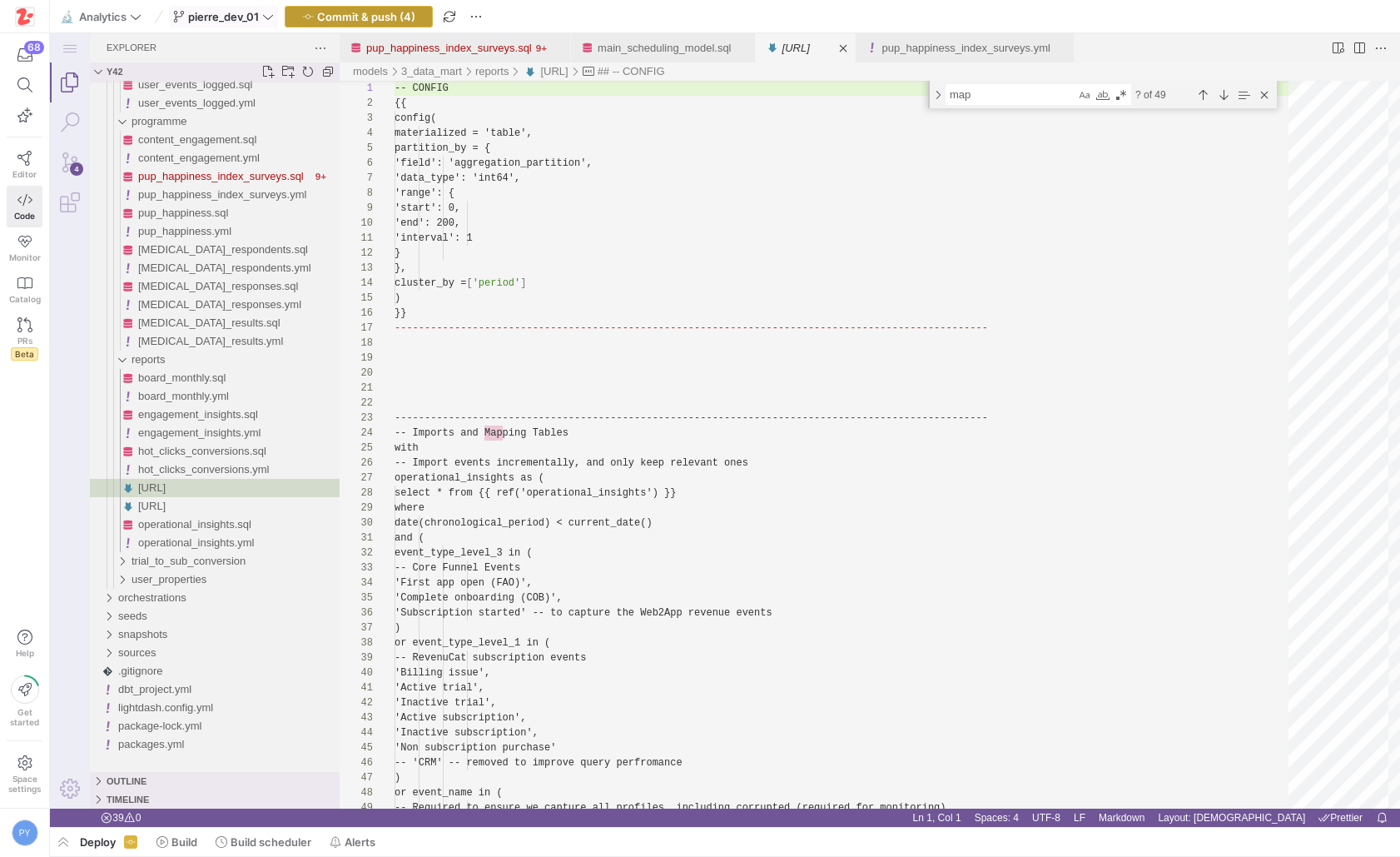
click at [404, 21] on span "Commit & push (4)" at bounding box center [366, 17] width 98 height 14
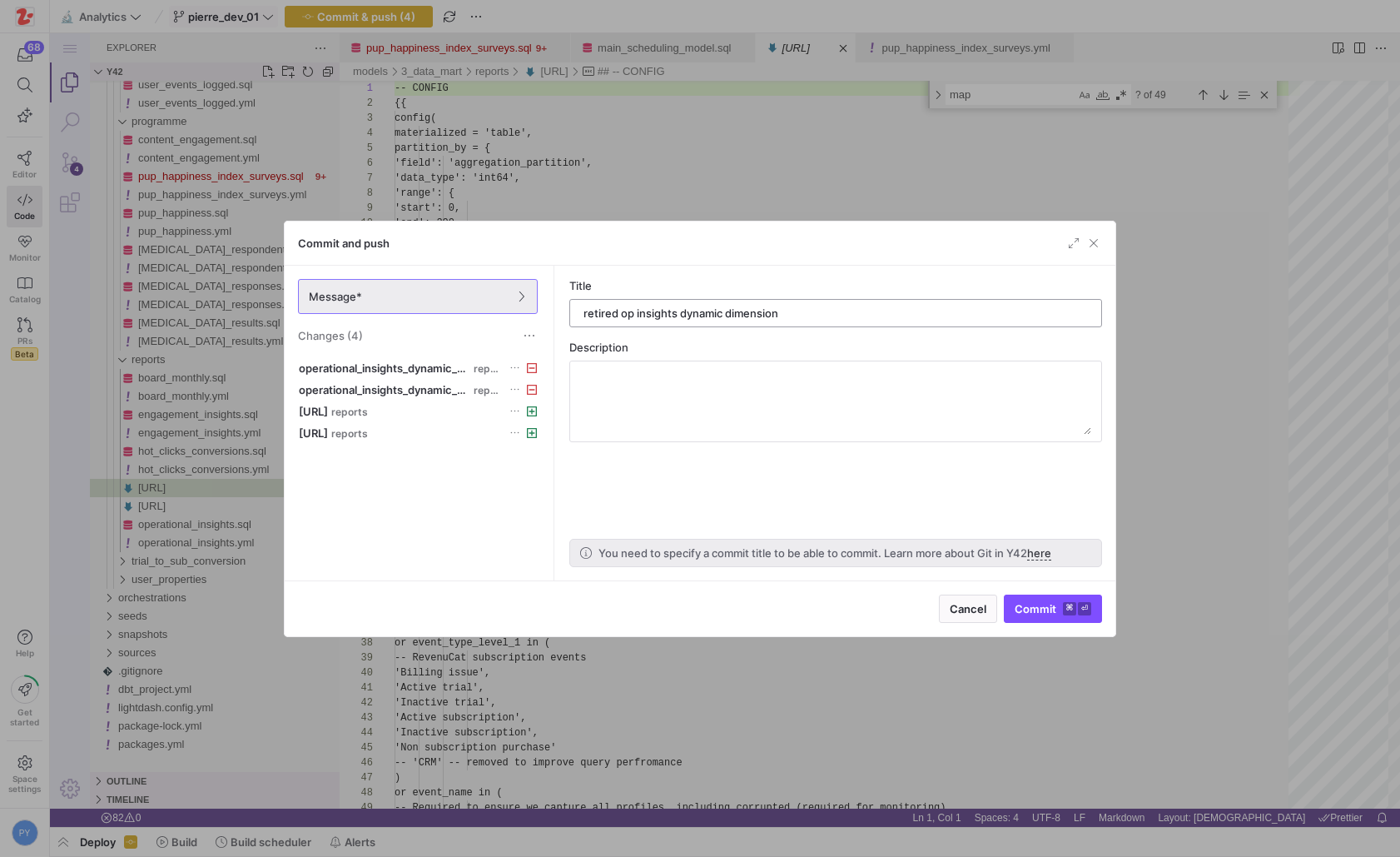
type input "retired op insights dynamic dimensions"
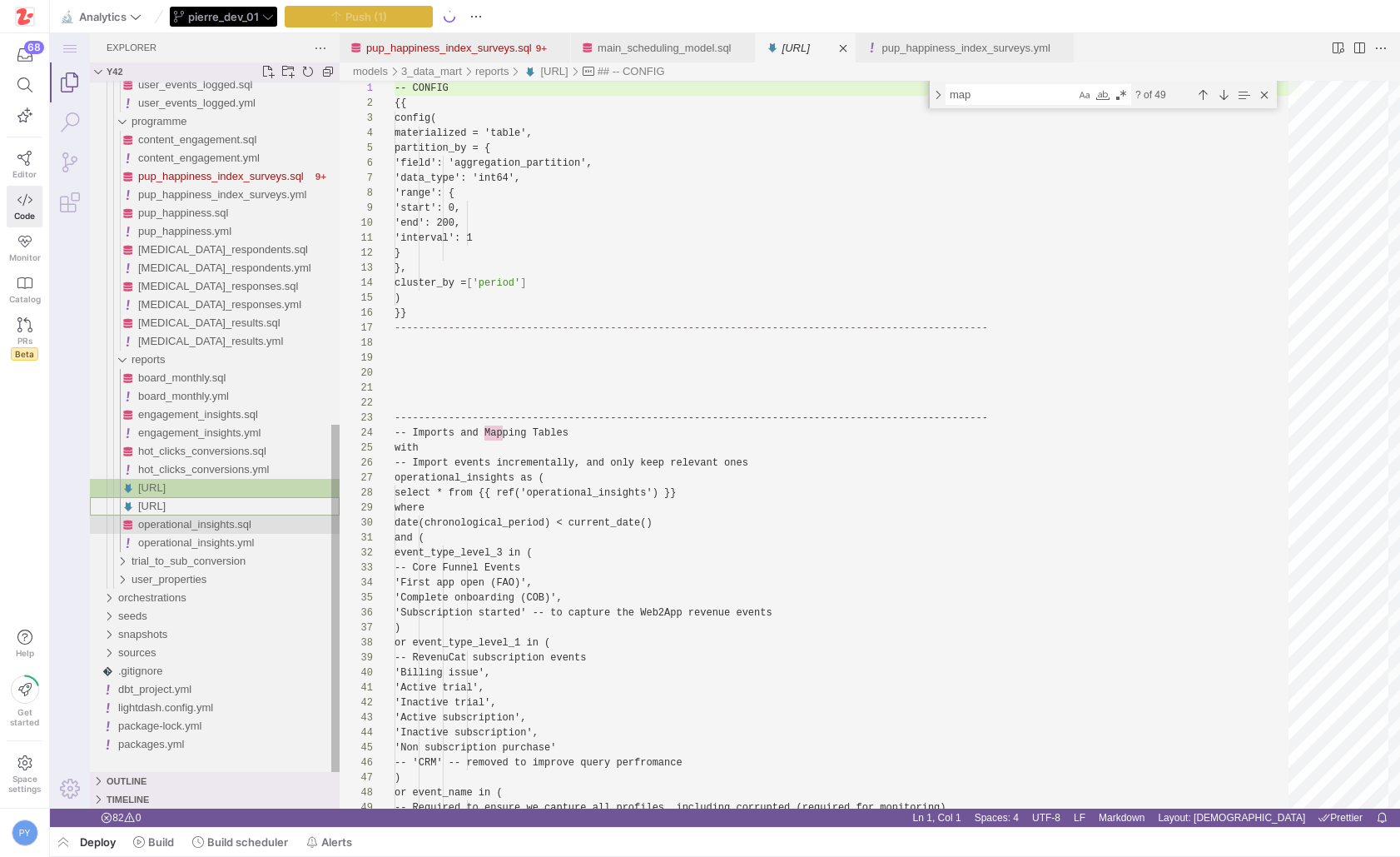
click at [221, 524] on span "operational_insights.sql" at bounding box center [195, 524] width 113 height 13
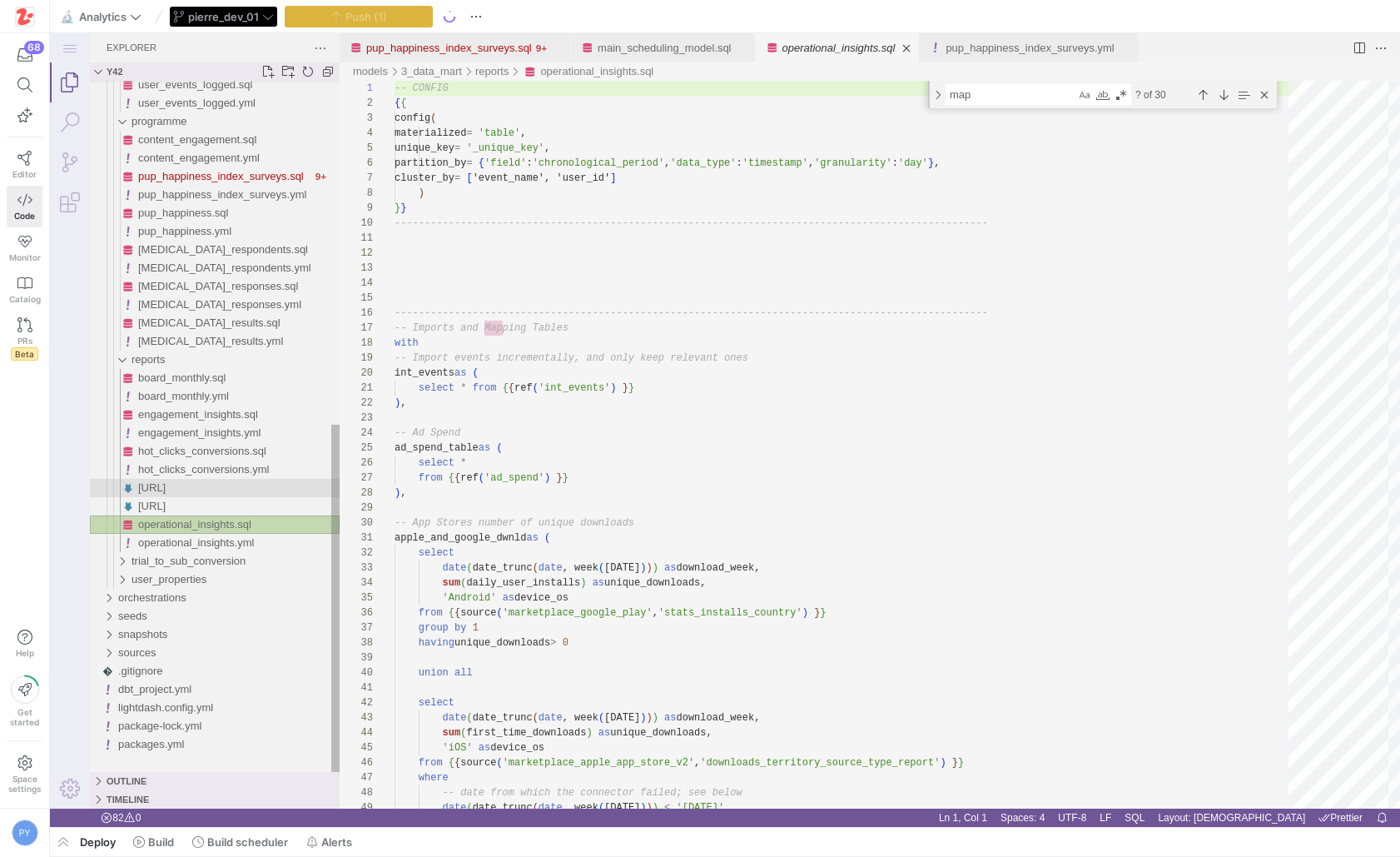
scroll to position [150, 0]
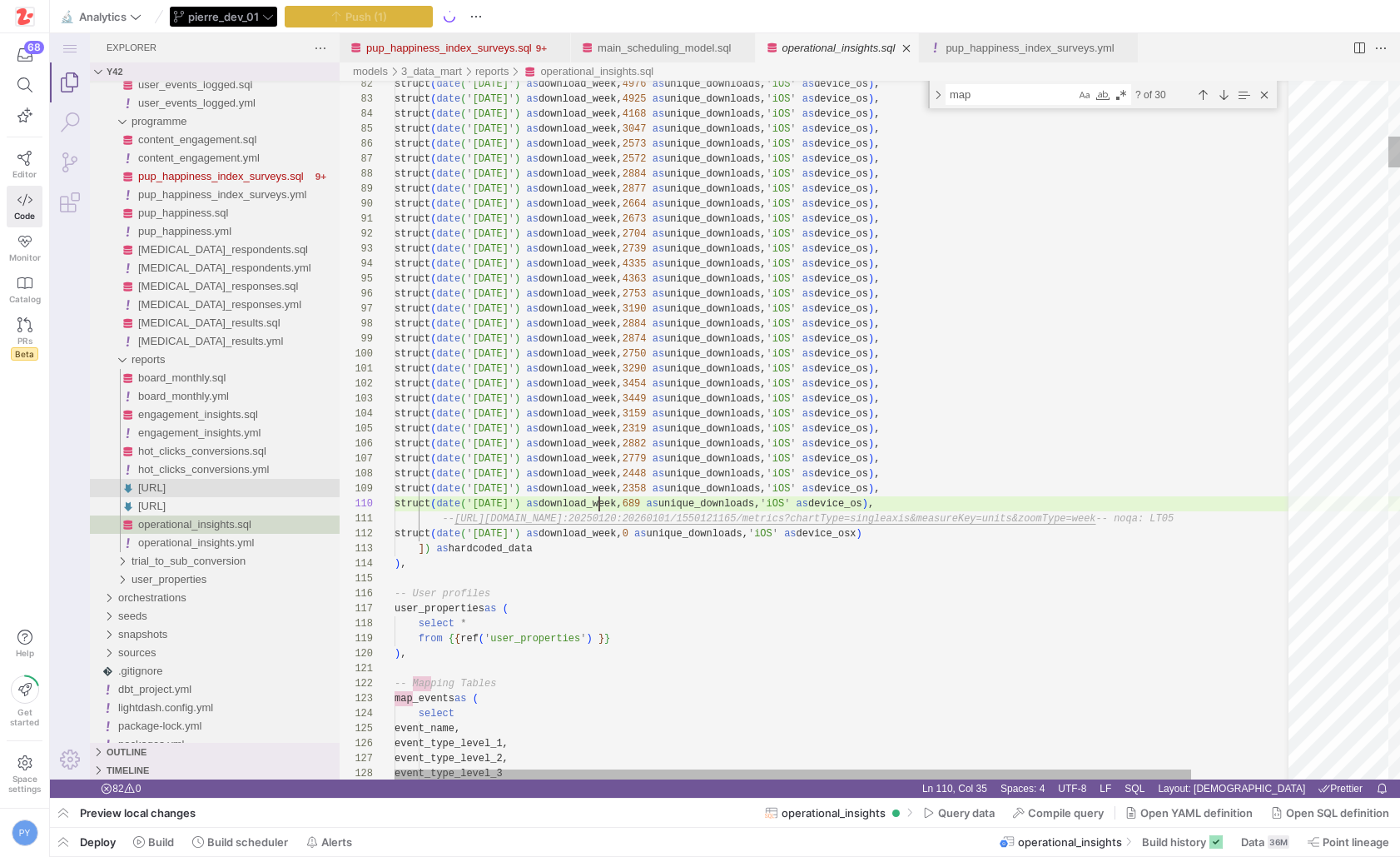
type textarea "-- https://appstoreconnect.apple.com/analytics/app/r:20250120:20260101/15501211…"
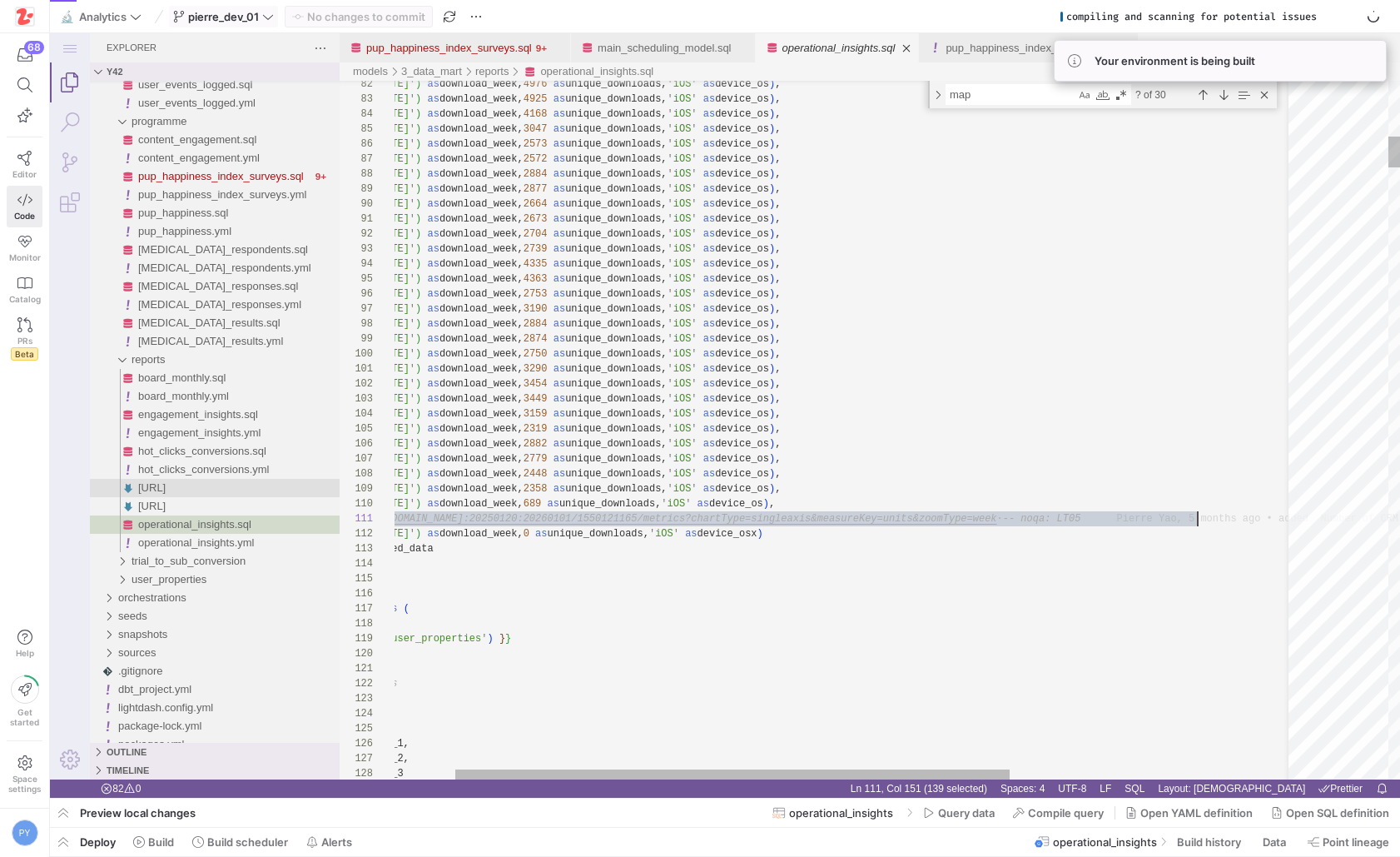
scroll to position [0, 896]
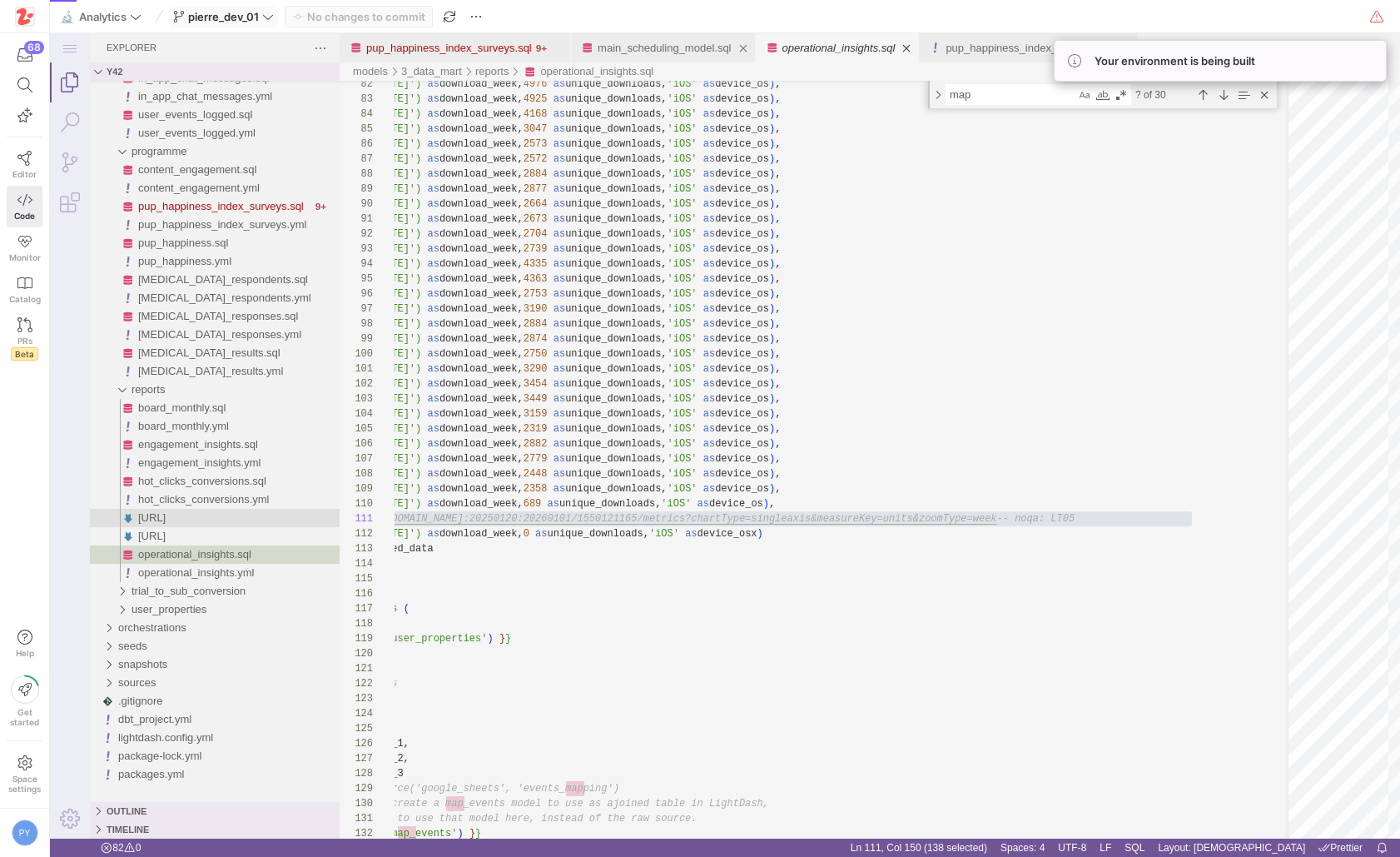
click at [651, 45] on link "main_scheduling_model.sql" at bounding box center [664, 47] width 133 height 13
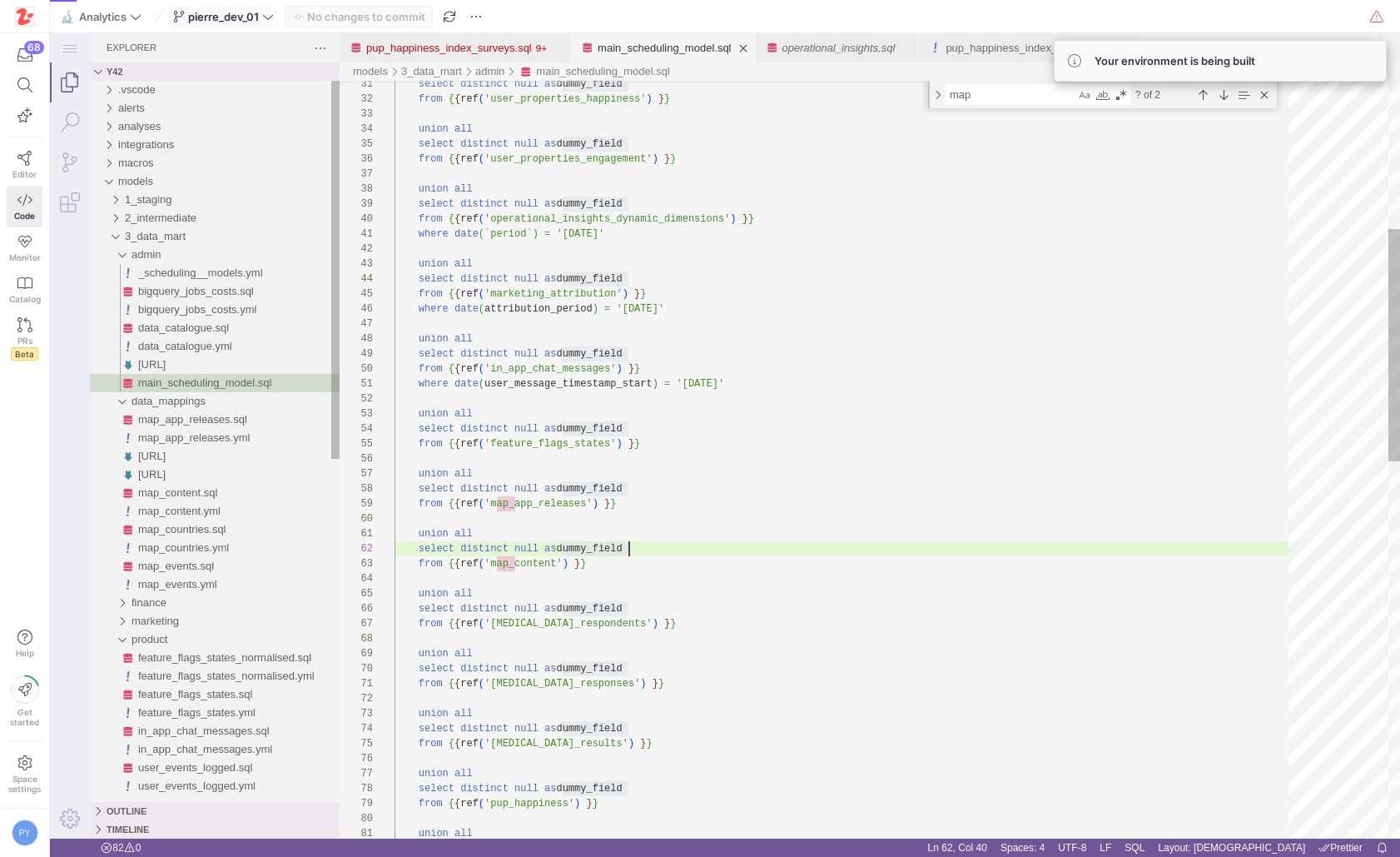
type textarea "where date(`period`) = '2024-01-01' union all select distinct null as dummy_fie…"
click at [653, 358] on div "select distinct null as dummy_field from { { ref ( ' user_properties_happiness …" at bounding box center [847, 831] width 906 height 2464
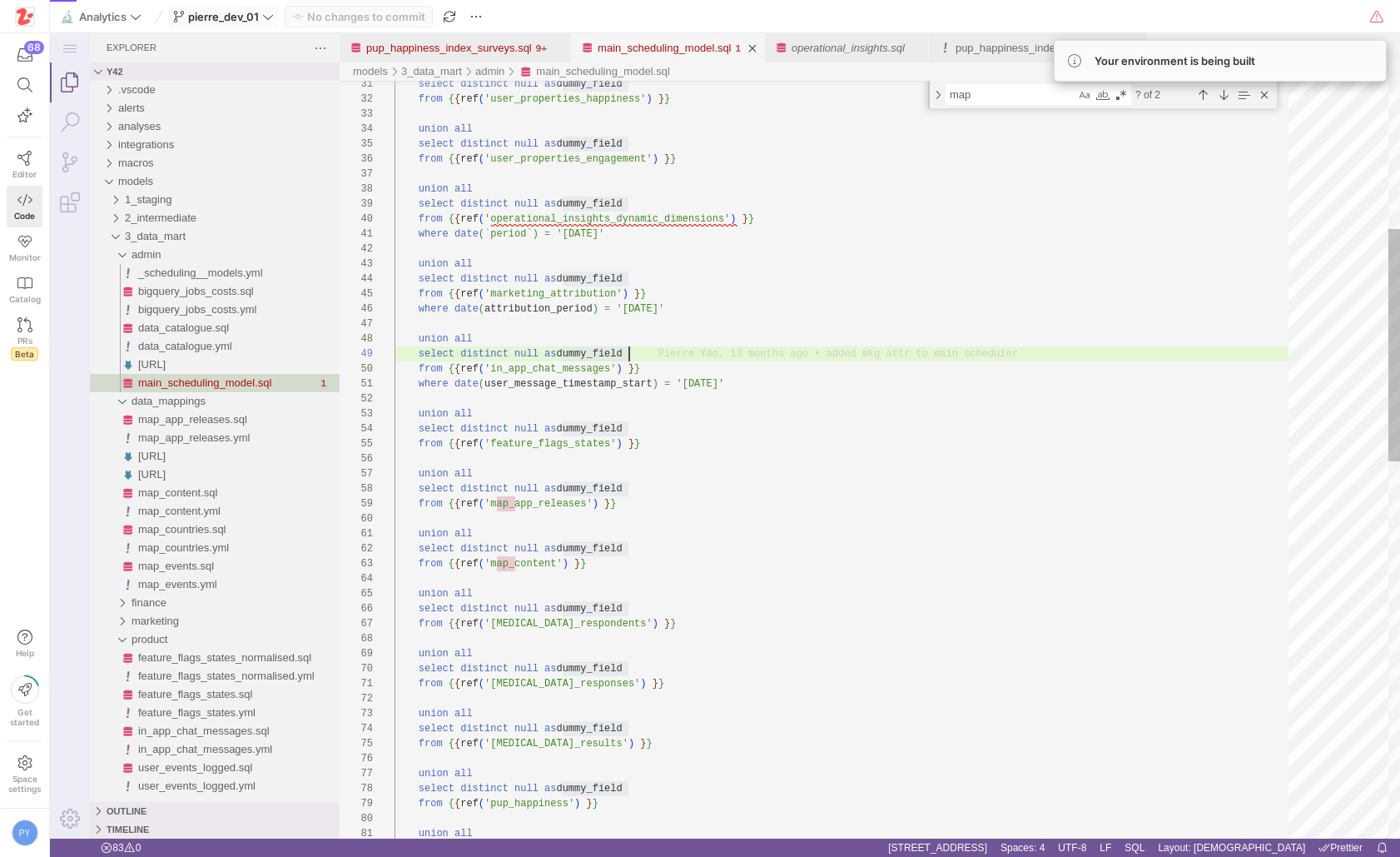
type textarea "dummy_field"
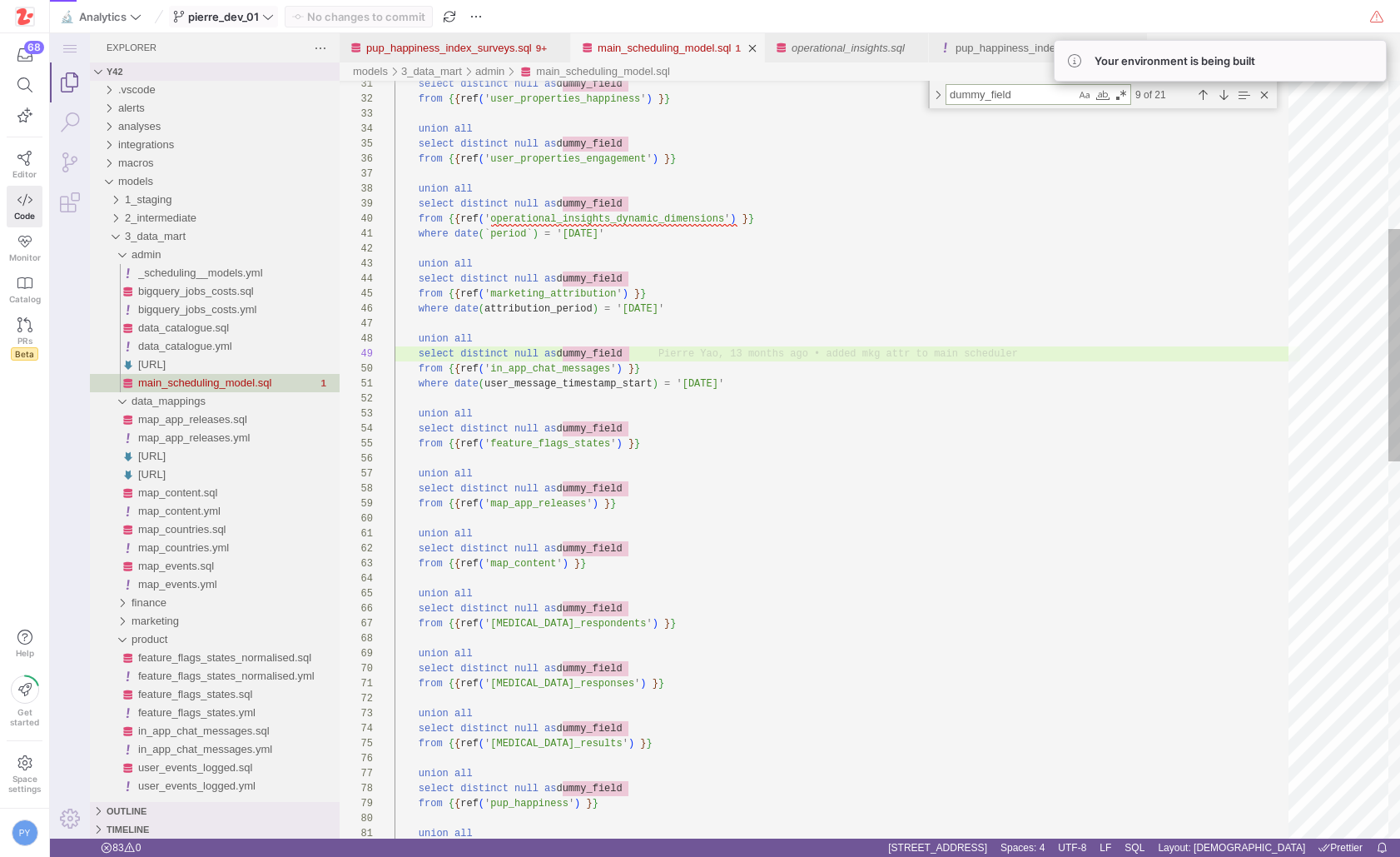
type textarea "where date(user_message_timestamp_start) = '2024-01-01' union all select distin…"
type textarea "d"
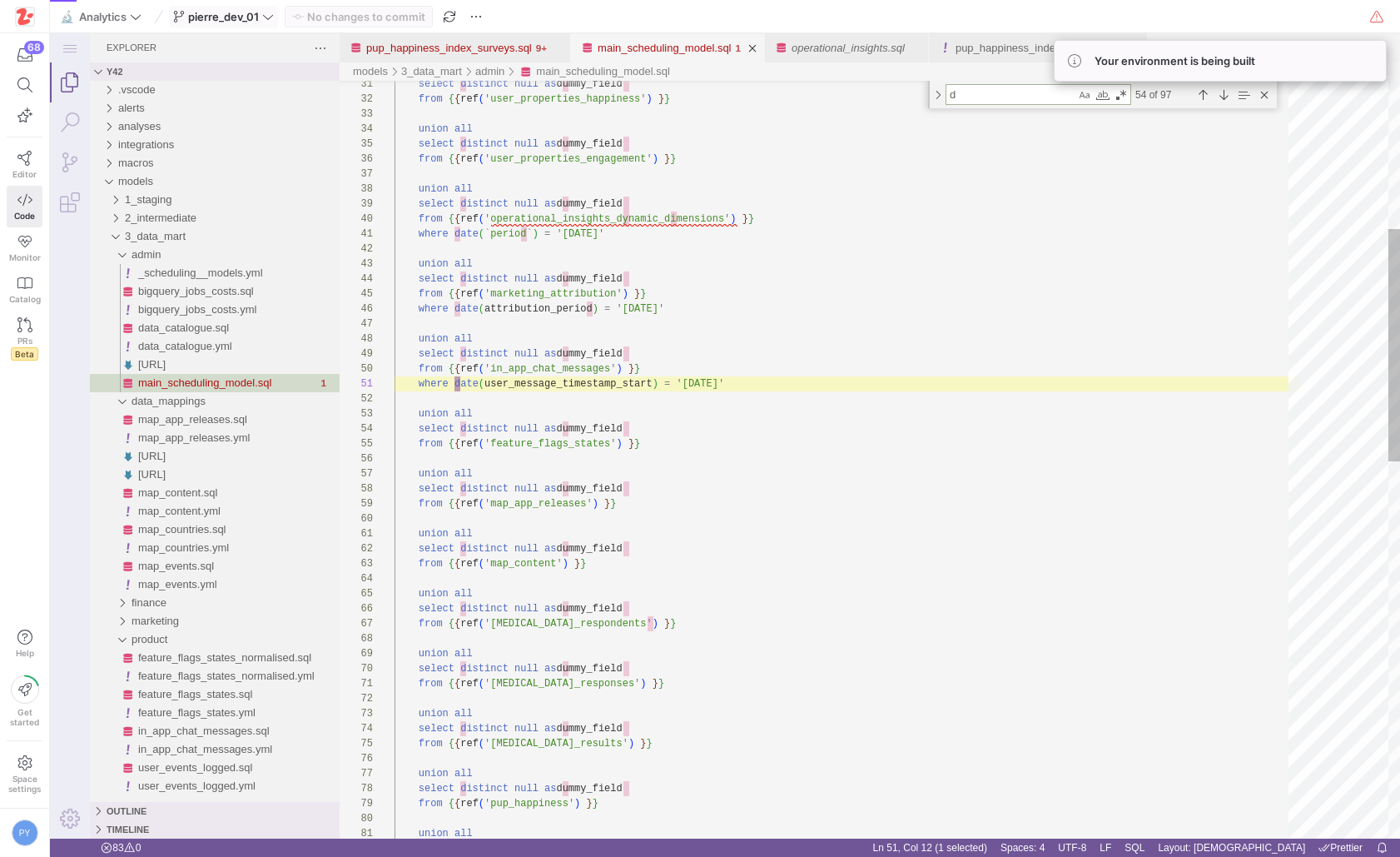
type textarea "select distinct null as dummy_field from {{ ref('user_properties_happiness') }}…"
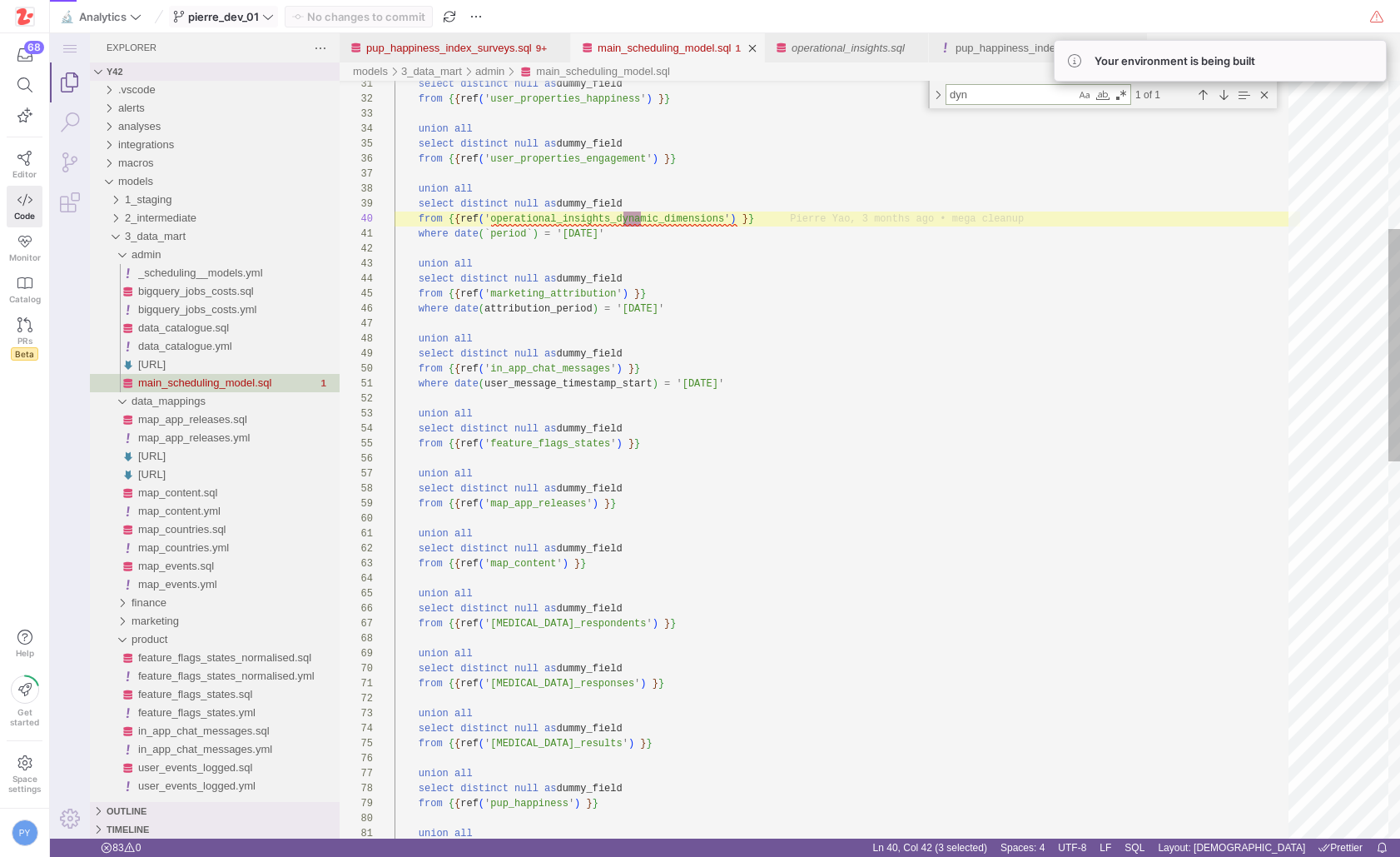
type textarea "dyn"
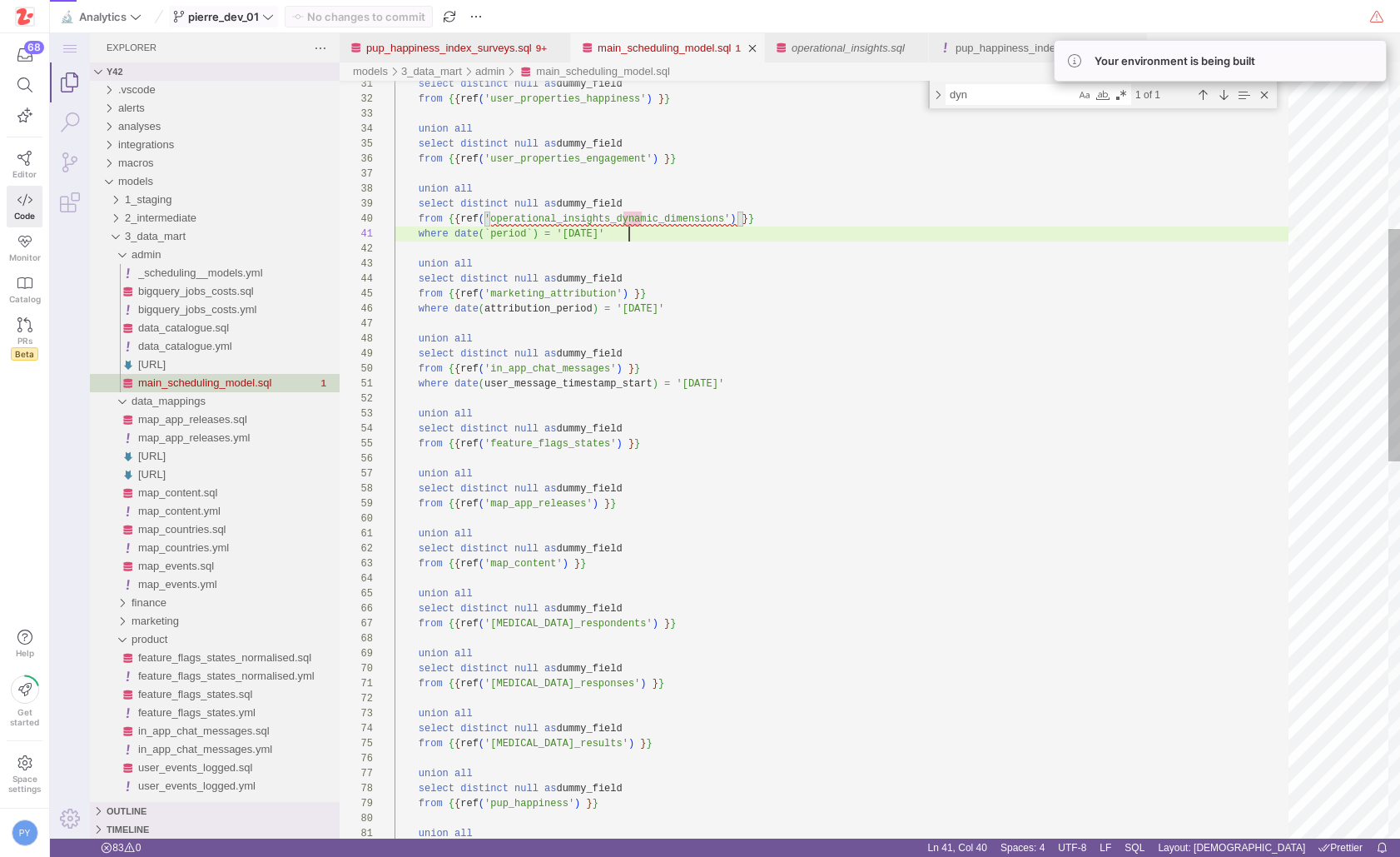
scroll to position [90, 0]
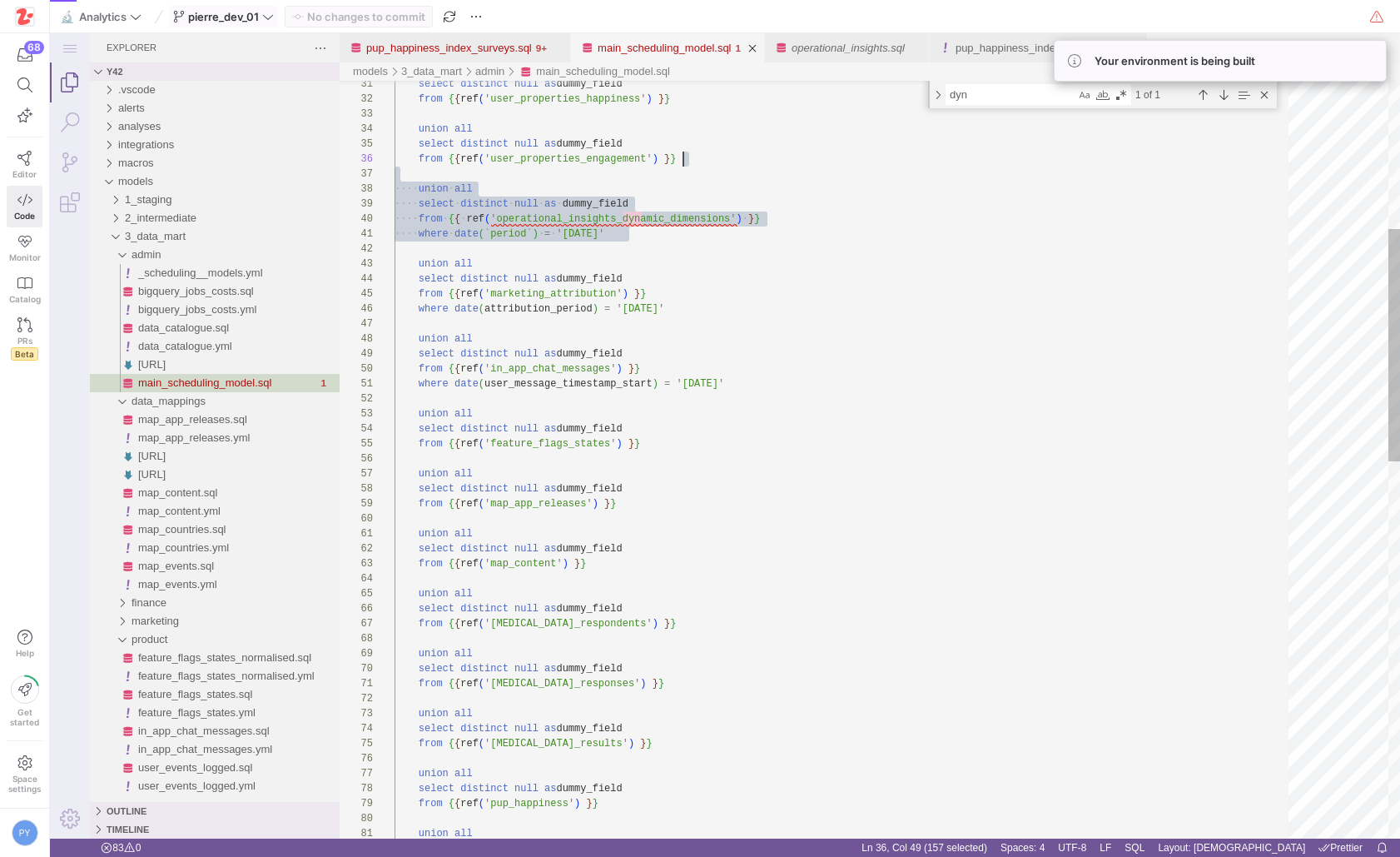
drag, startPoint x: 655, startPoint y: 235, endPoint x: 700, endPoint y: 157, distance: 90.0
type textarea "select distinct null as dummy_field from {{ ref('user_properties_happiness') }}…"
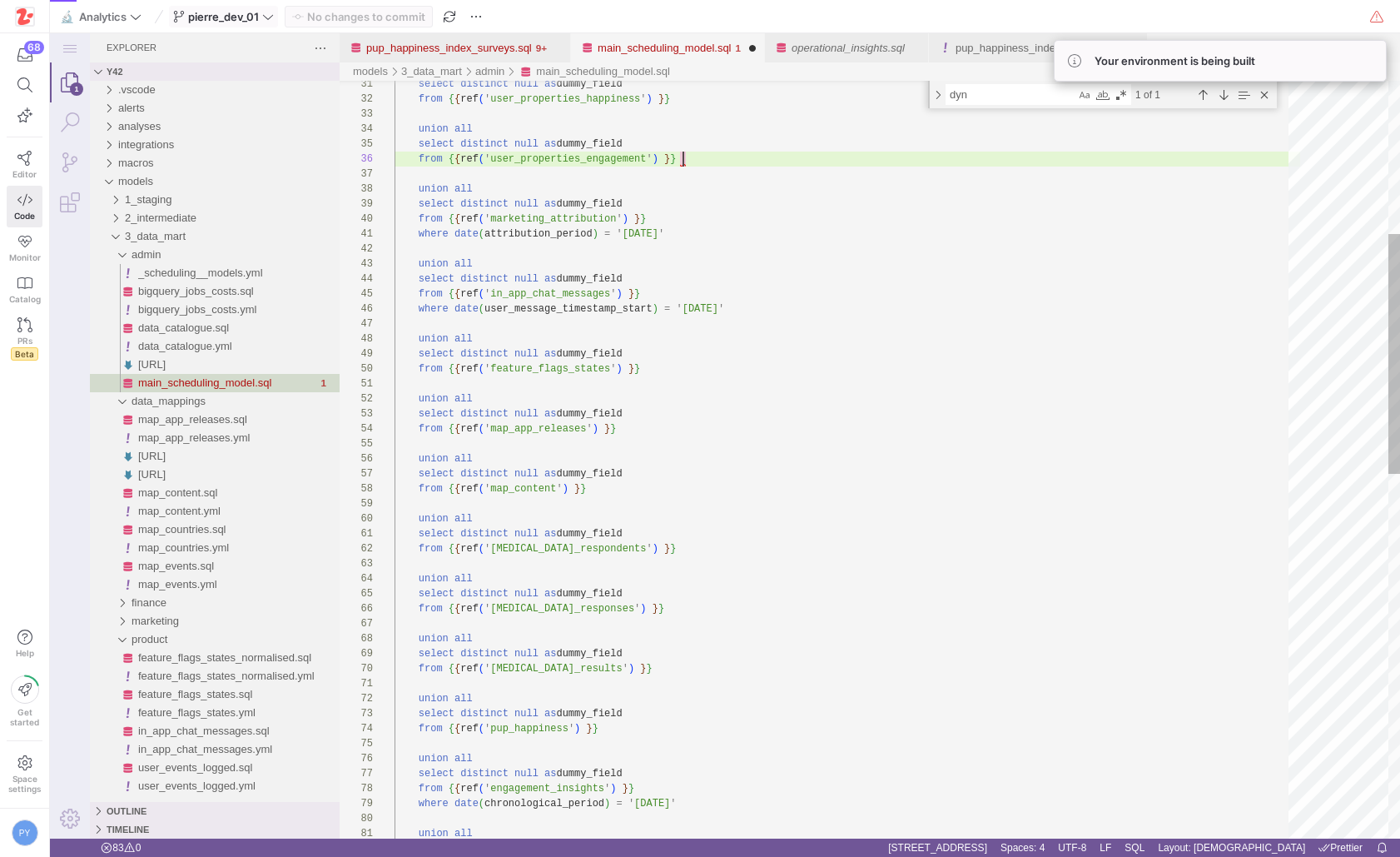
scroll to position [75, 288]
click at [389, 20] on span "Commit & push (1)" at bounding box center [366, 17] width 95 height 14
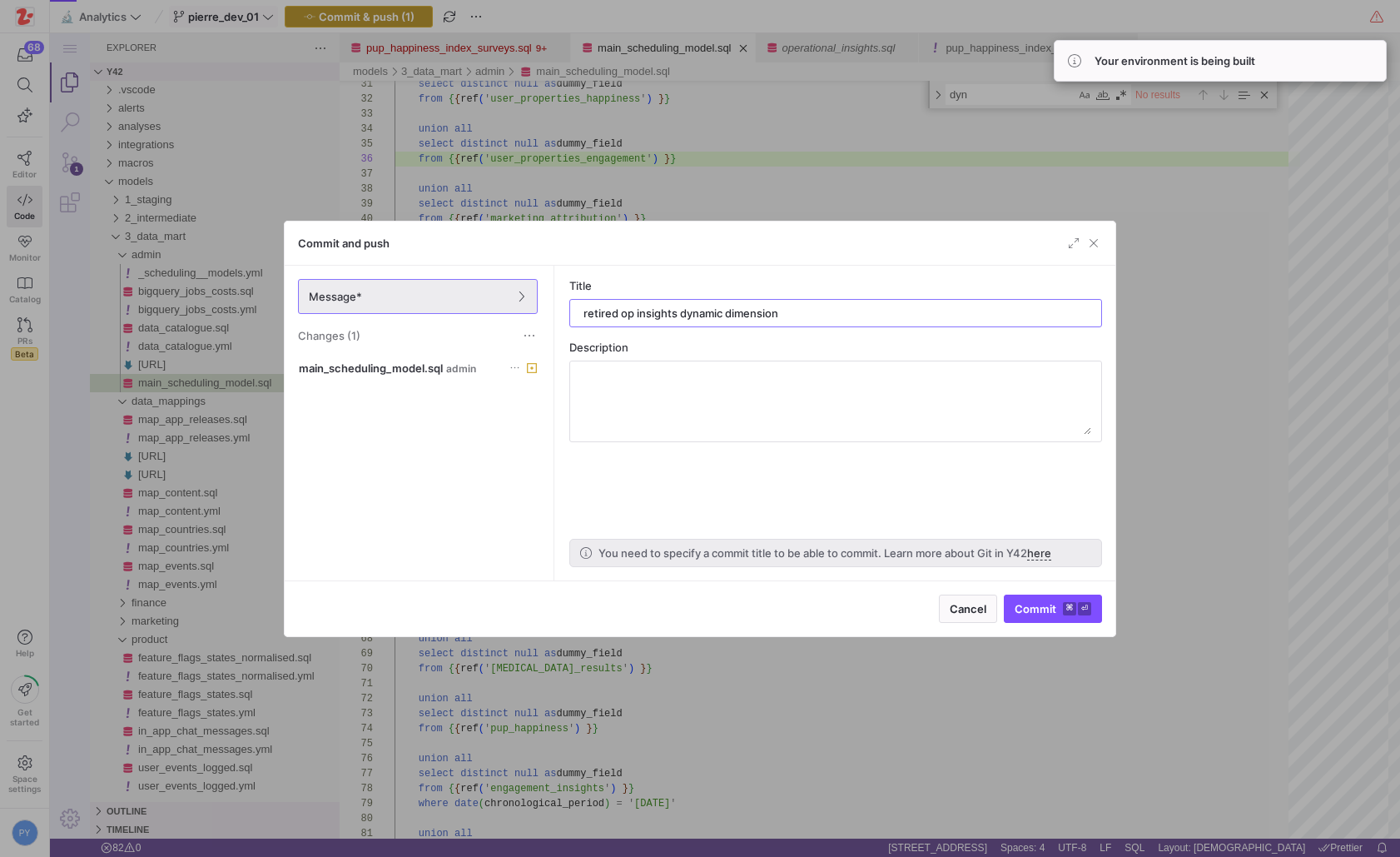
type input "retired op insights dynamic dimensions"
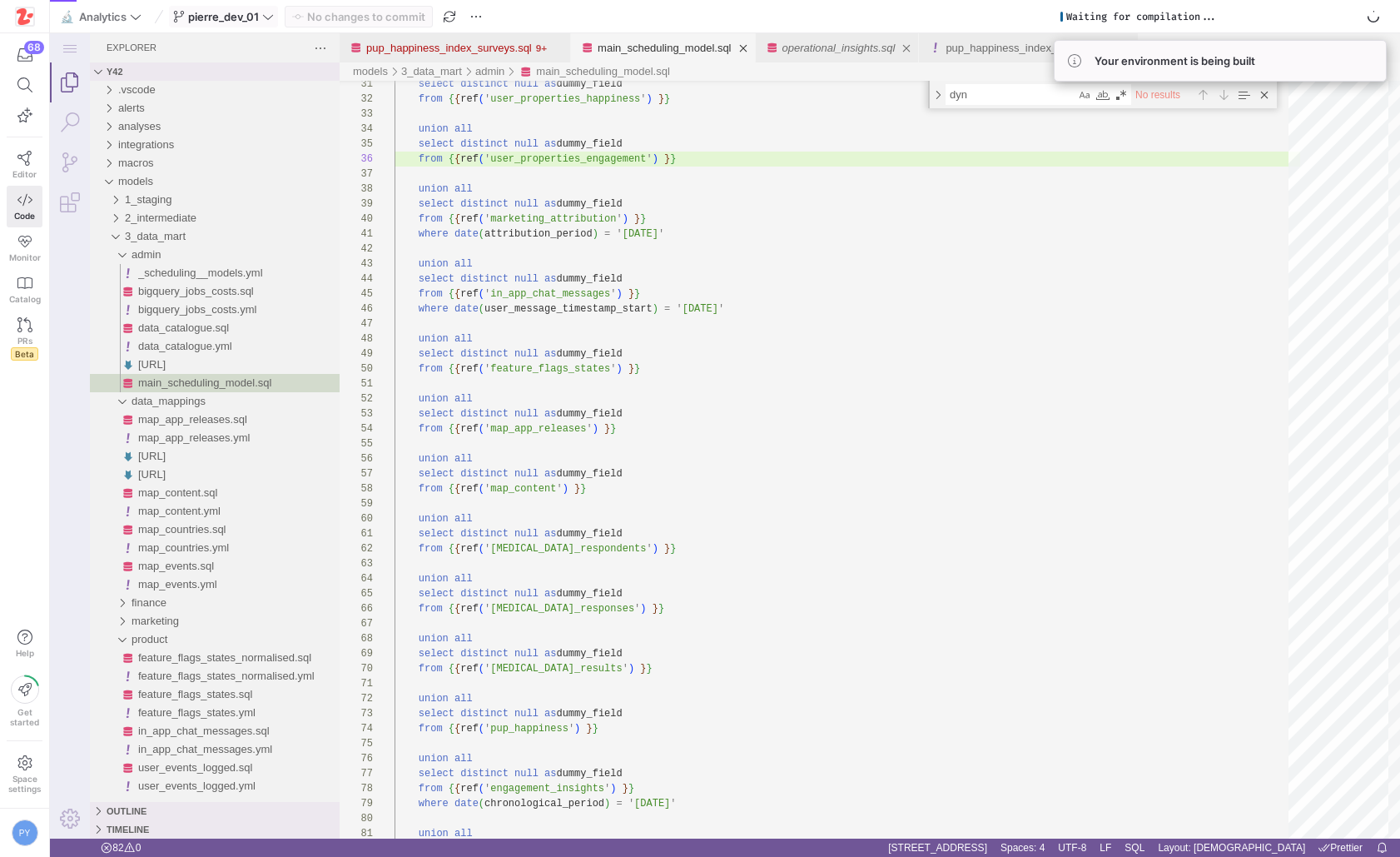
click at [865, 44] on link "operational_insights.sql" at bounding box center [839, 47] width 113 height 13
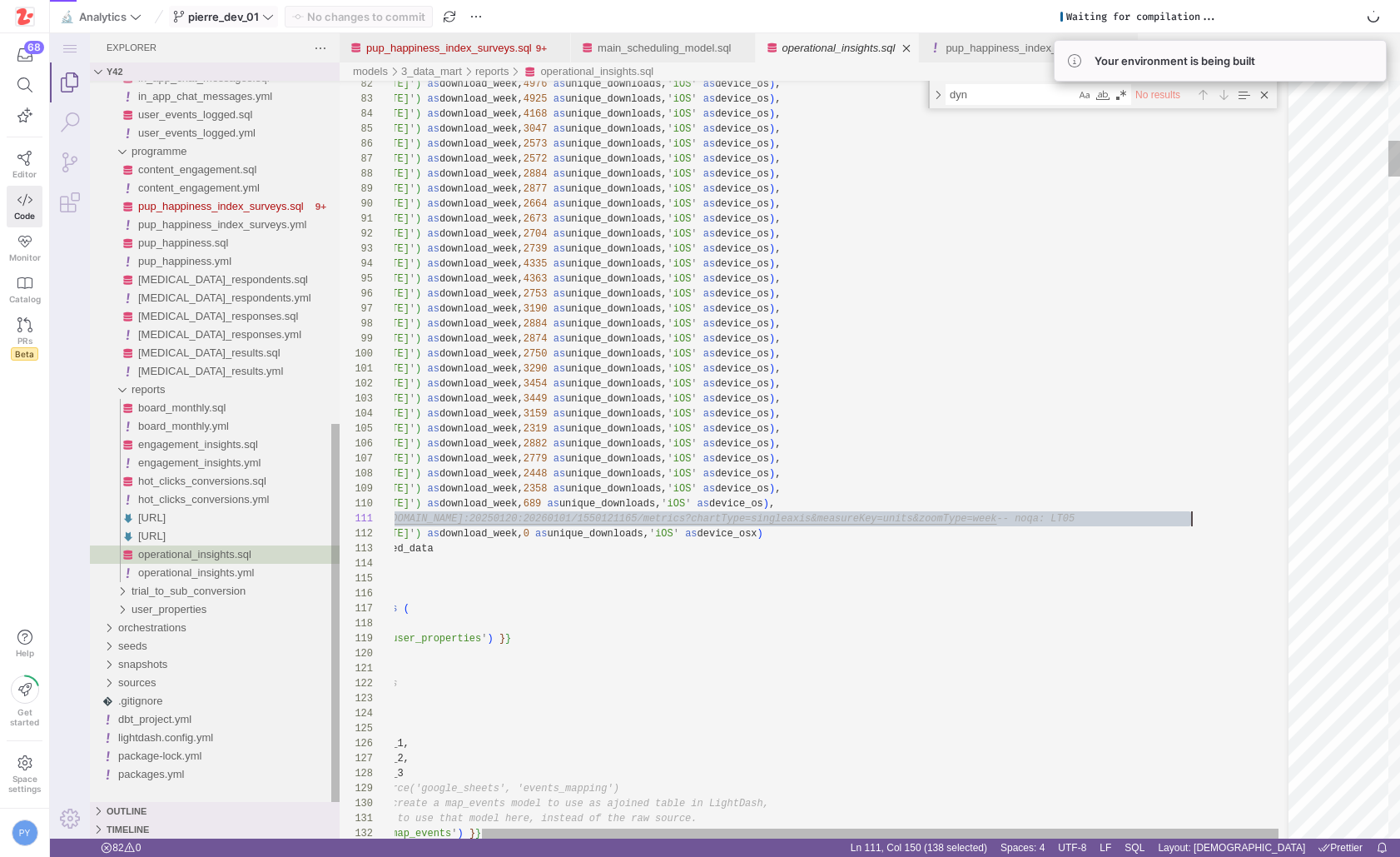
scroll to position [0, 896]
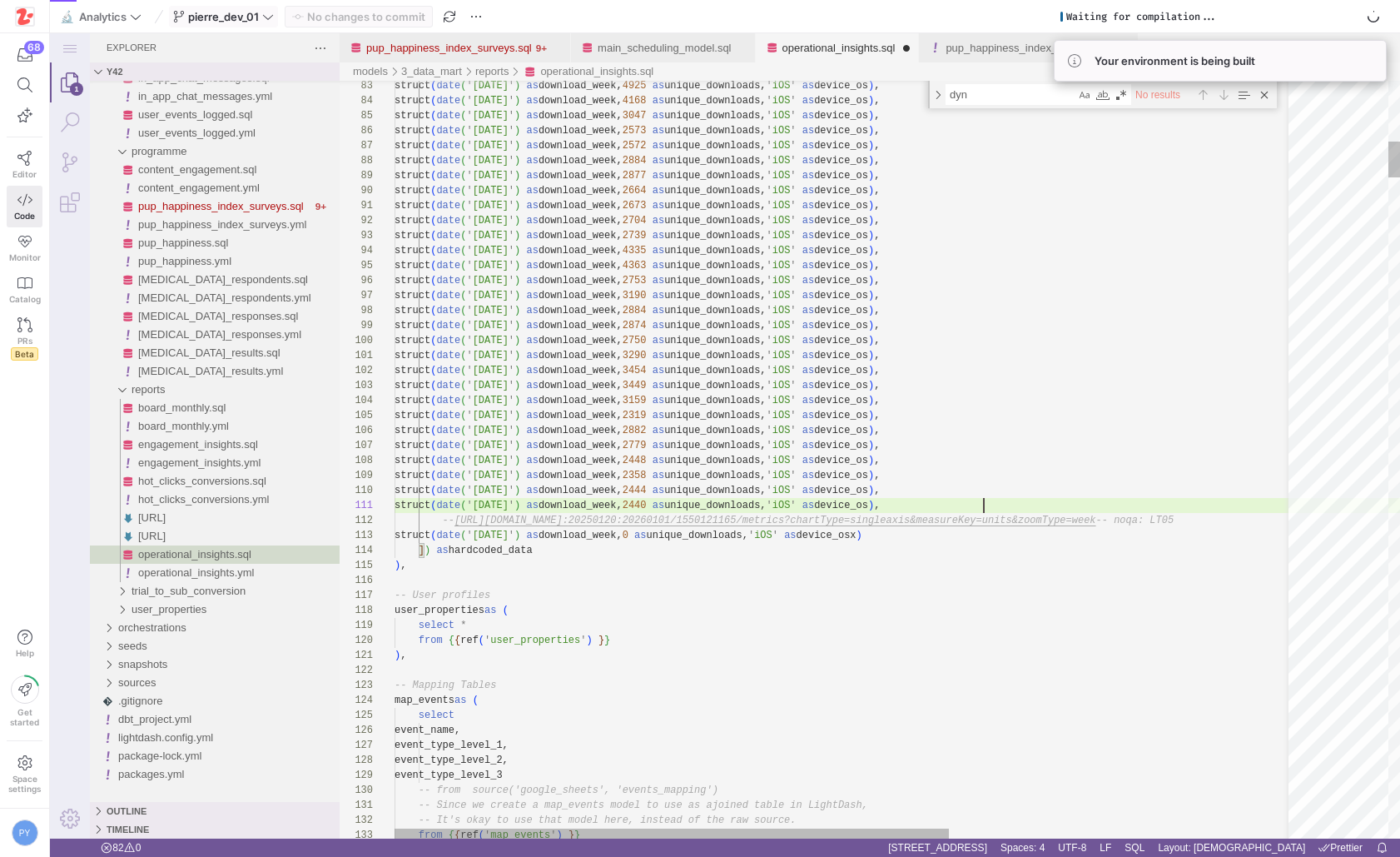
scroll to position [0, 589]
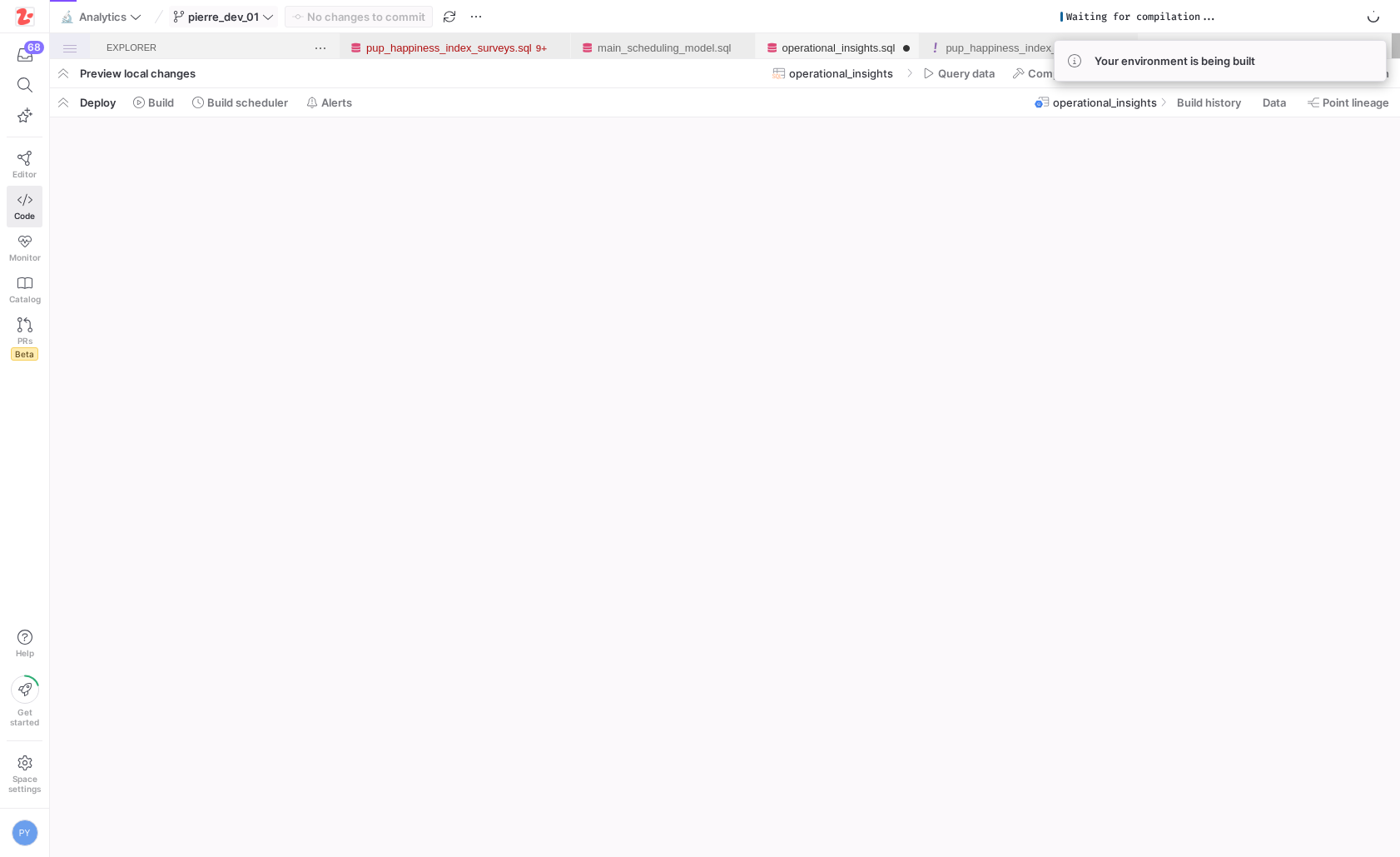
type textarea "struct(date('[DATE]') as download_week, 2440 as unique_downloads, 'iOS' as devi…"
click at [772, 50] on div "operational_insights.sql" at bounding box center [837, 48] width 164 height 29
click at [818, 50] on link "operational_insights.sql" at bounding box center [839, 47] width 113 height 13
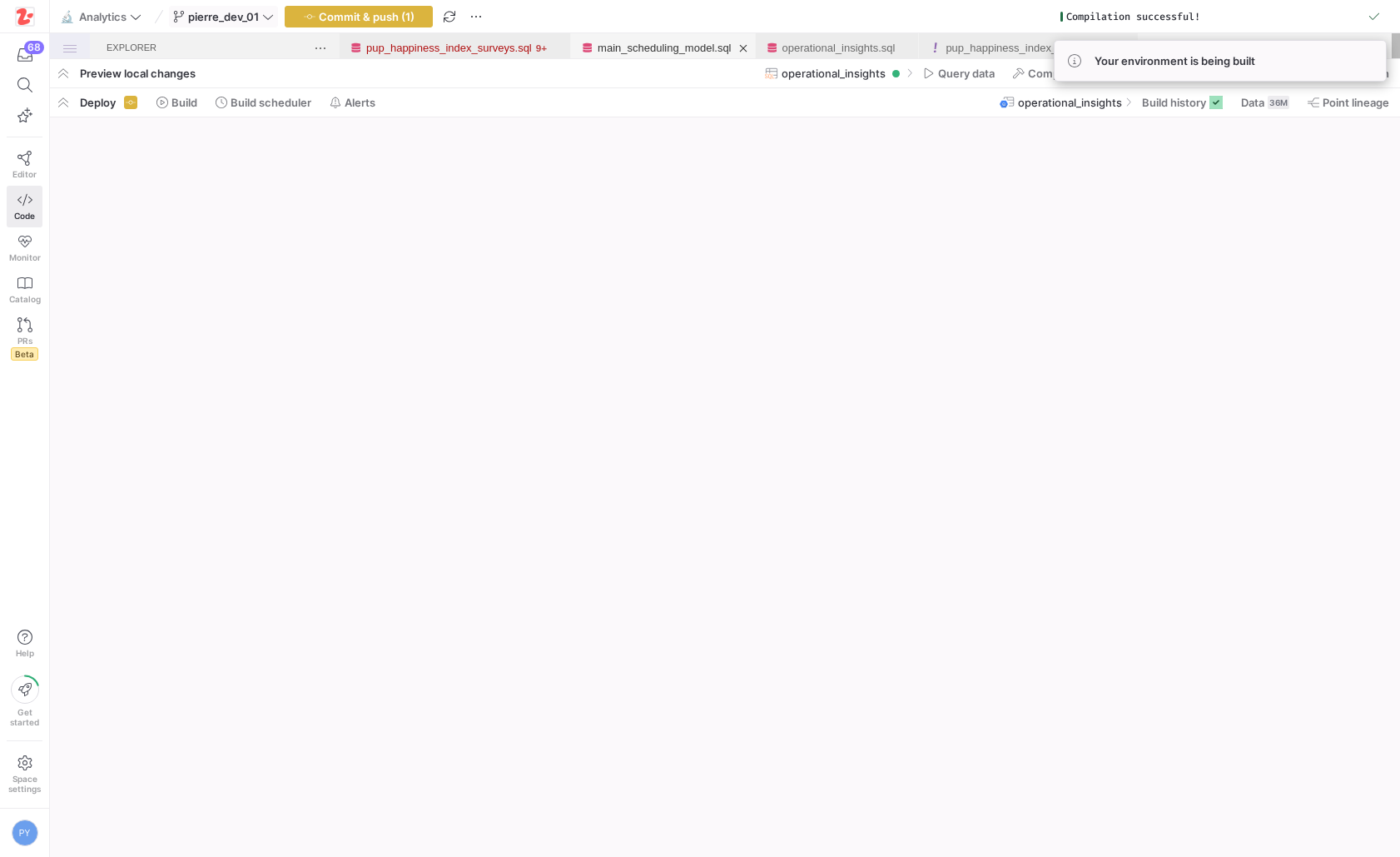
click at [703, 48] on link "main_scheduling_model.sql" at bounding box center [664, 47] width 133 height 13
click at [809, 46] on link "operational_insights.sql" at bounding box center [839, 47] width 113 height 13
click at [68, 74] on span "button" at bounding box center [63, 73] width 27 height 28
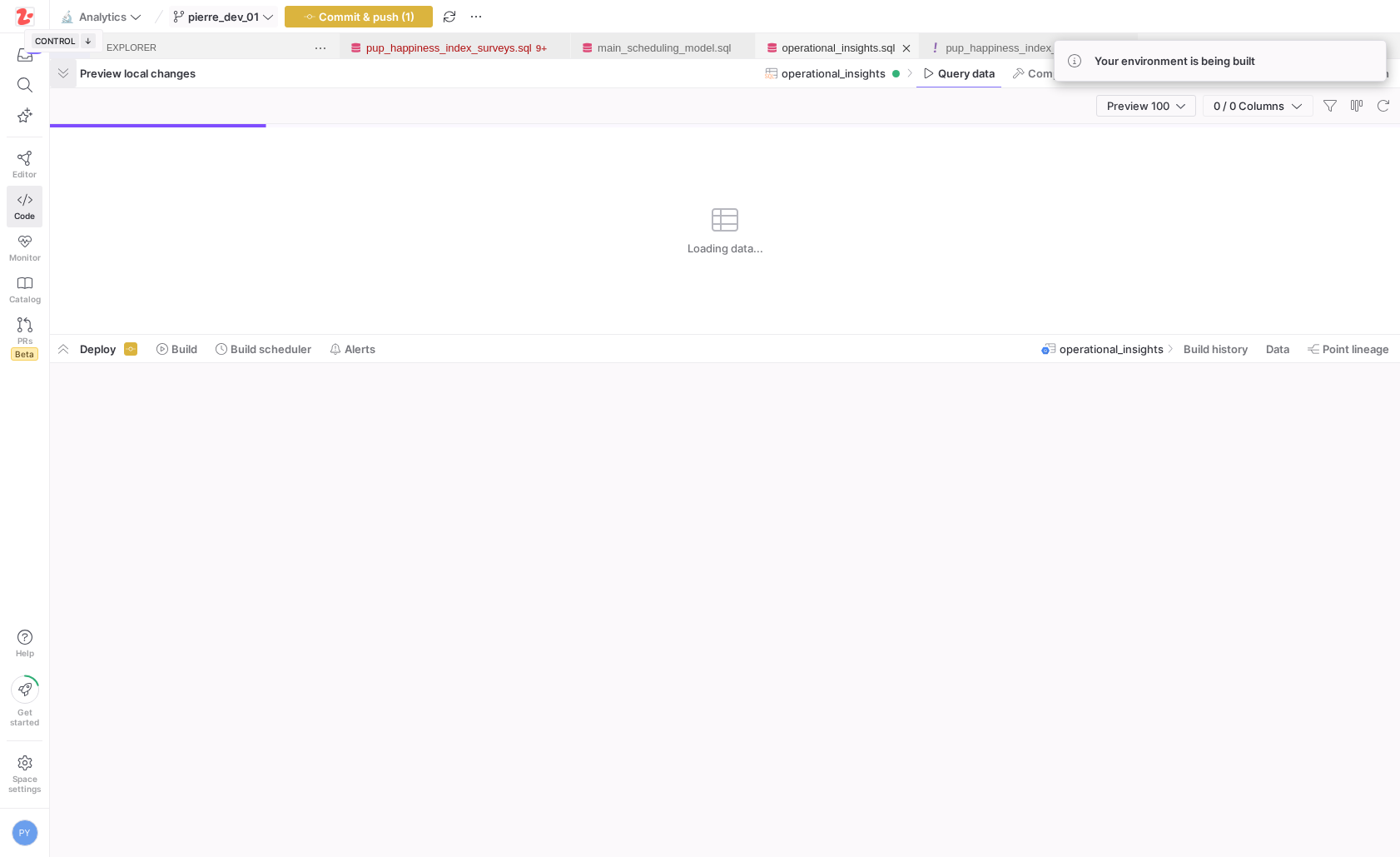
click at [68, 74] on span "button" at bounding box center [63, 73] width 27 height 28
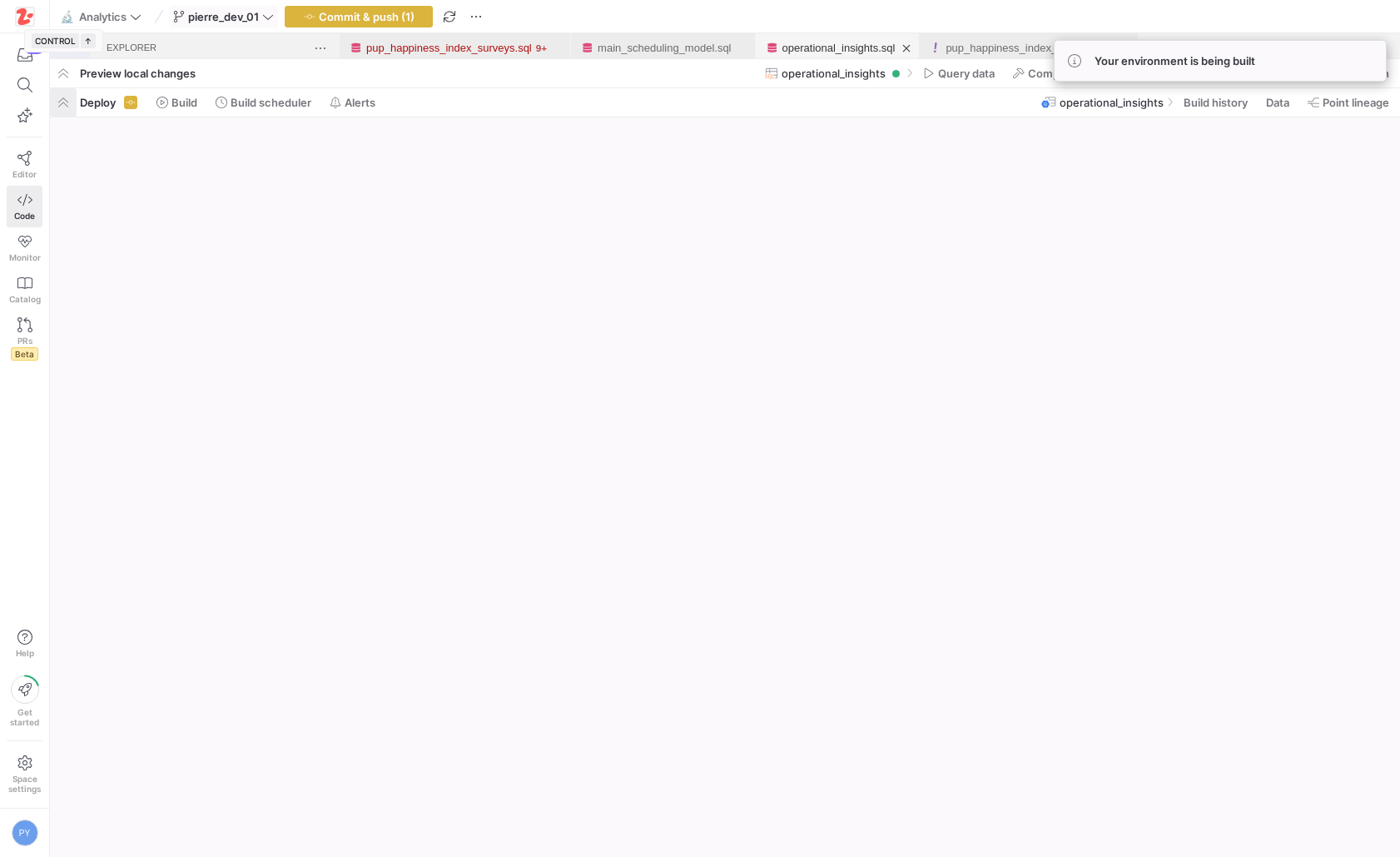
click at [64, 113] on span "button" at bounding box center [63, 102] width 27 height 28
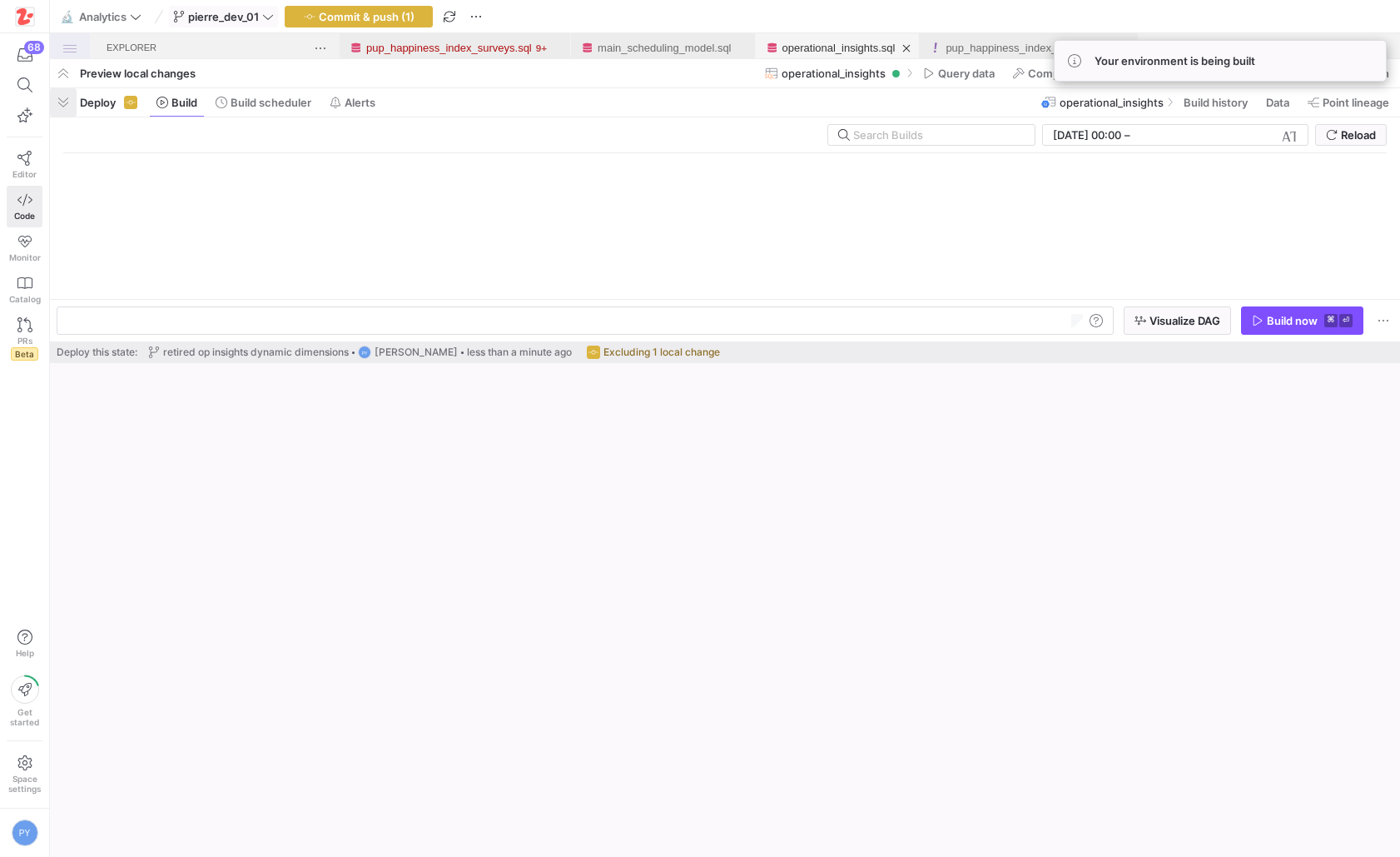
scroll to position [0, 179]
click at [64, 97] on span "button" at bounding box center [63, 102] width 27 height 28
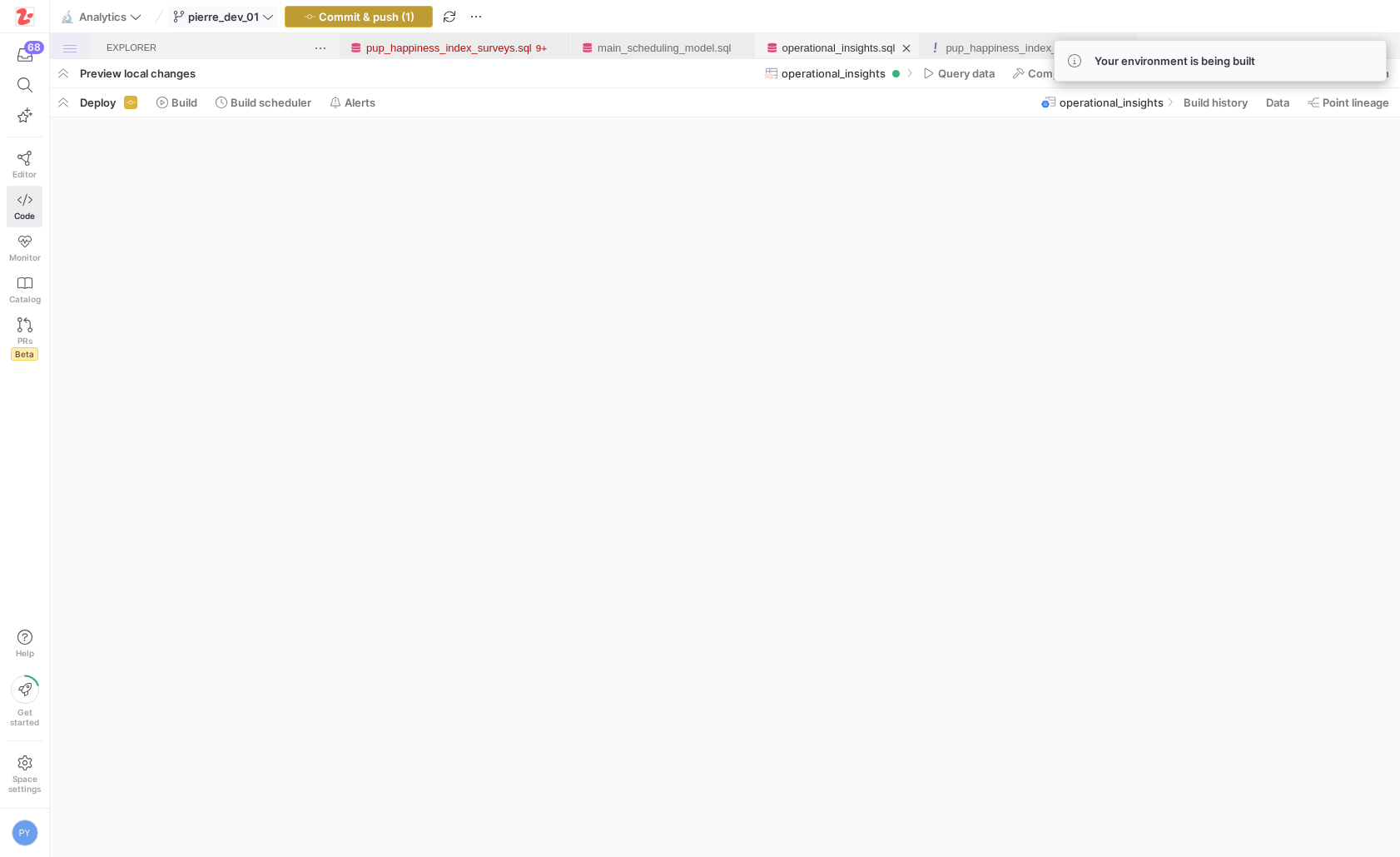
click at [405, 21] on span "Commit & push (1)" at bounding box center [366, 17] width 95 height 14
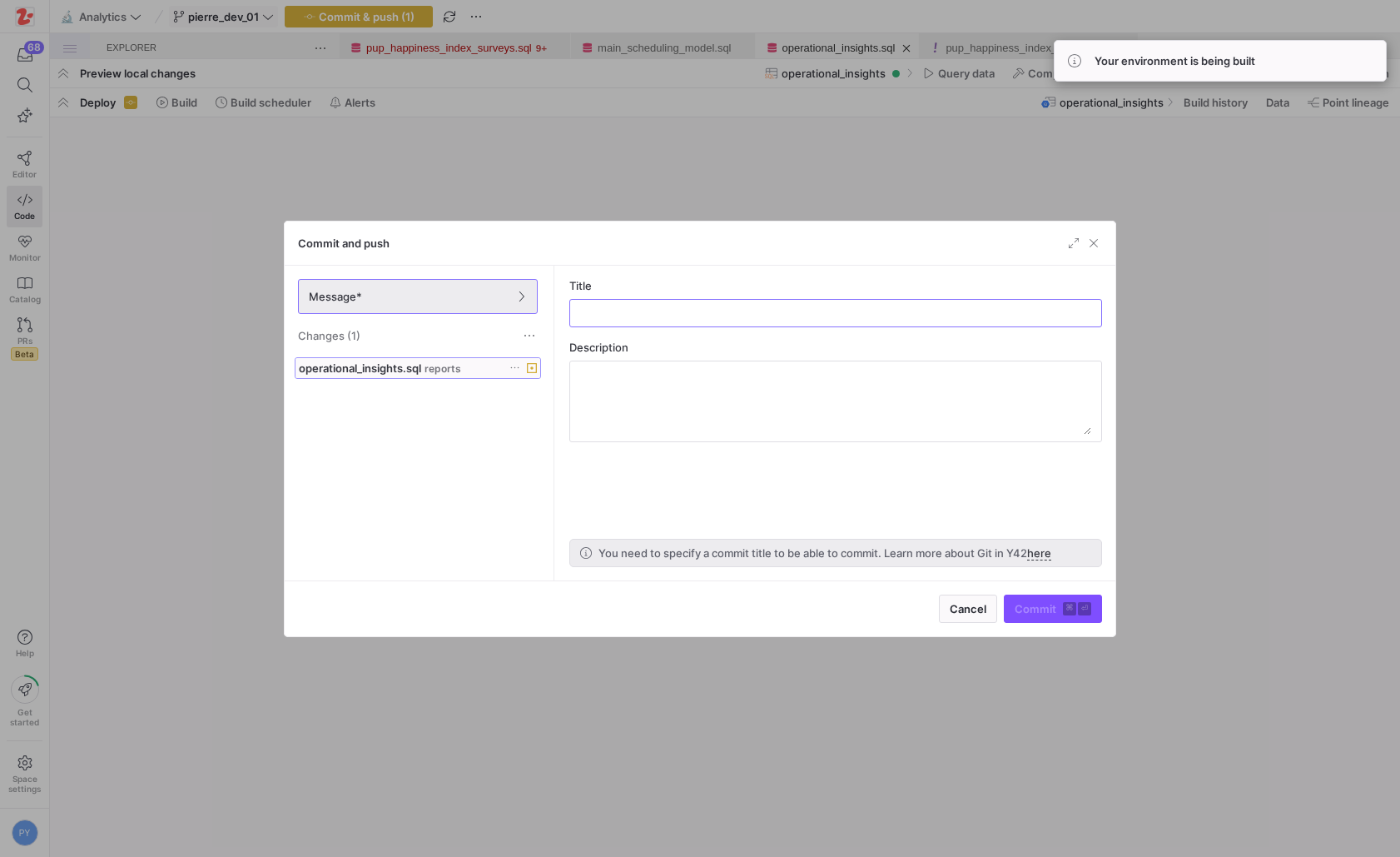
click at [439, 375] on span at bounding box center [417, 368] width 245 height 20
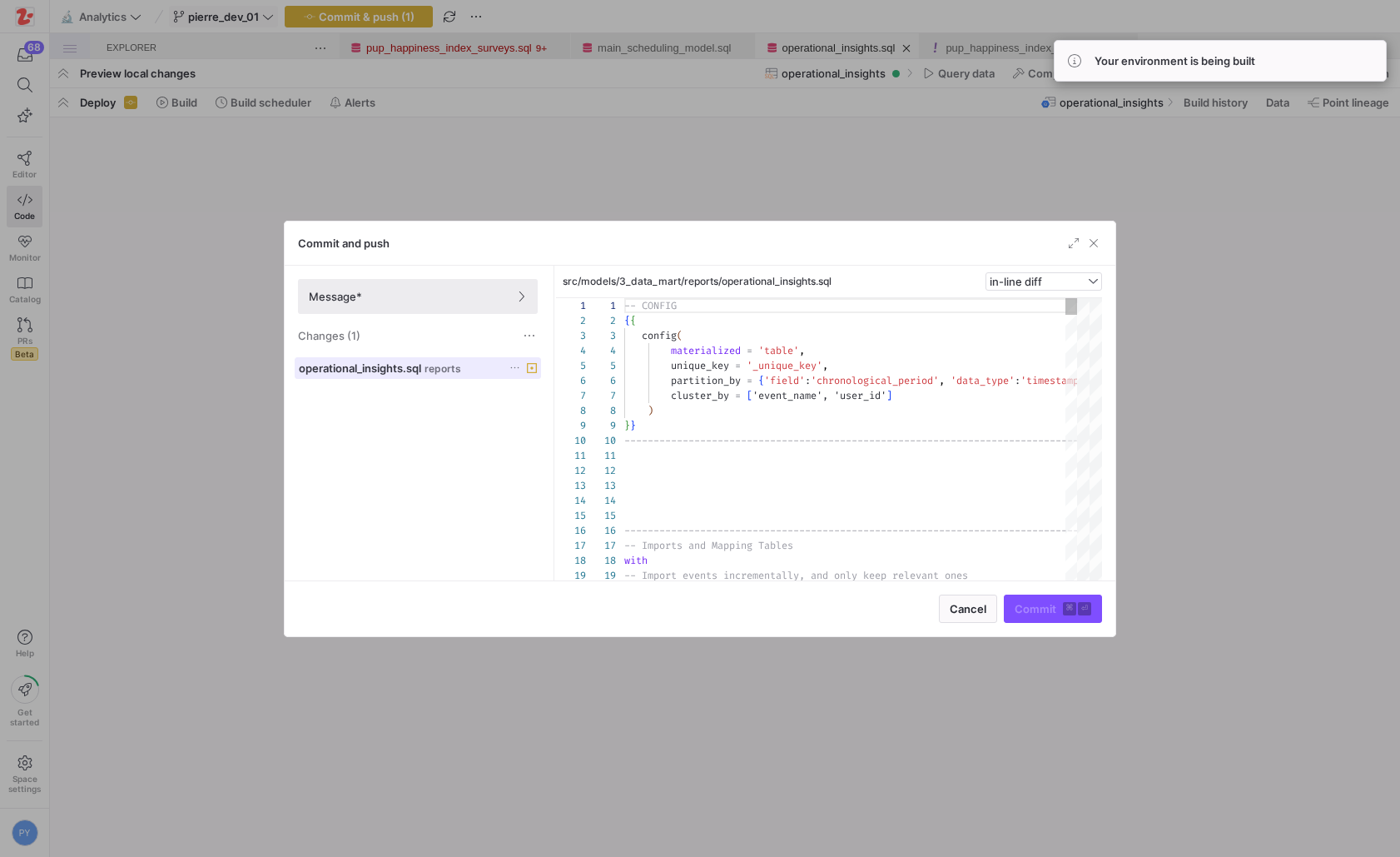
scroll to position [150, 0]
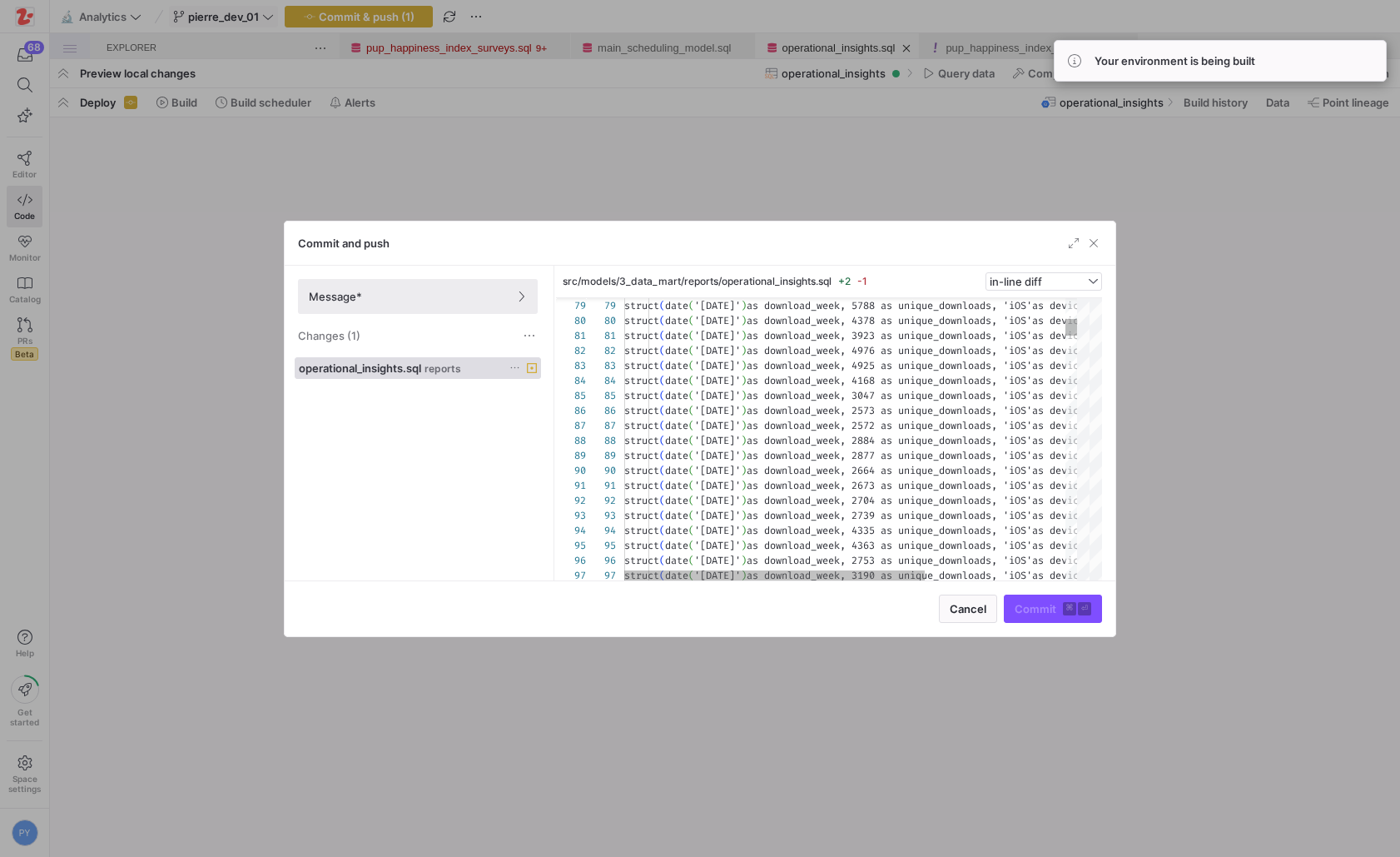
type textarea "t(date('2025-03-03') as download_week, 4976 as unique_downloads, 'iOS' as devic…"
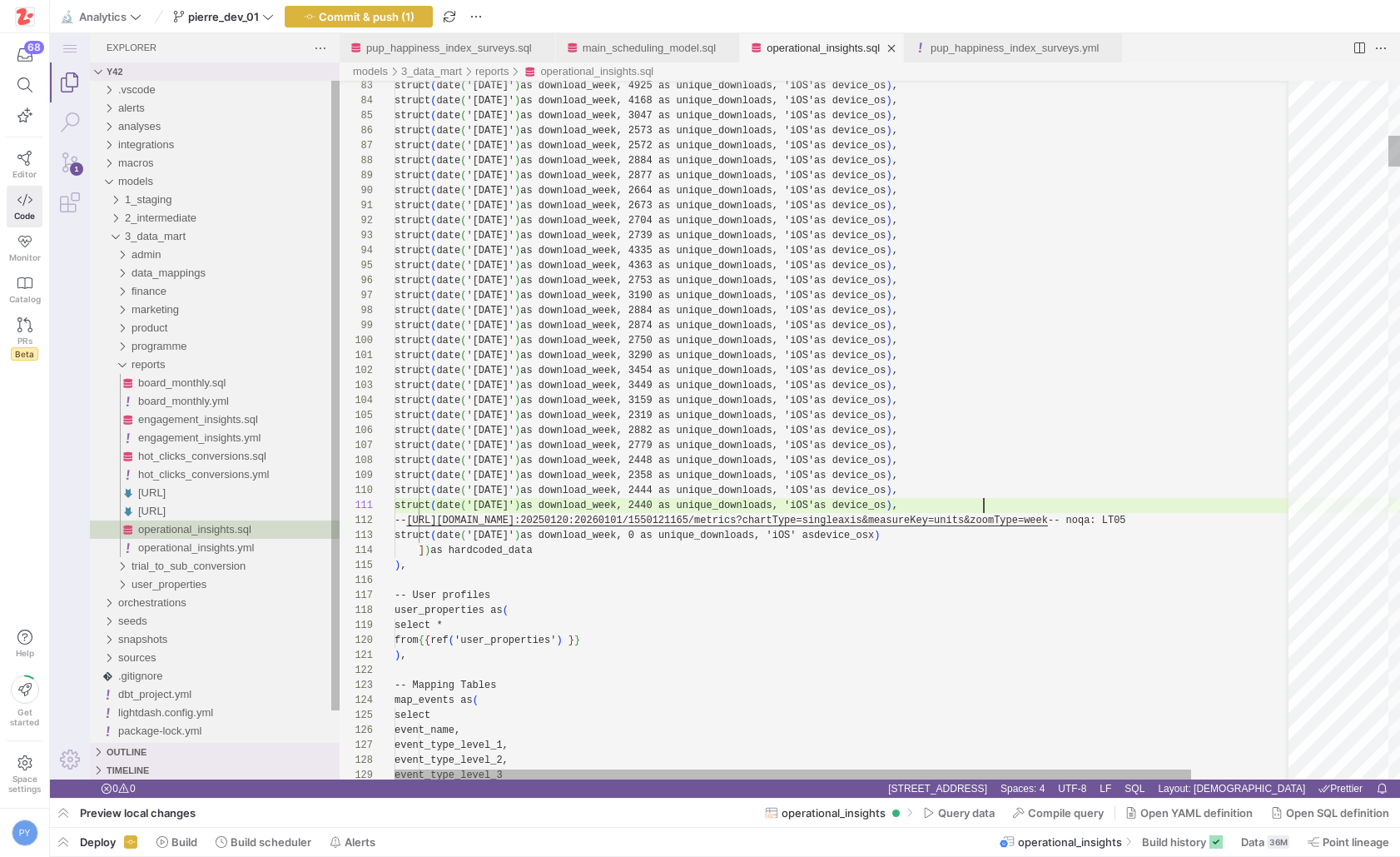
scroll to position [0, 589]
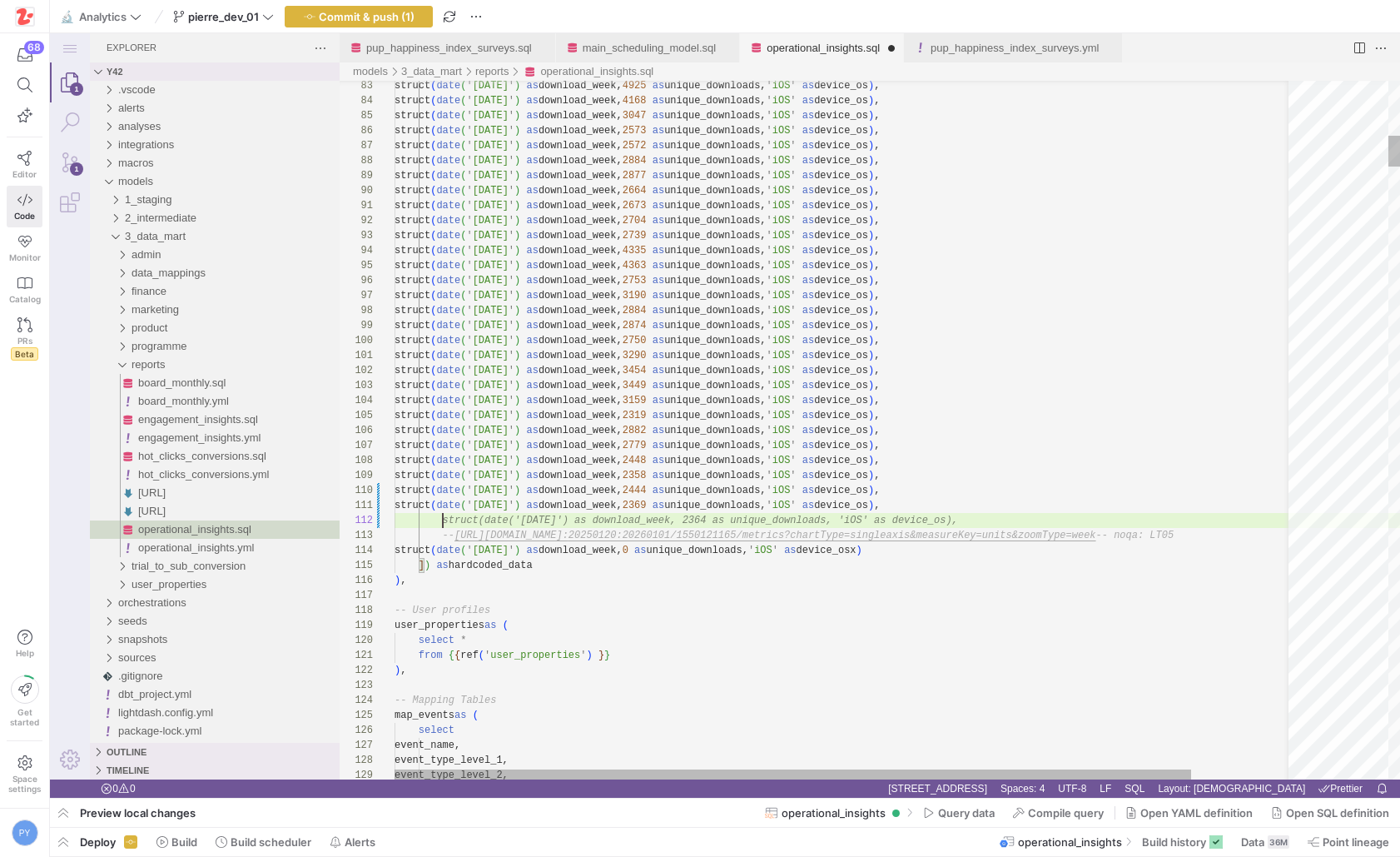
scroll to position [15, 589]
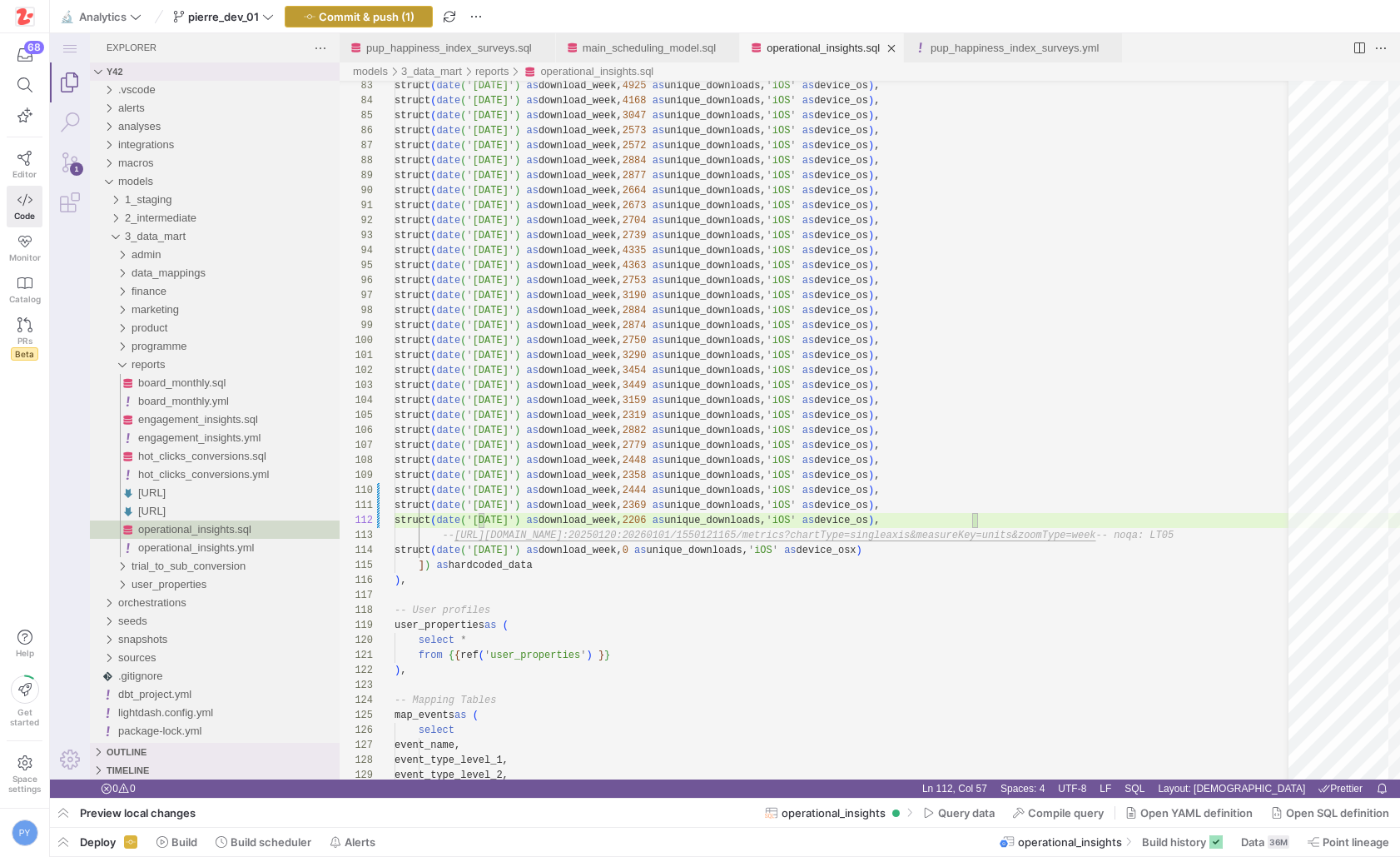
type textarea "struct(date('[DATE]') as download_week, 2369 as unique_downloads, 'iOS' as devi…"
click at [395, 19] on span "Commit & push (1)" at bounding box center [366, 17] width 95 height 14
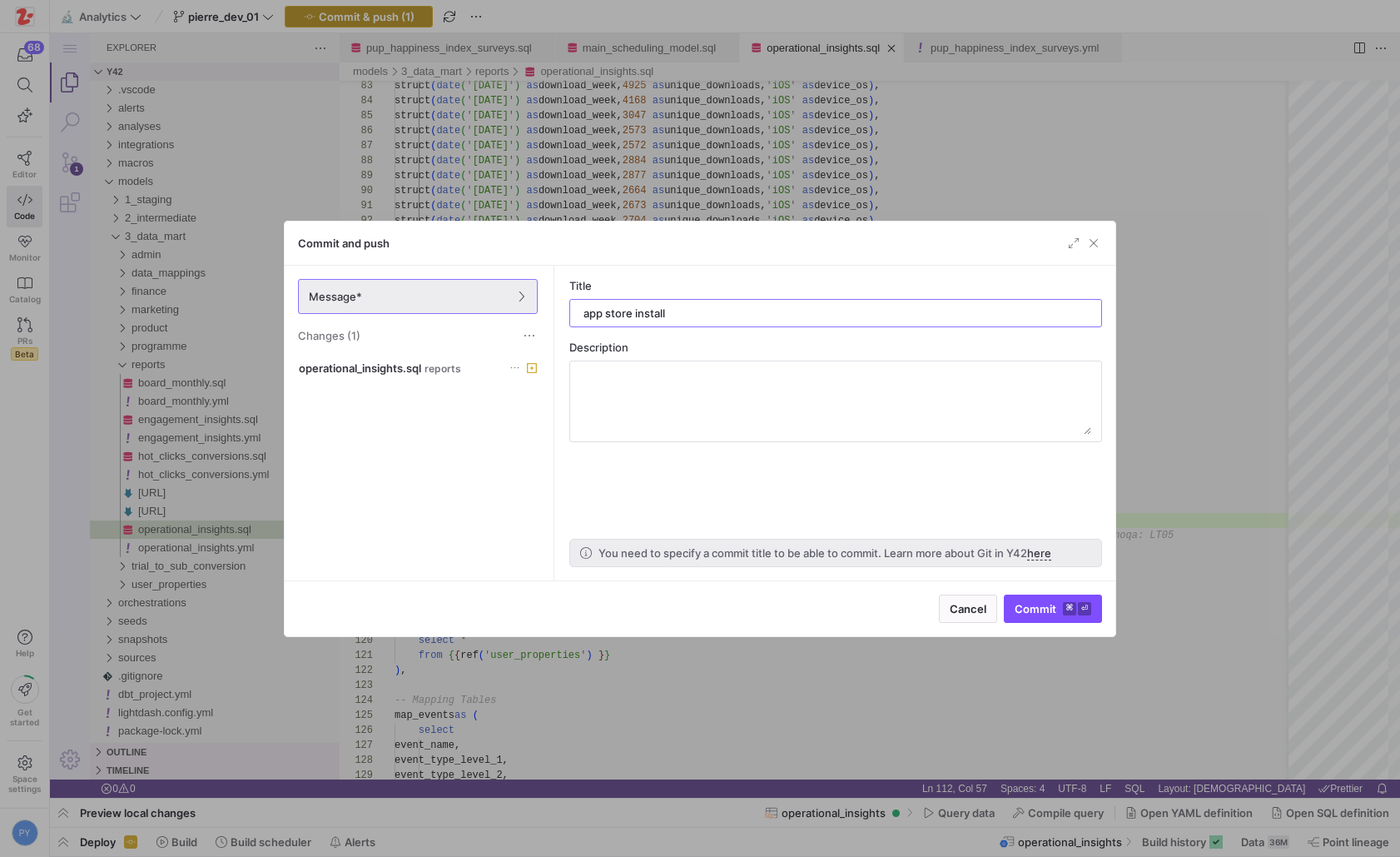
type input "app store installs"
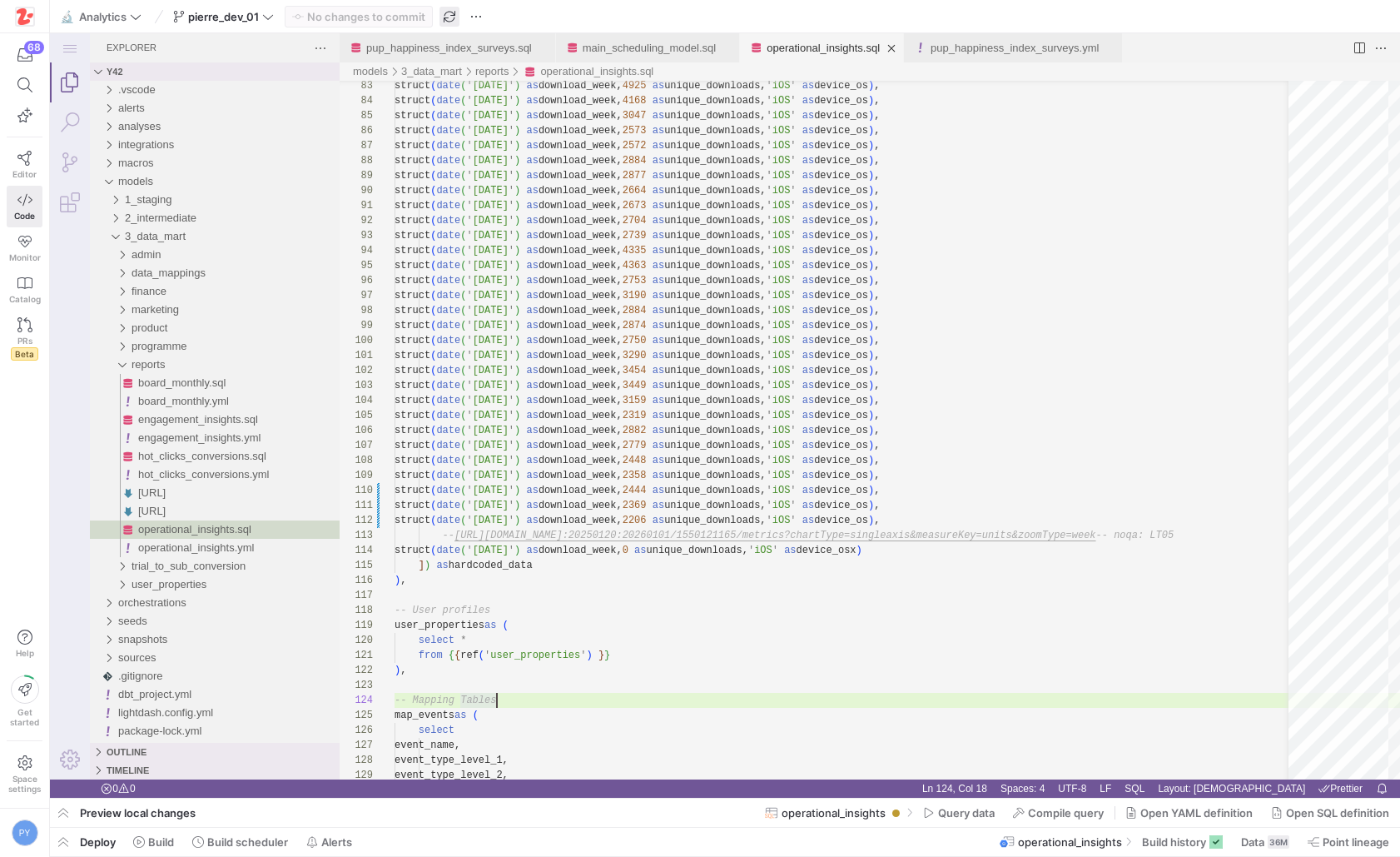
click at [453, 13] on span "button" at bounding box center [449, 16] width 20 height 20
click at [277, 20] on span at bounding box center [223, 16] width 107 height 20
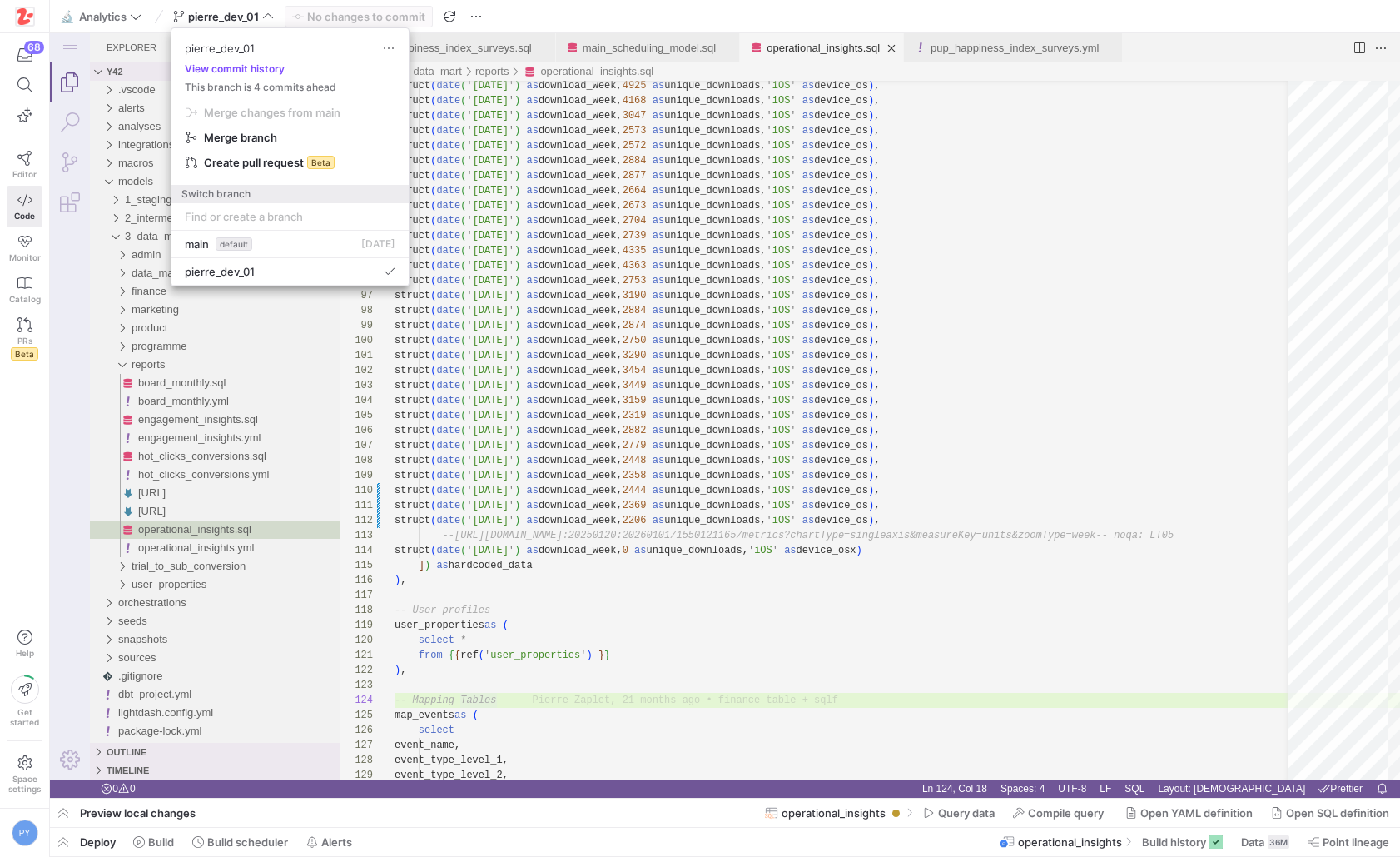
click at [942, 553] on div at bounding box center [700, 428] width 1400 height 857
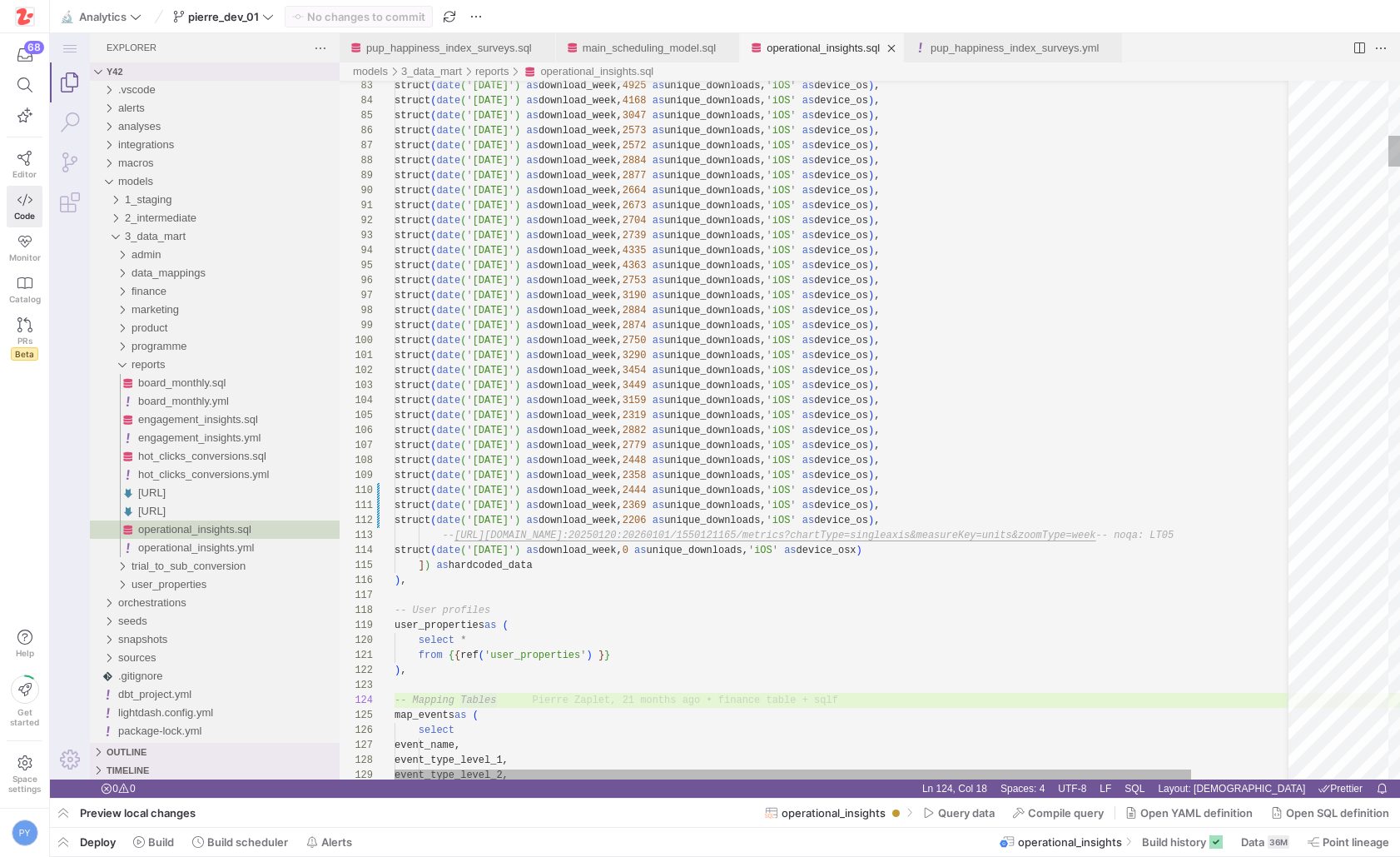
type textarea "struct(date('[DATE]') as download_week, 2369 as unique_downloads, 'iOS' as devi…"
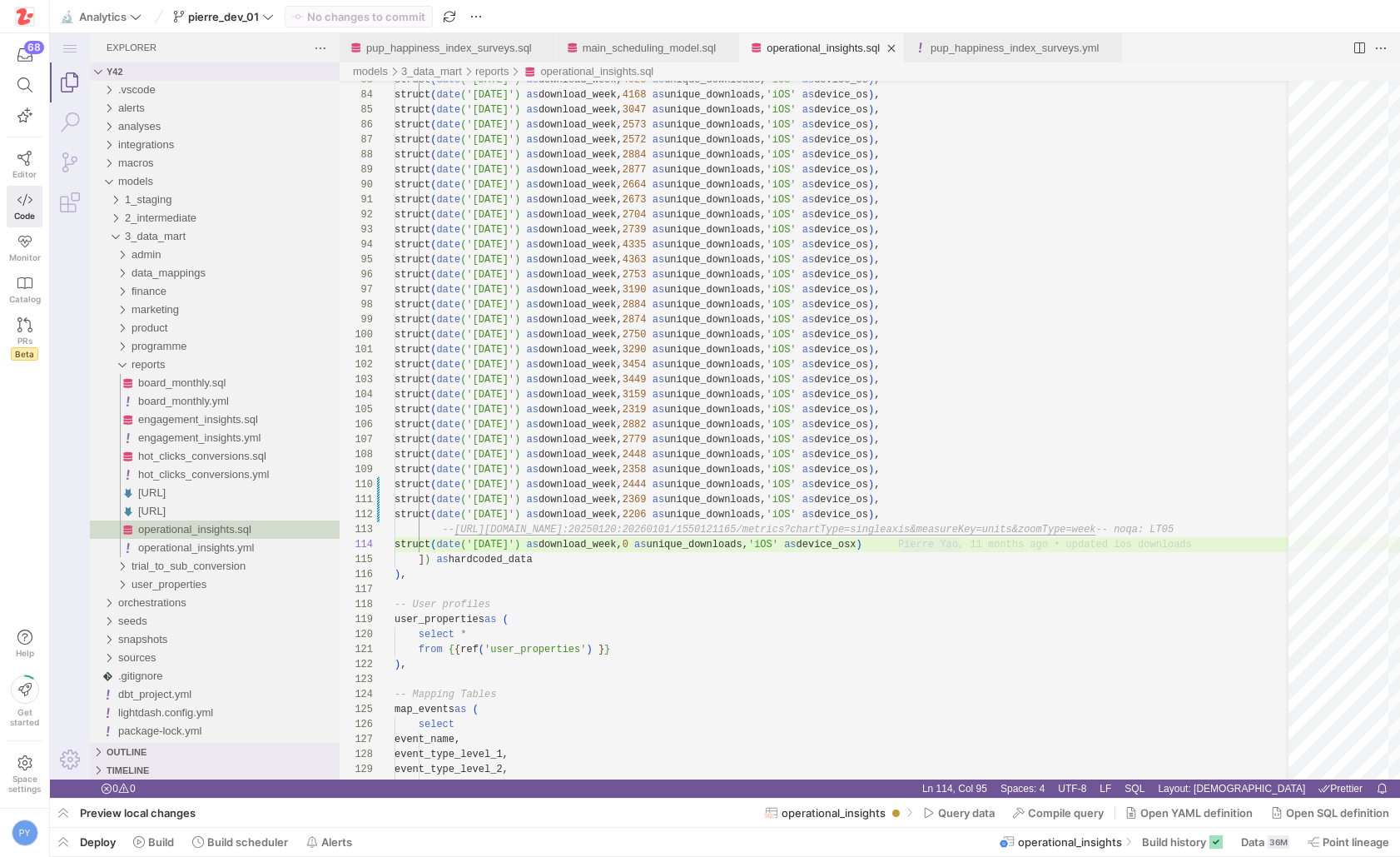
click at [465, 20] on div "🔬 Analytics pierre_dev_01 No changes to commit" at bounding box center [276, 16] width 439 height 21
click at [255, 15] on span "pierre_dev_01" at bounding box center [223, 17] width 70 height 14
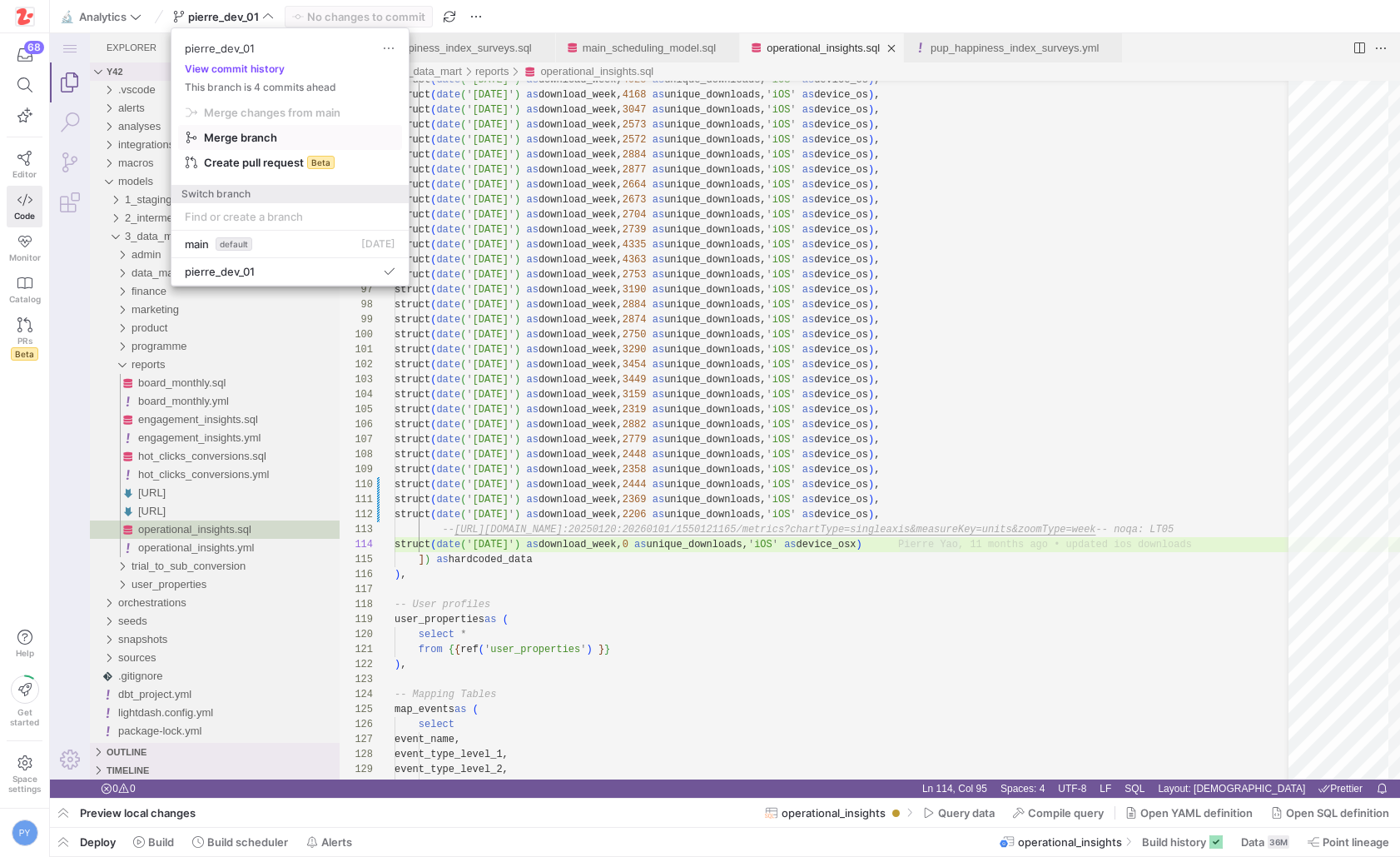
click at [254, 142] on span "Merge branch" at bounding box center [240, 137] width 73 height 14
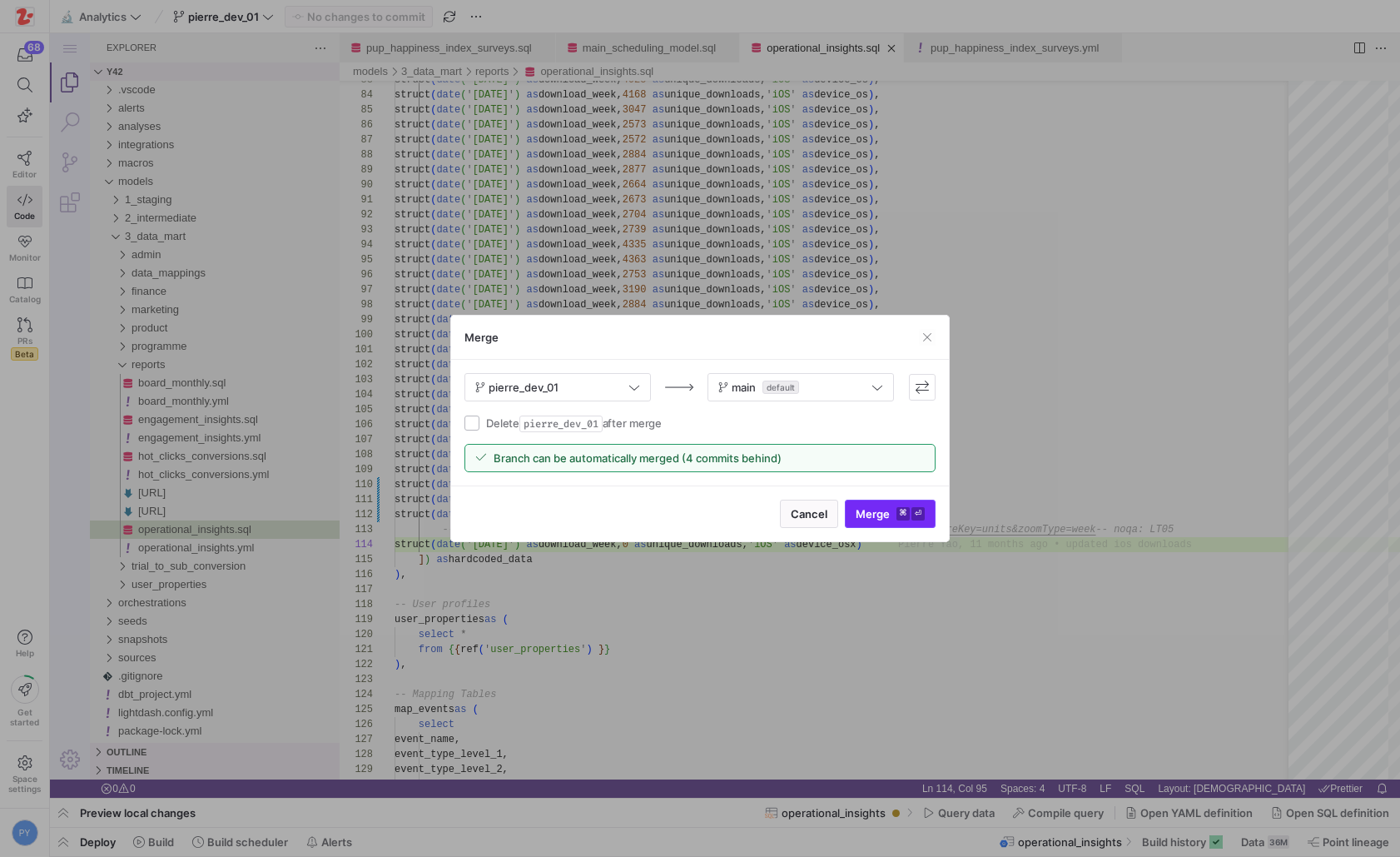
click at [880, 505] on span "submit" at bounding box center [890, 514] width 89 height 27
